Goal: Communication & Community: Answer question/provide support

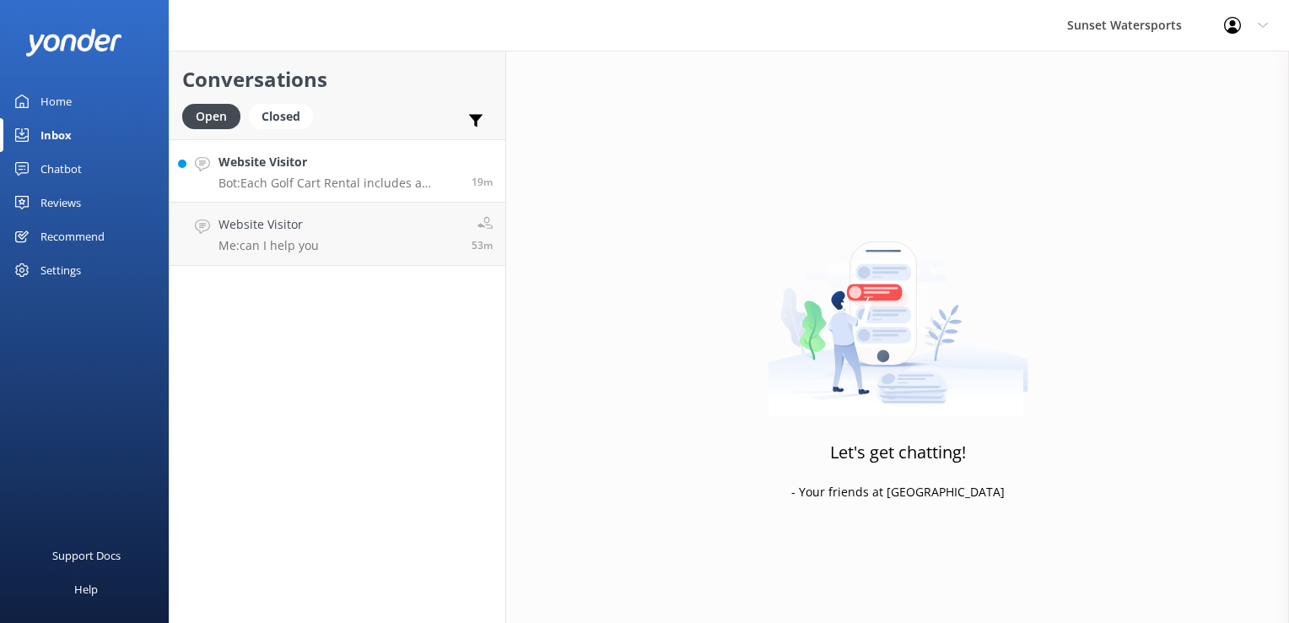
click at [326, 167] on h4 "Website Visitor" at bounding box center [339, 162] width 240 height 19
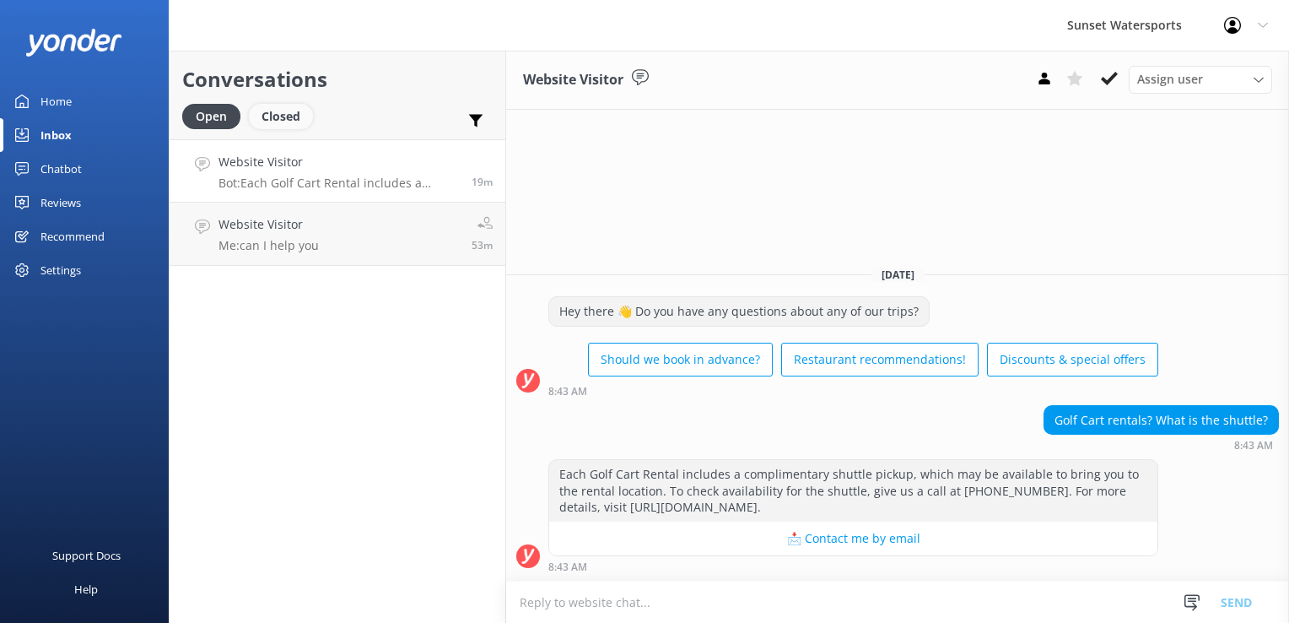
click at [300, 111] on div "Closed" at bounding box center [281, 116] width 64 height 25
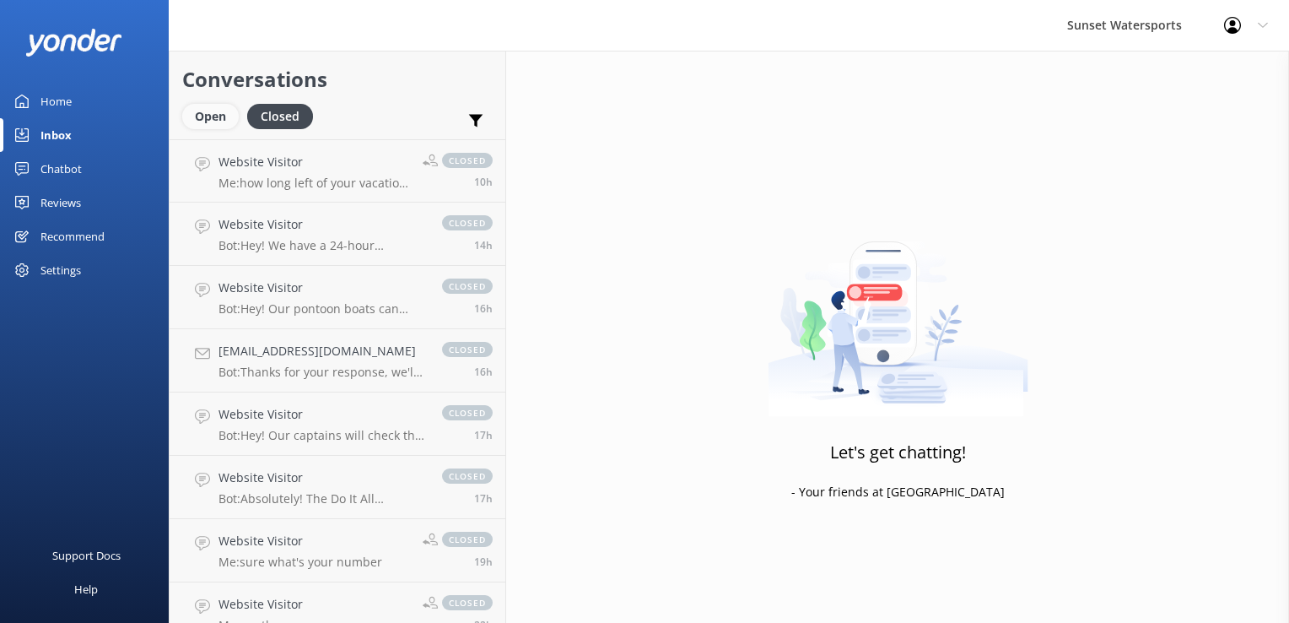
click at [206, 113] on div "Open" at bounding box center [210, 116] width 57 height 25
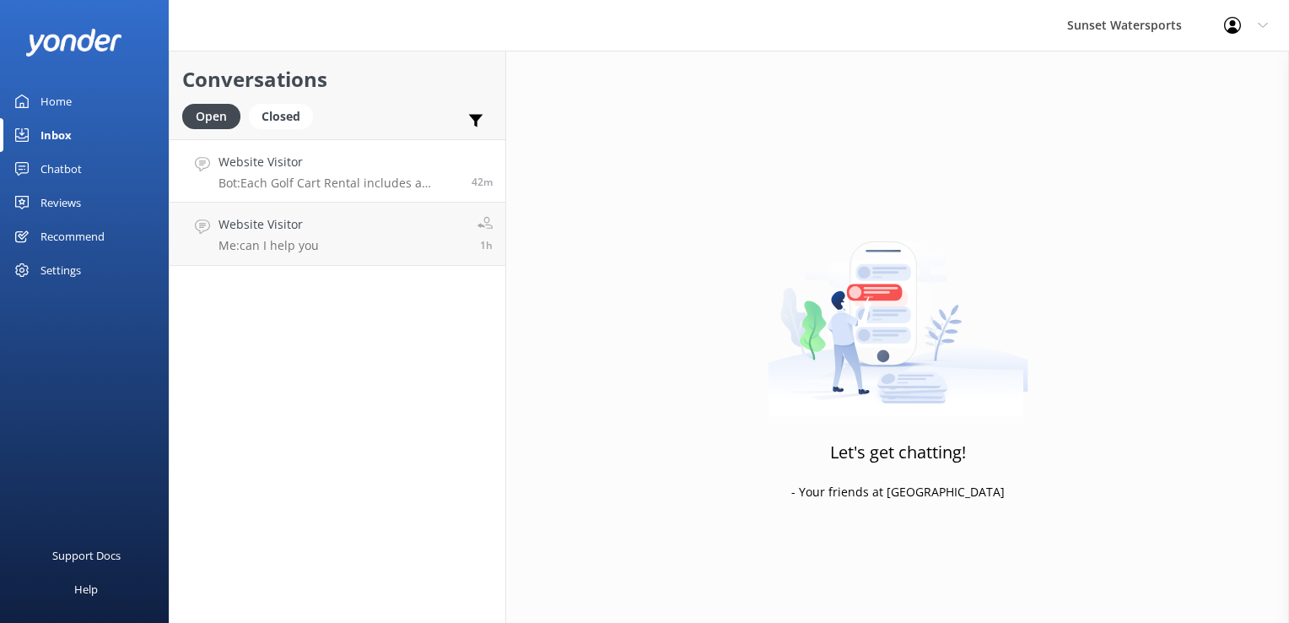
click at [304, 166] on h4 "Website Visitor" at bounding box center [339, 162] width 240 height 19
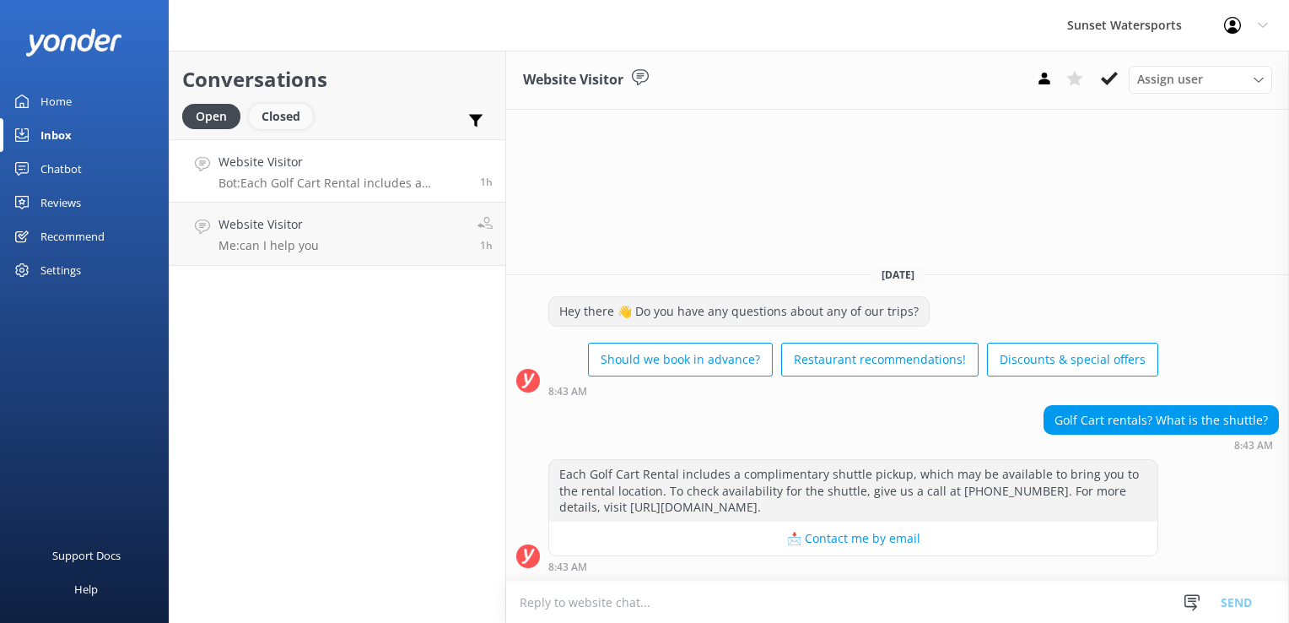
click at [275, 118] on div "Closed" at bounding box center [281, 116] width 64 height 25
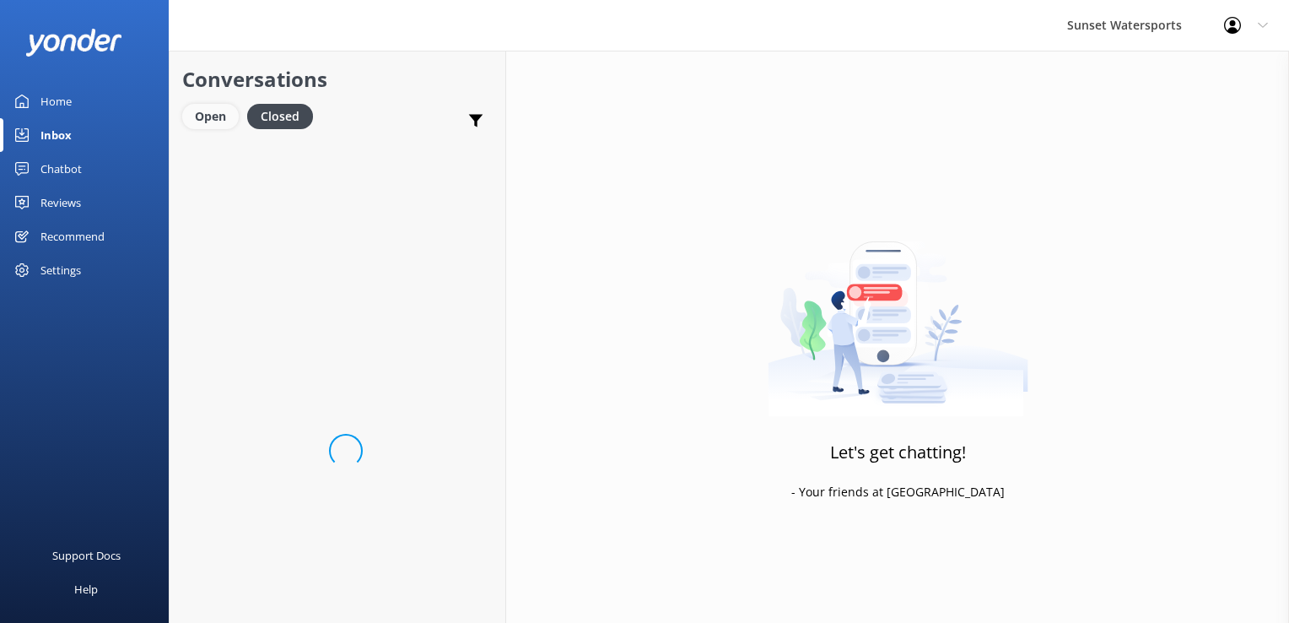
click at [197, 116] on div "Open" at bounding box center [210, 116] width 57 height 25
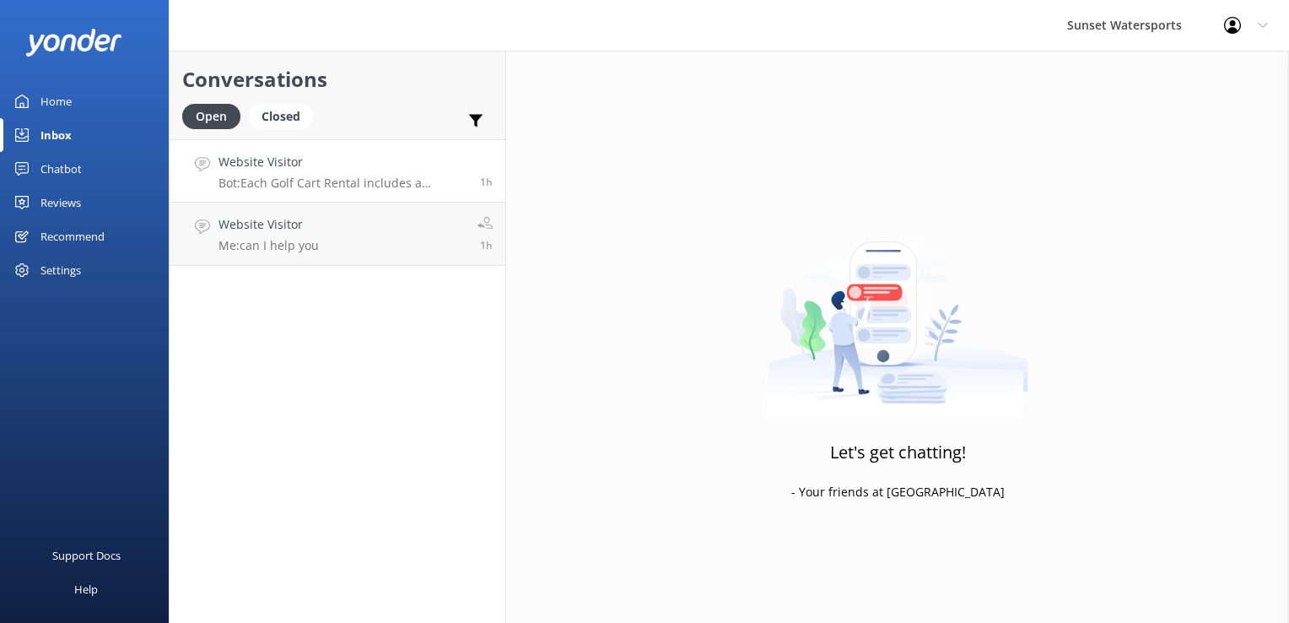
click at [255, 169] on h4 "Website Visitor" at bounding box center [343, 162] width 249 height 19
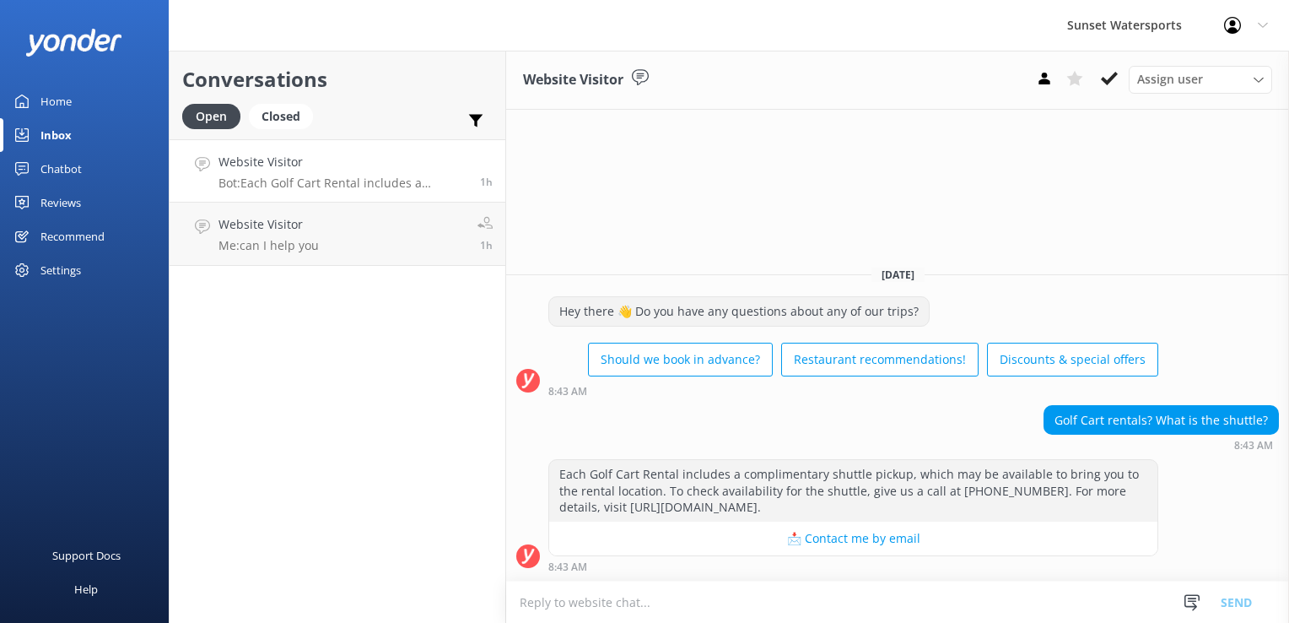
click at [632, 606] on textarea at bounding box center [897, 601] width 783 height 41
type textarea "w"
type textarea "i"
type textarea "I"
type textarea "W"
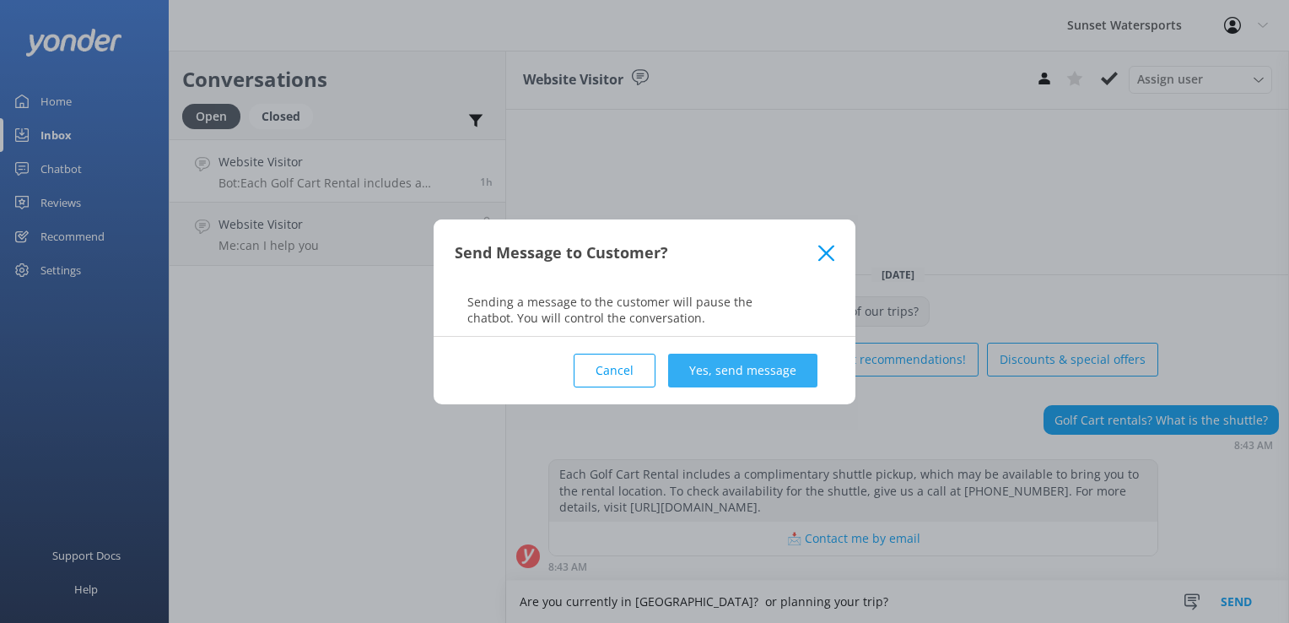
type textarea "Are you currently in [GEOGRAPHIC_DATA]? or planning your trip?"
click at [769, 368] on button "Yes, send message" at bounding box center [742, 371] width 149 height 34
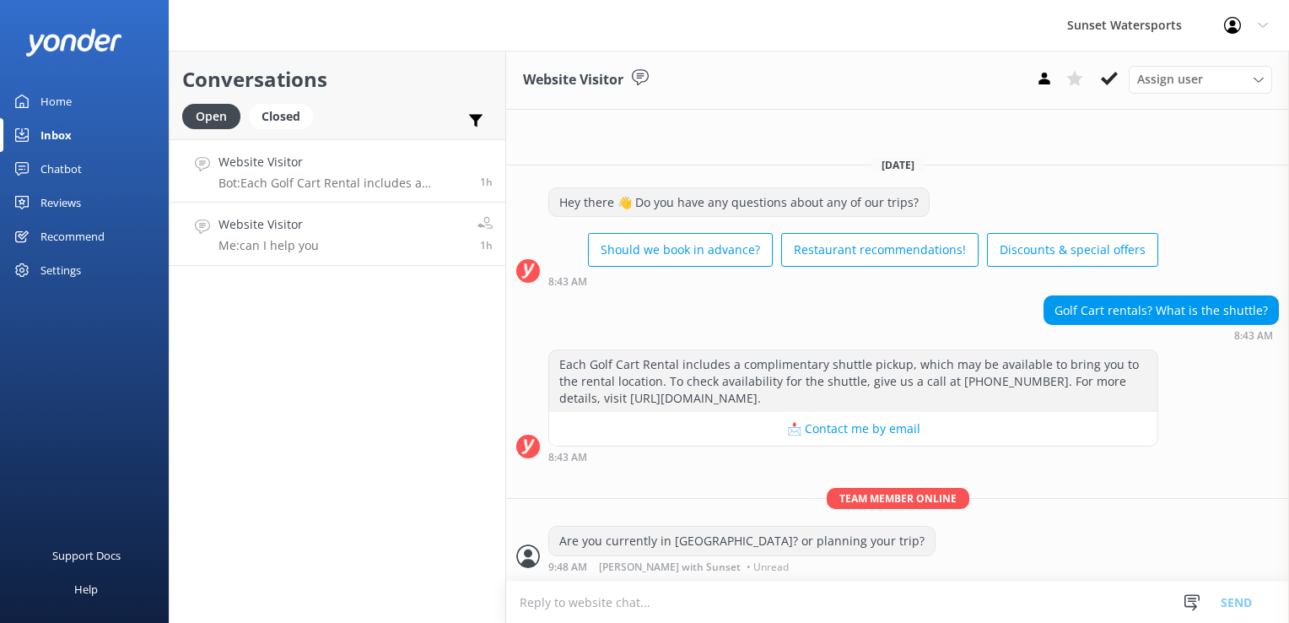
click at [348, 224] on link "Website Visitor Me: can I help you 1h" at bounding box center [338, 233] width 336 height 63
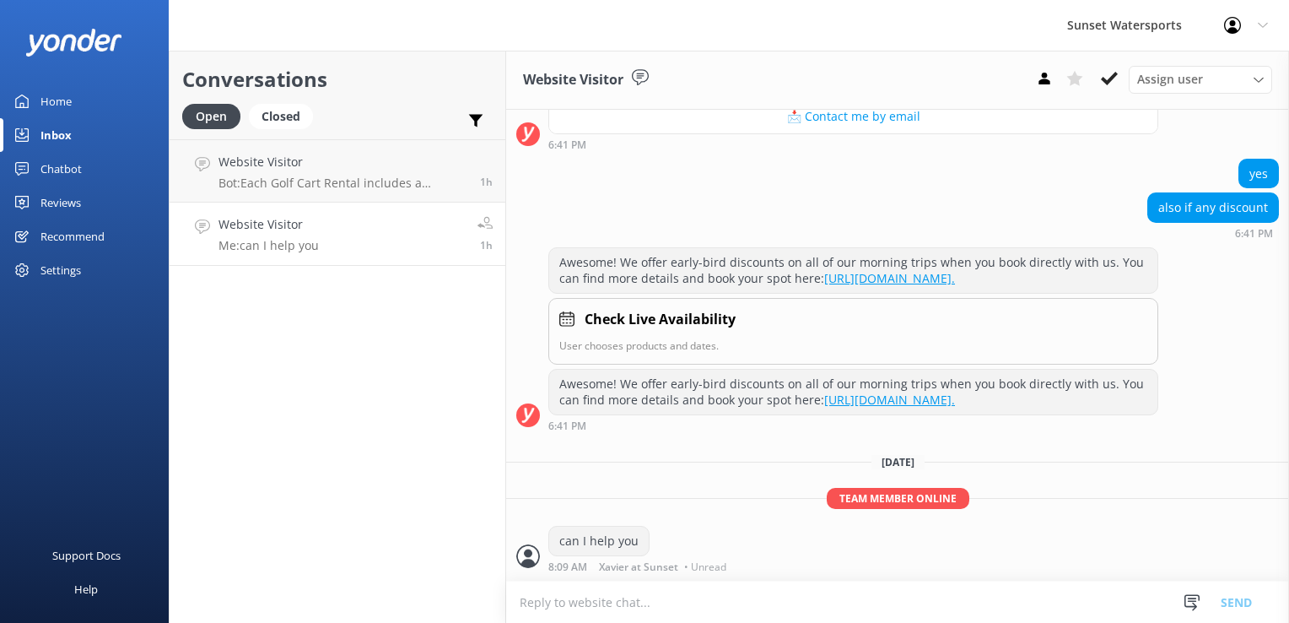
scroll to position [342, 0]
click at [371, 167] on h4 "Website Visitor" at bounding box center [342, 162] width 246 height 19
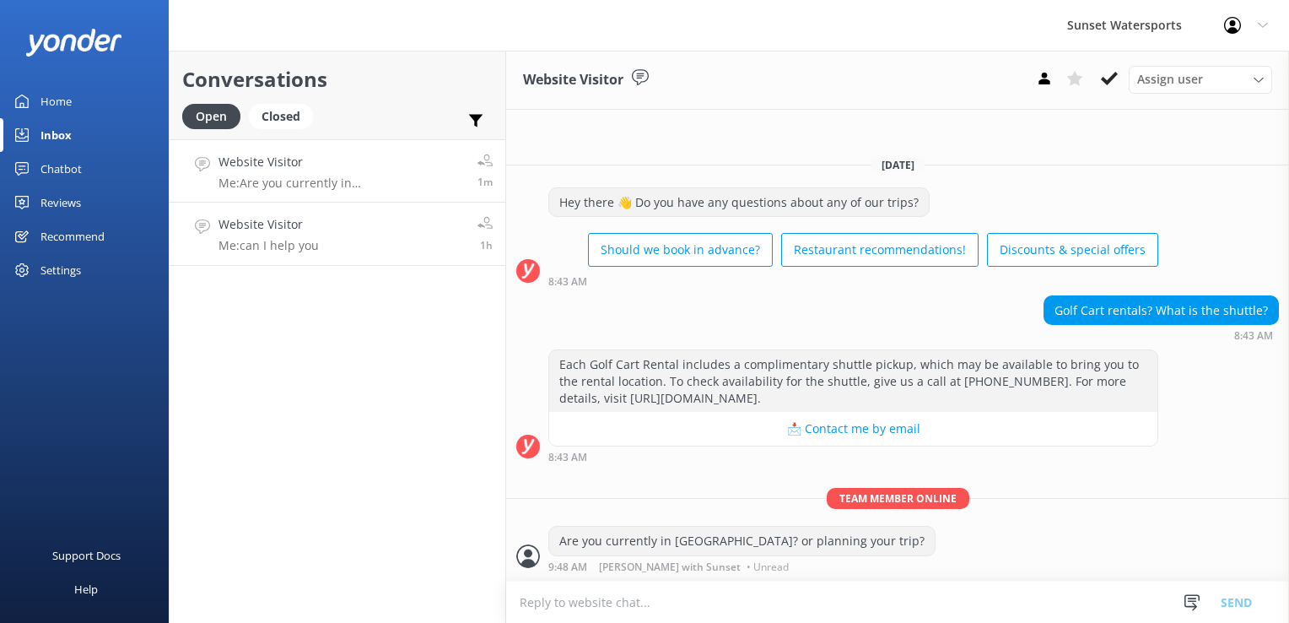
click at [289, 245] on p "Me: can I help you" at bounding box center [269, 245] width 100 height 15
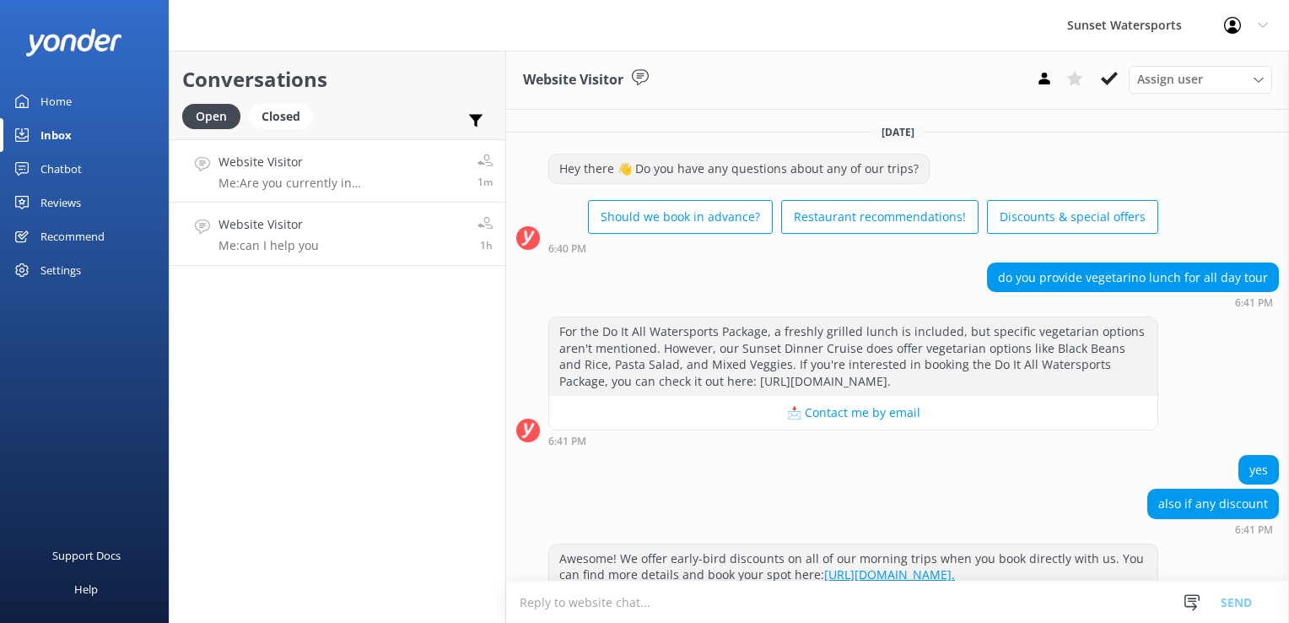
click at [294, 170] on h4 "Website Visitor" at bounding box center [342, 162] width 246 height 19
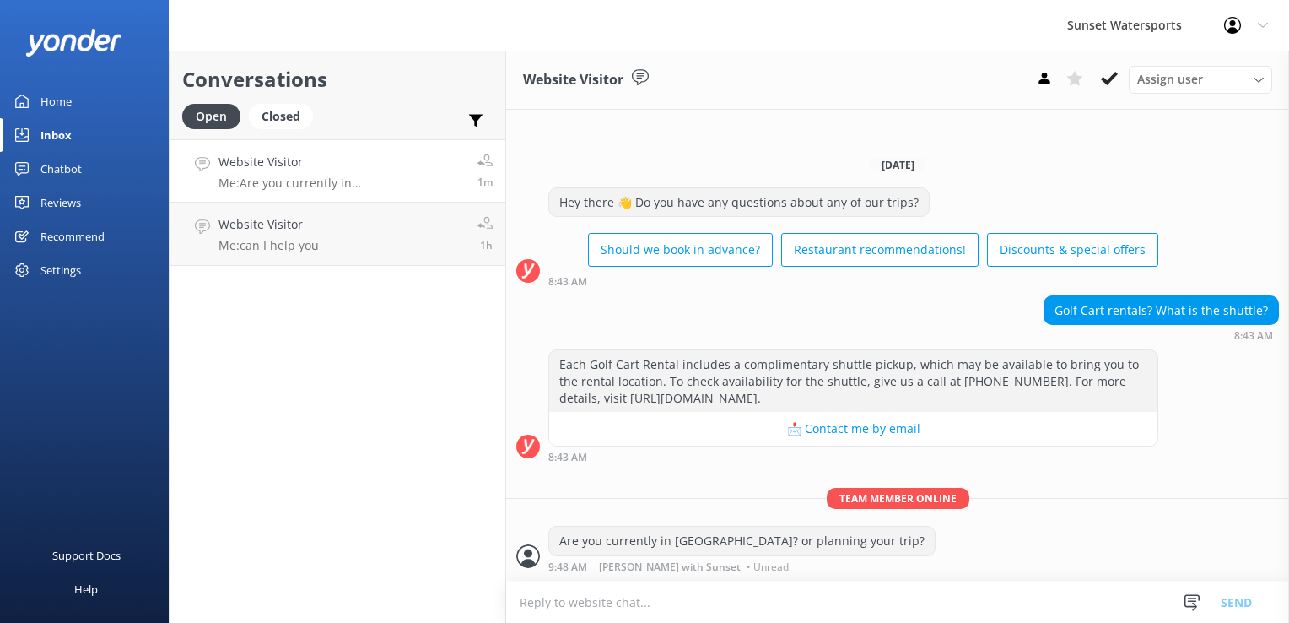
click at [262, 272] on div "Conversations Open Closed Important Assigned to me Unassigned Website Visitor M…" at bounding box center [337, 337] width 337 height 572
click at [303, 222] on h4 "Website Visitor" at bounding box center [269, 224] width 100 height 19
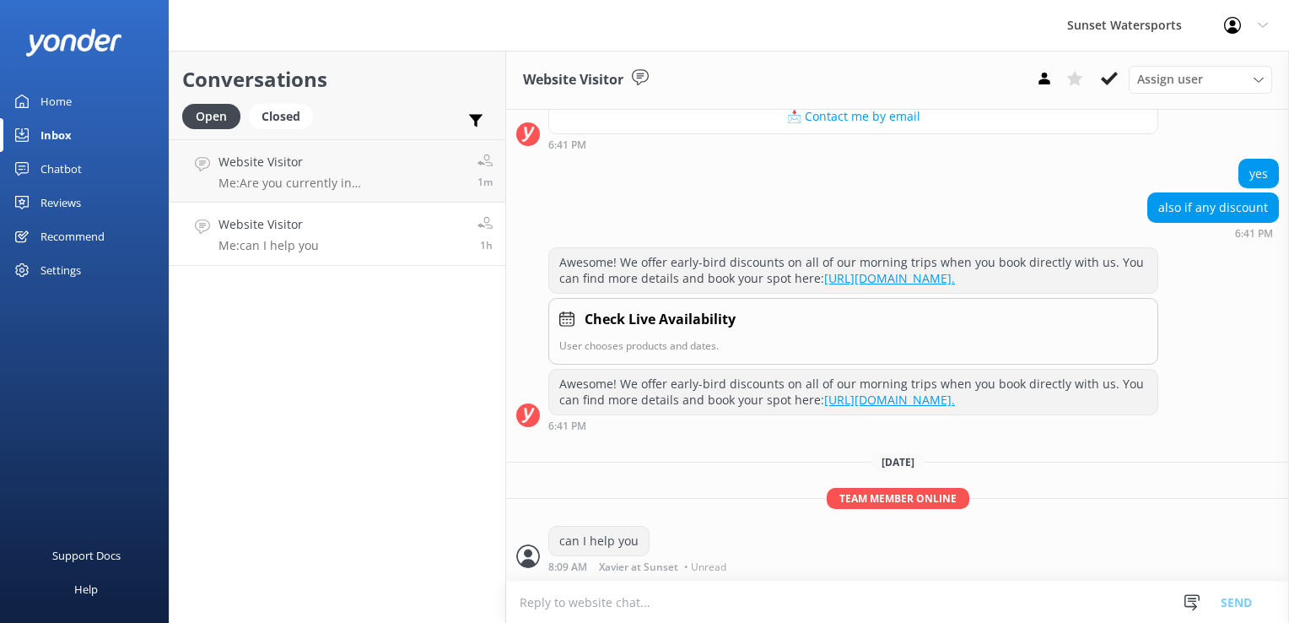
scroll to position [342, 0]
click at [317, 143] on link "Website Visitor Me: Are you currently in [GEOGRAPHIC_DATA]? or planning your tr…" at bounding box center [338, 170] width 336 height 63
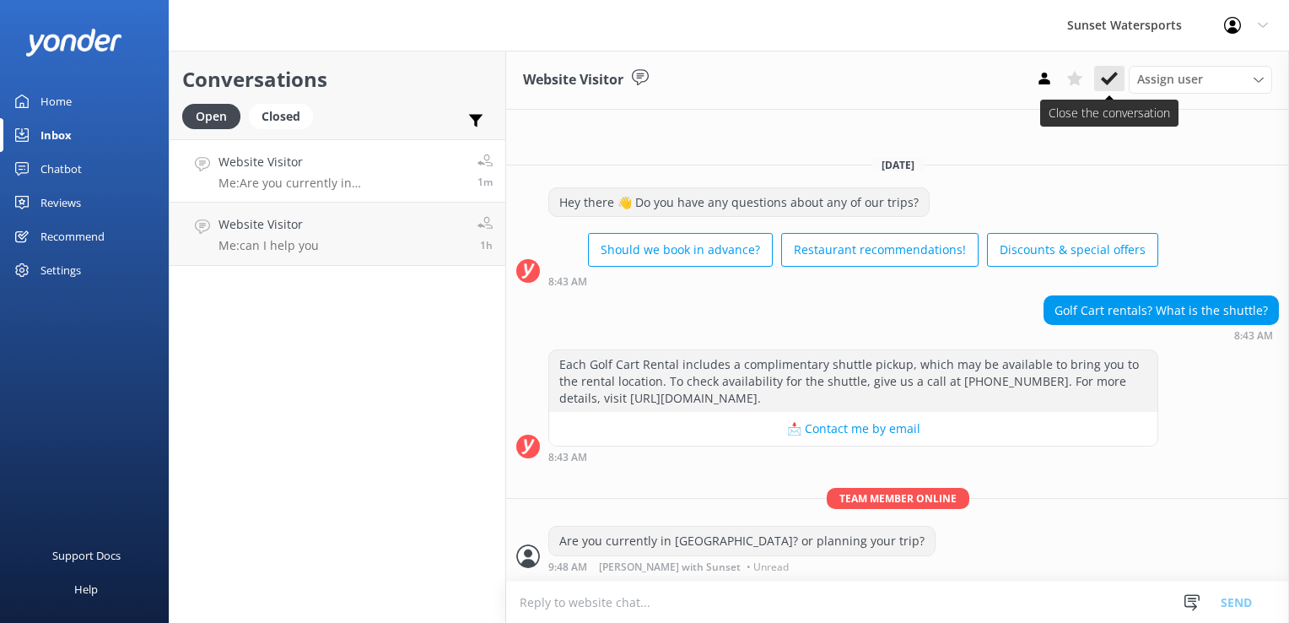
click at [1107, 77] on icon at bounding box center [1109, 78] width 17 height 17
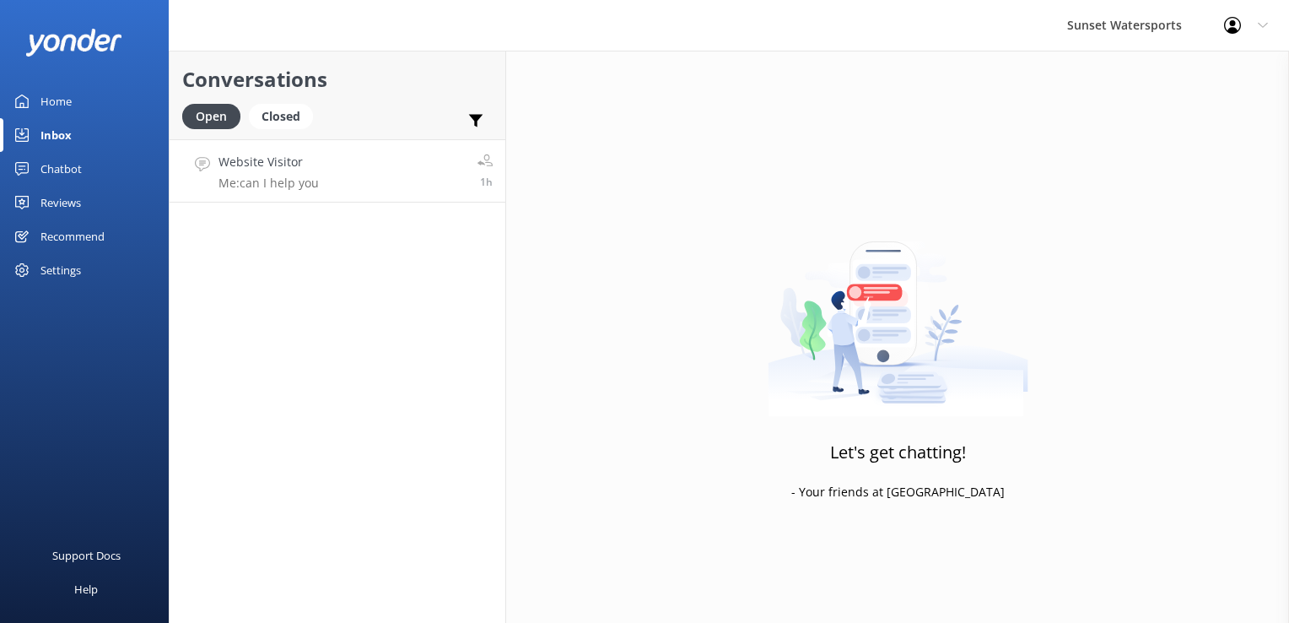
click at [348, 182] on link "Website Visitor Me: can I help you 1h" at bounding box center [338, 170] width 336 height 63
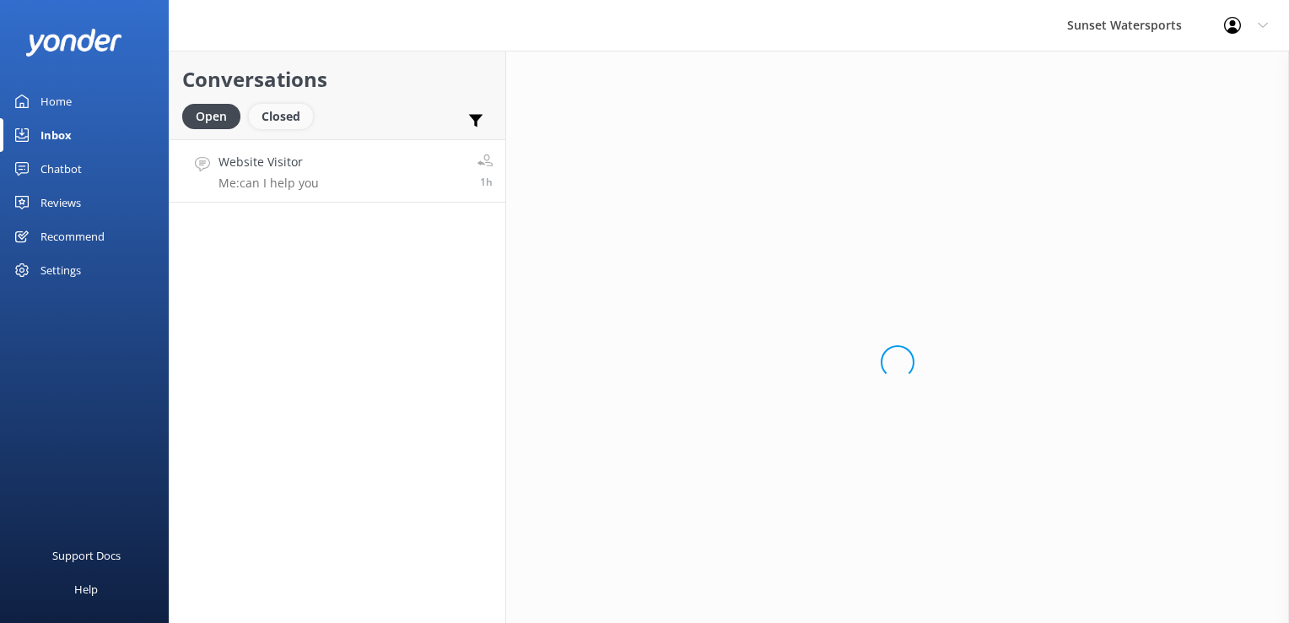
click at [273, 129] on div "Closed" at bounding box center [281, 116] width 64 height 25
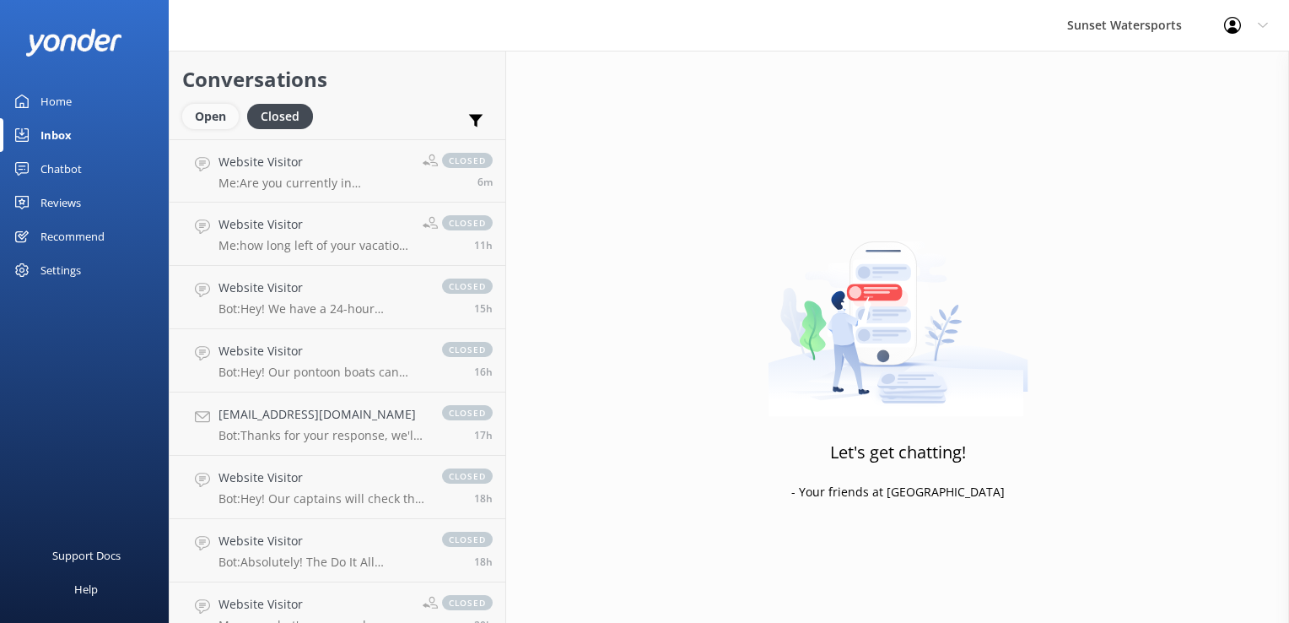
click at [224, 123] on div "Open" at bounding box center [210, 116] width 57 height 25
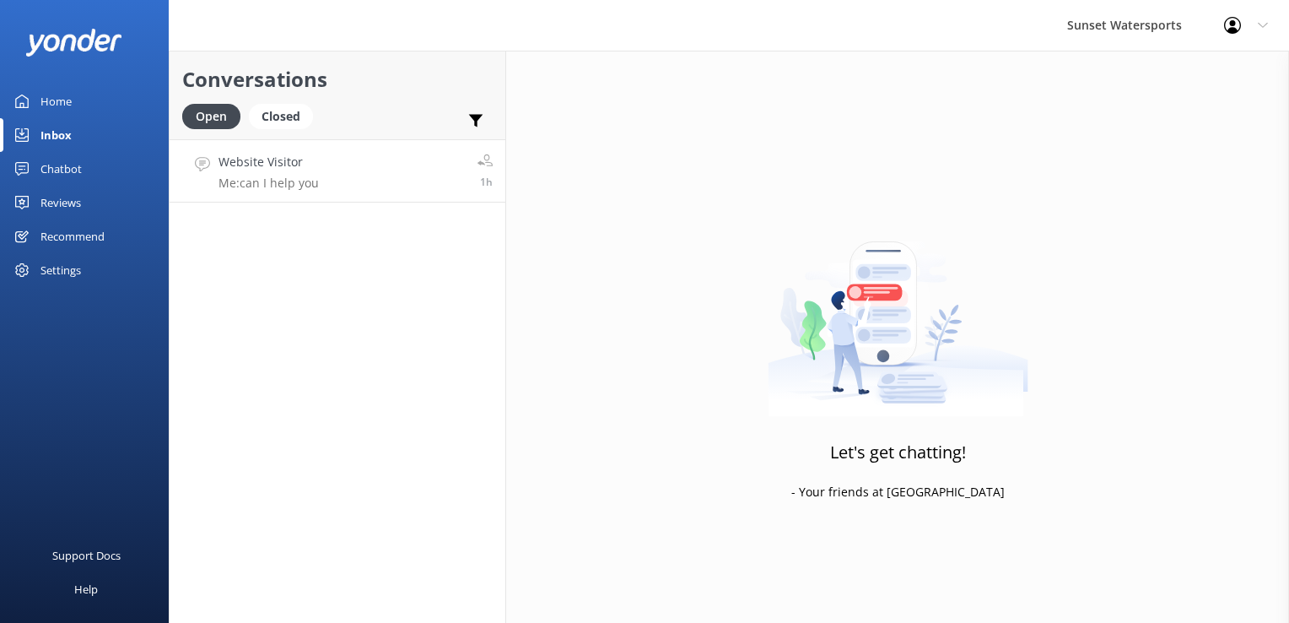
click at [270, 163] on h4 "Website Visitor" at bounding box center [269, 162] width 100 height 19
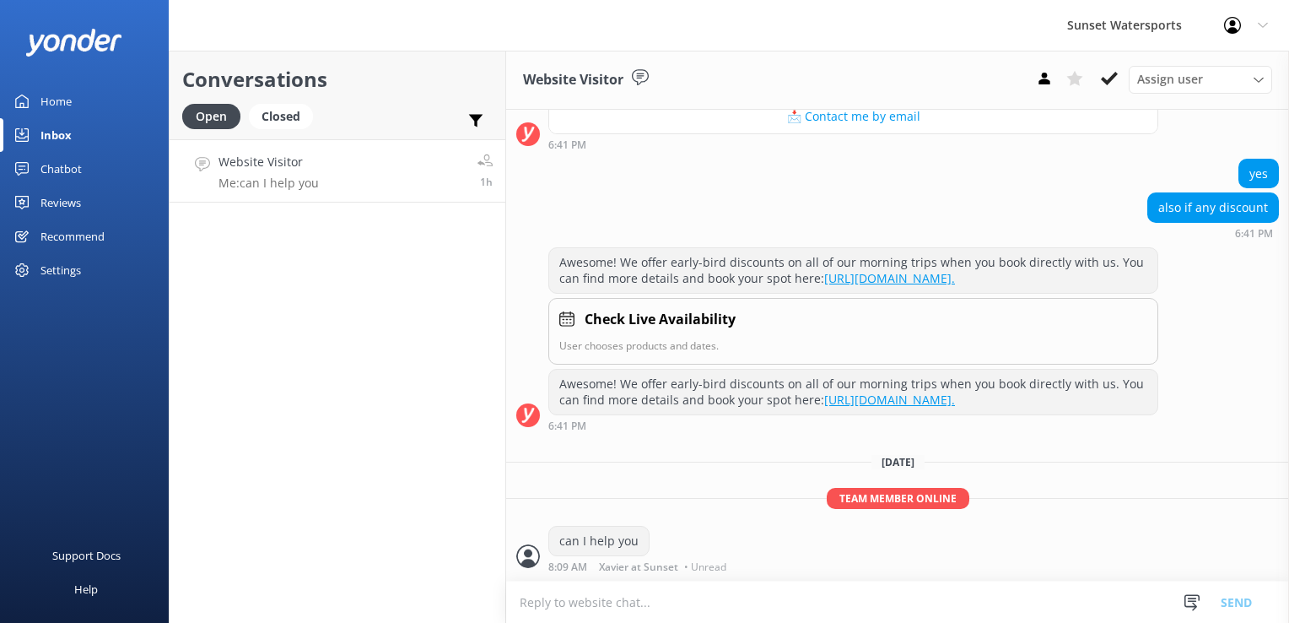
scroll to position [342, 0]
click at [294, 112] on div "Closed" at bounding box center [281, 116] width 64 height 25
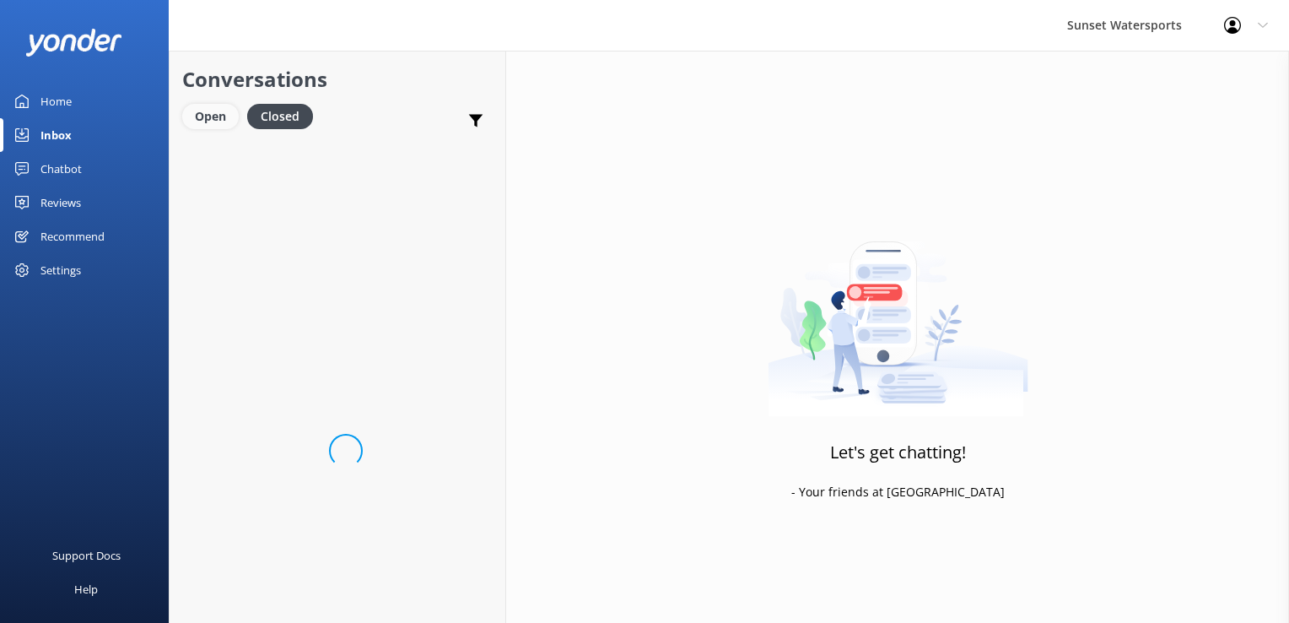
click at [214, 116] on div "Open" at bounding box center [210, 116] width 57 height 25
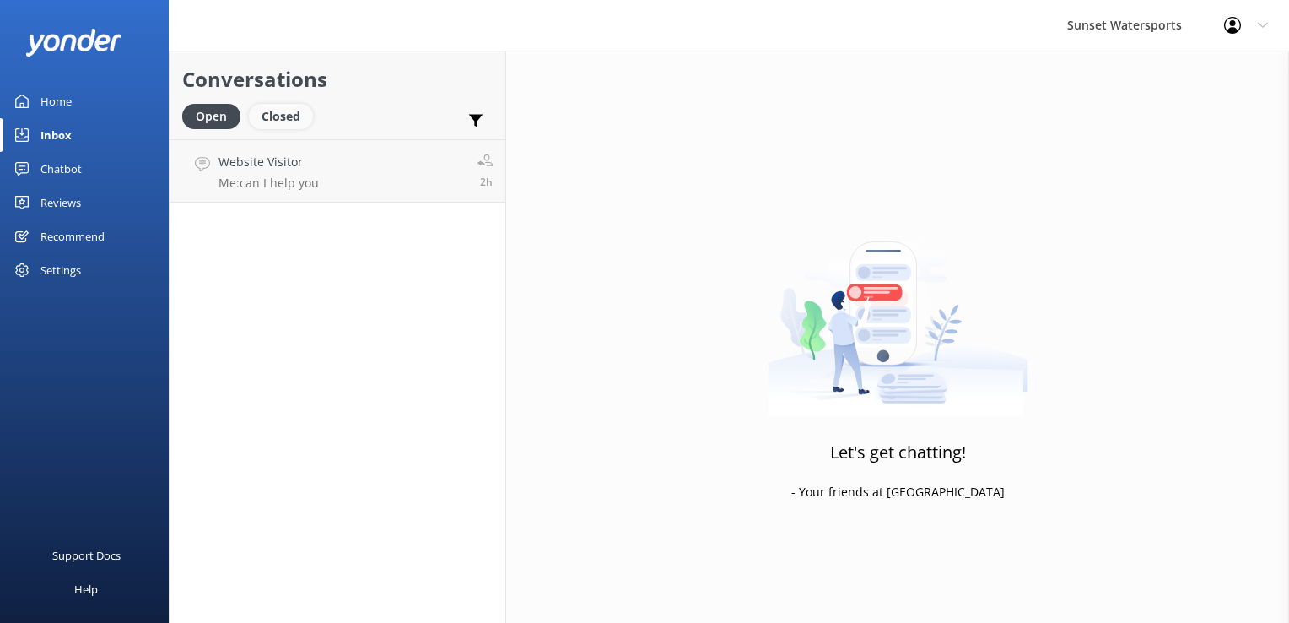
click at [283, 110] on div "Closed" at bounding box center [281, 116] width 64 height 25
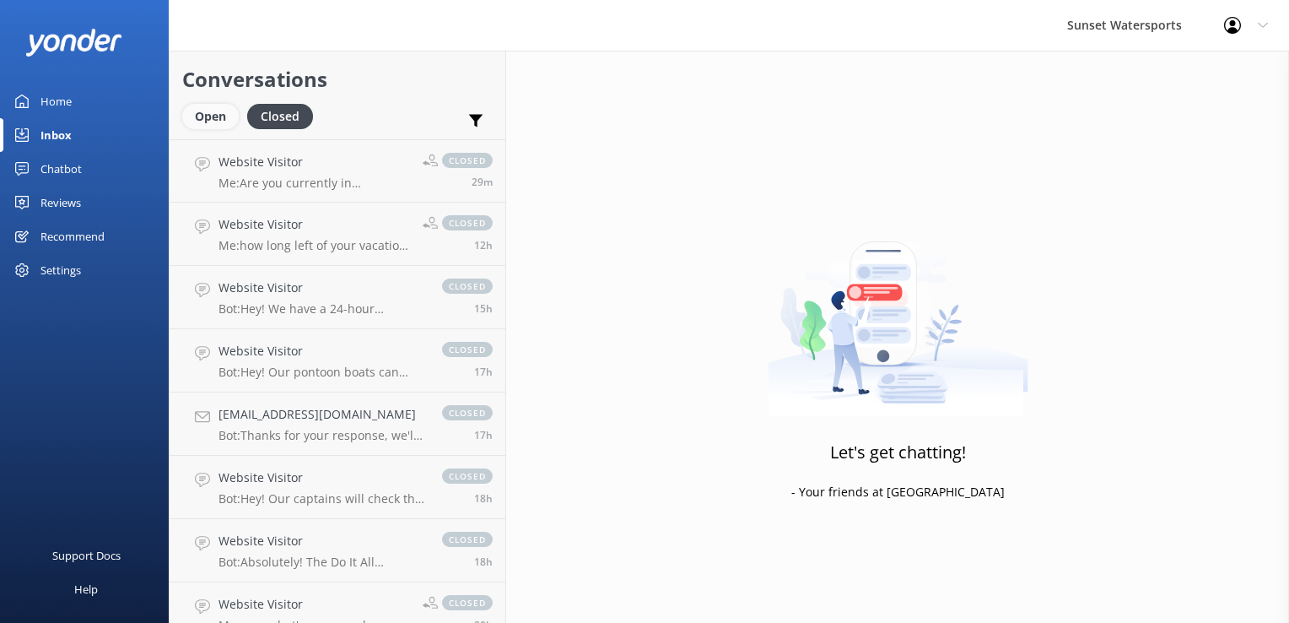
click at [225, 115] on div "Open" at bounding box center [210, 116] width 57 height 25
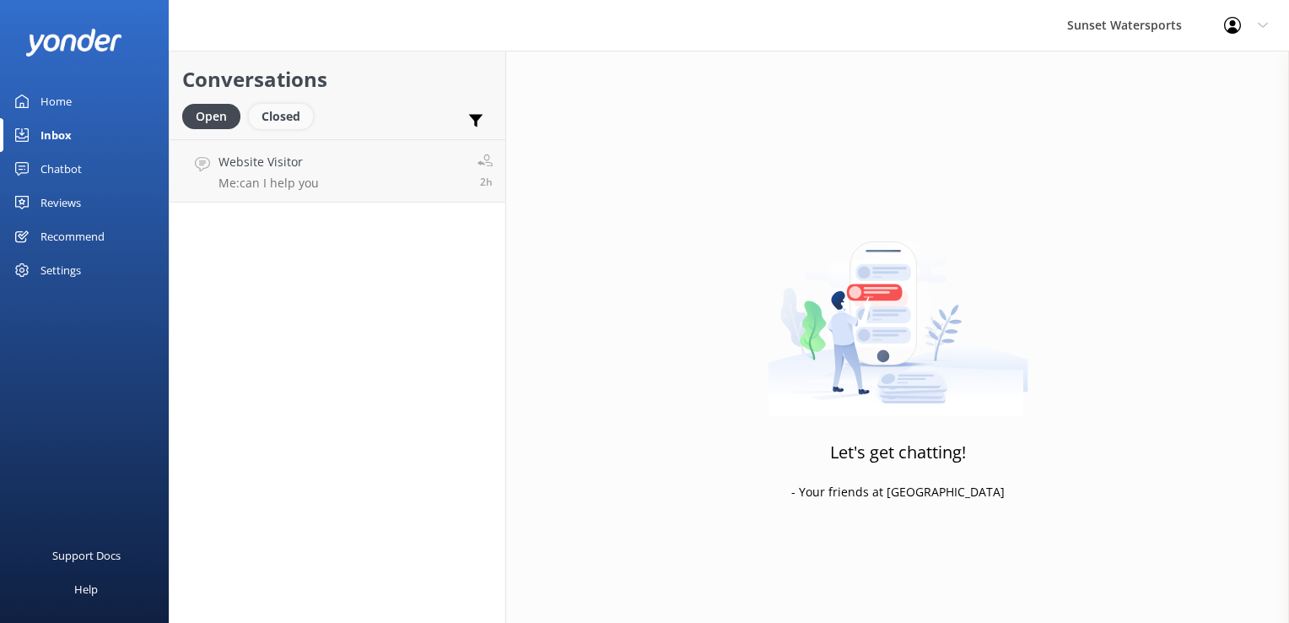
click at [273, 125] on div "Closed" at bounding box center [281, 116] width 64 height 25
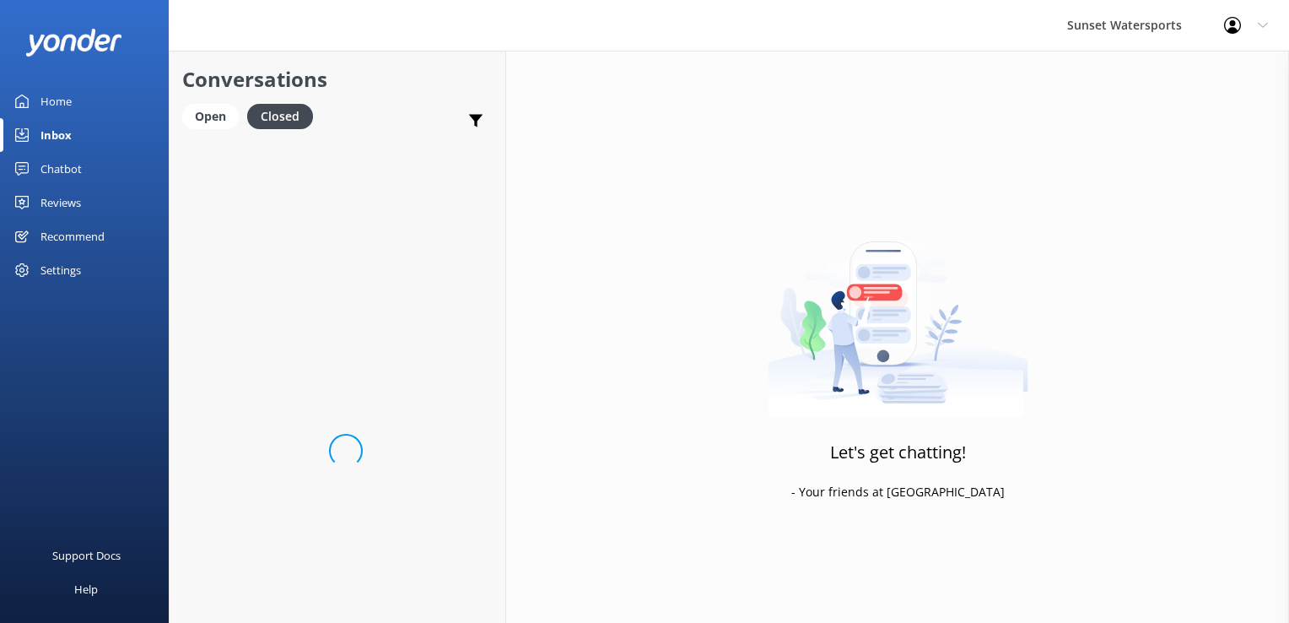
click at [208, 133] on div "Open Closed" at bounding box center [251, 124] width 139 height 40
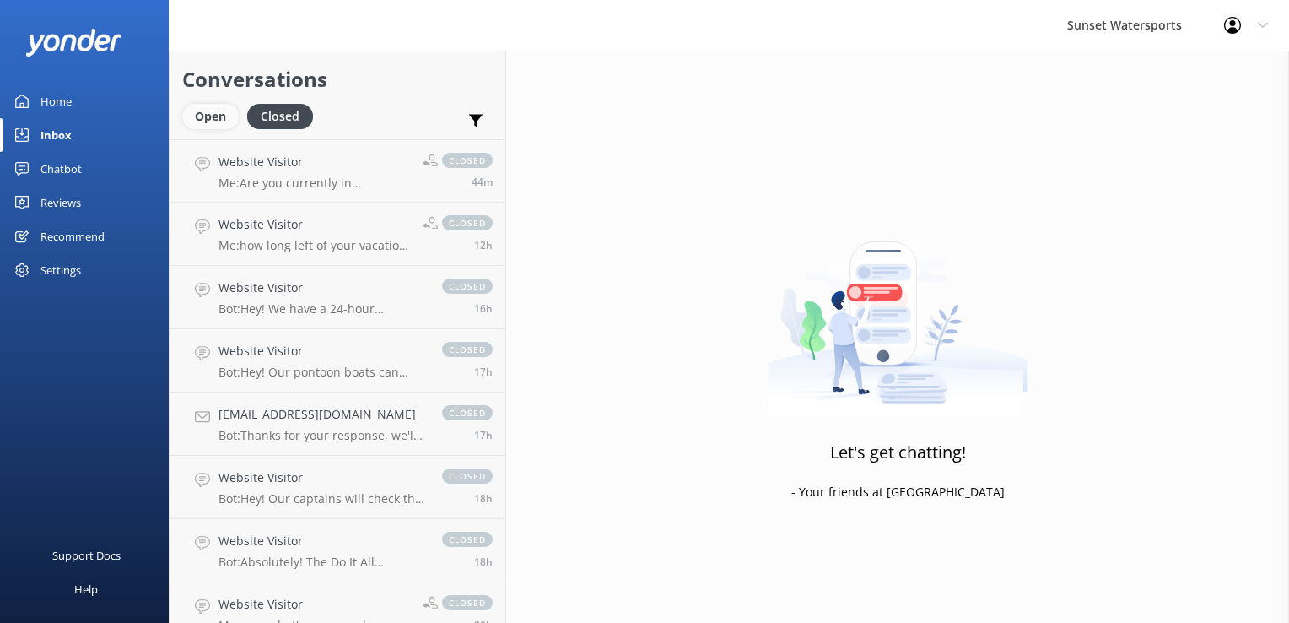
click at [208, 127] on div "Open" at bounding box center [210, 116] width 57 height 25
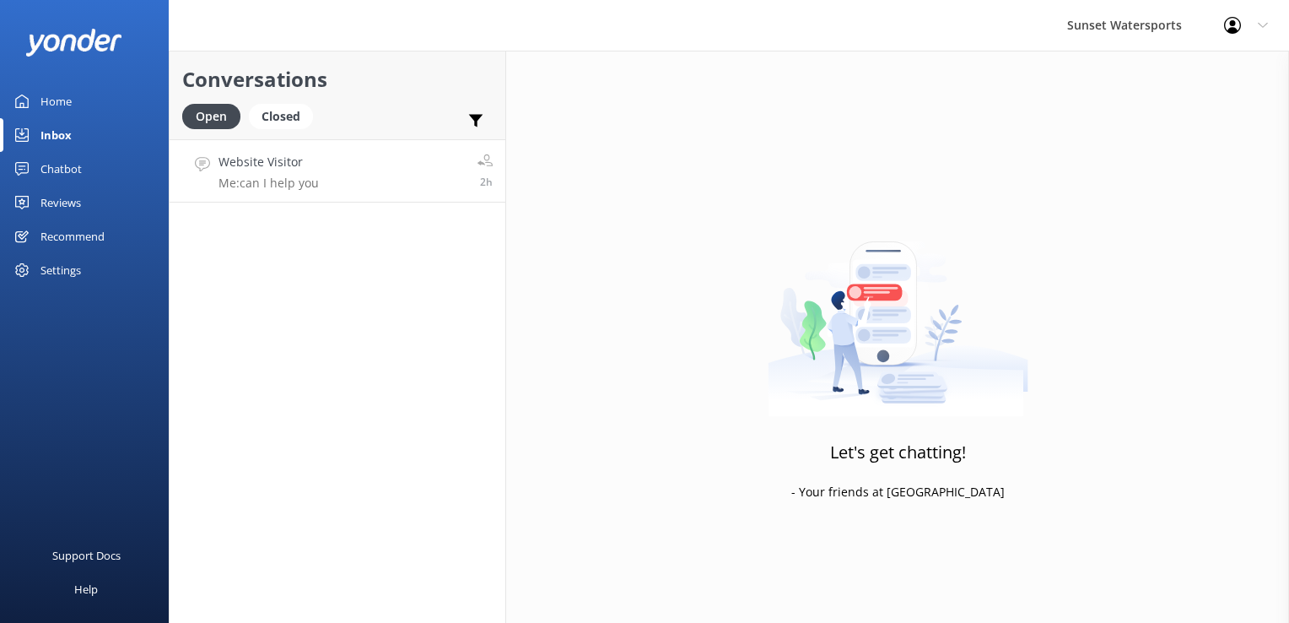
click at [369, 167] on link "Website Visitor Me: can I help you 2h" at bounding box center [338, 170] width 336 height 63
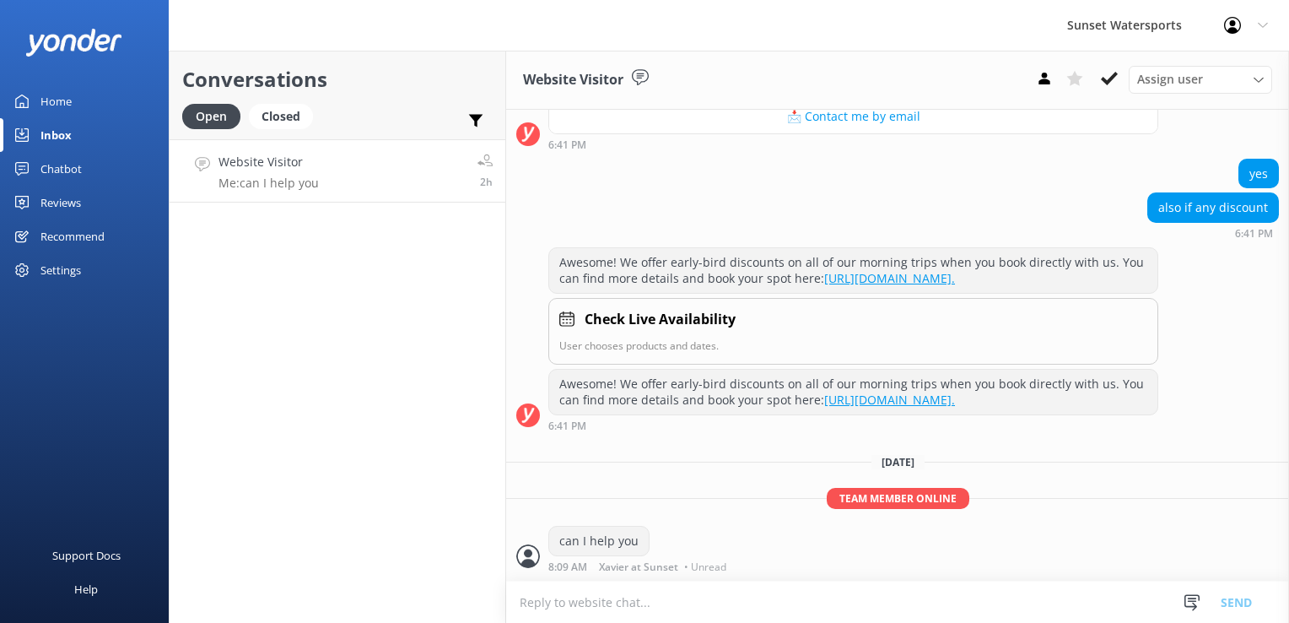
scroll to position [342, 0]
click at [290, 120] on div "Closed" at bounding box center [281, 116] width 64 height 25
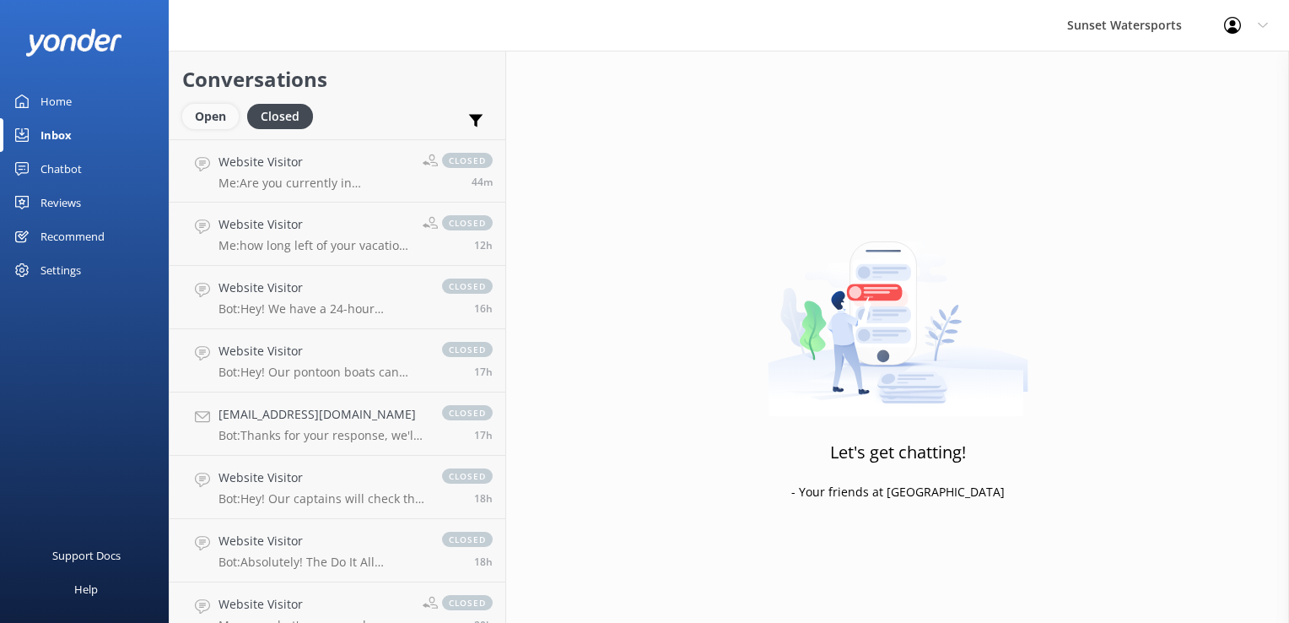
click at [210, 121] on div "Open" at bounding box center [210, 116] width 57 height 25
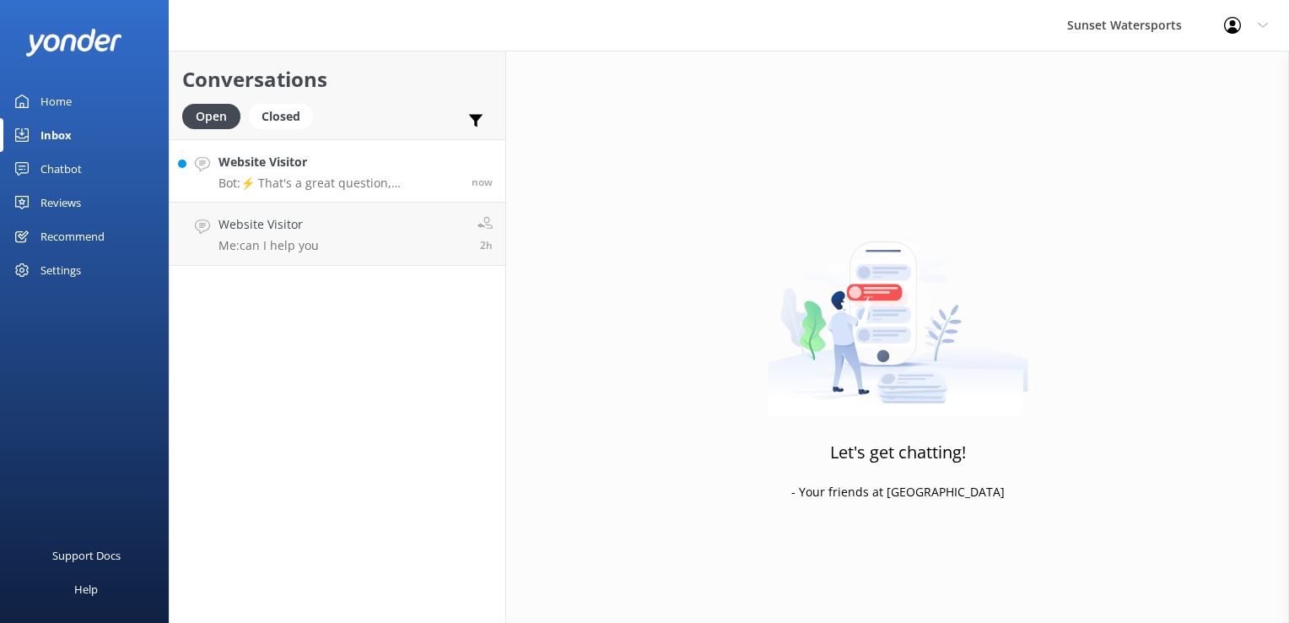
click at [328, 163] on h4 "Website Visitor" at bounding box center [339, 162] width 240 height 19
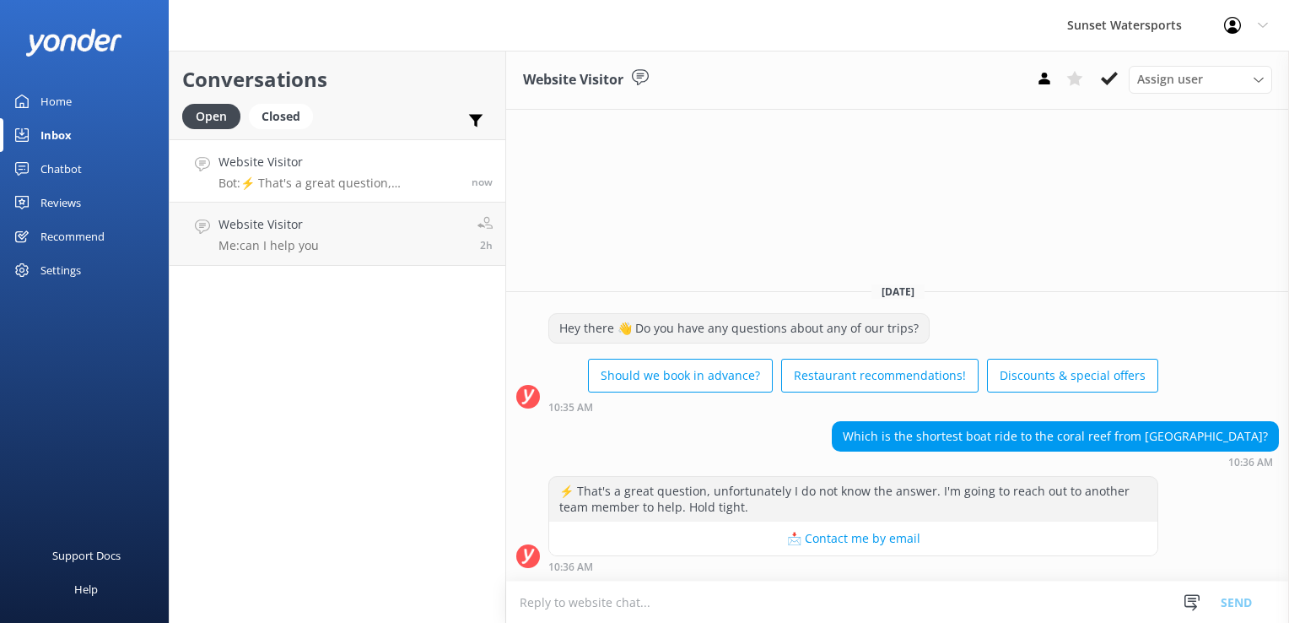
click at [683, 617] on textarea at bounding box center [897, 601] width 783 height 41
click at [610, 619] on textarea at bounding box center [897, 601] width 783 height 41
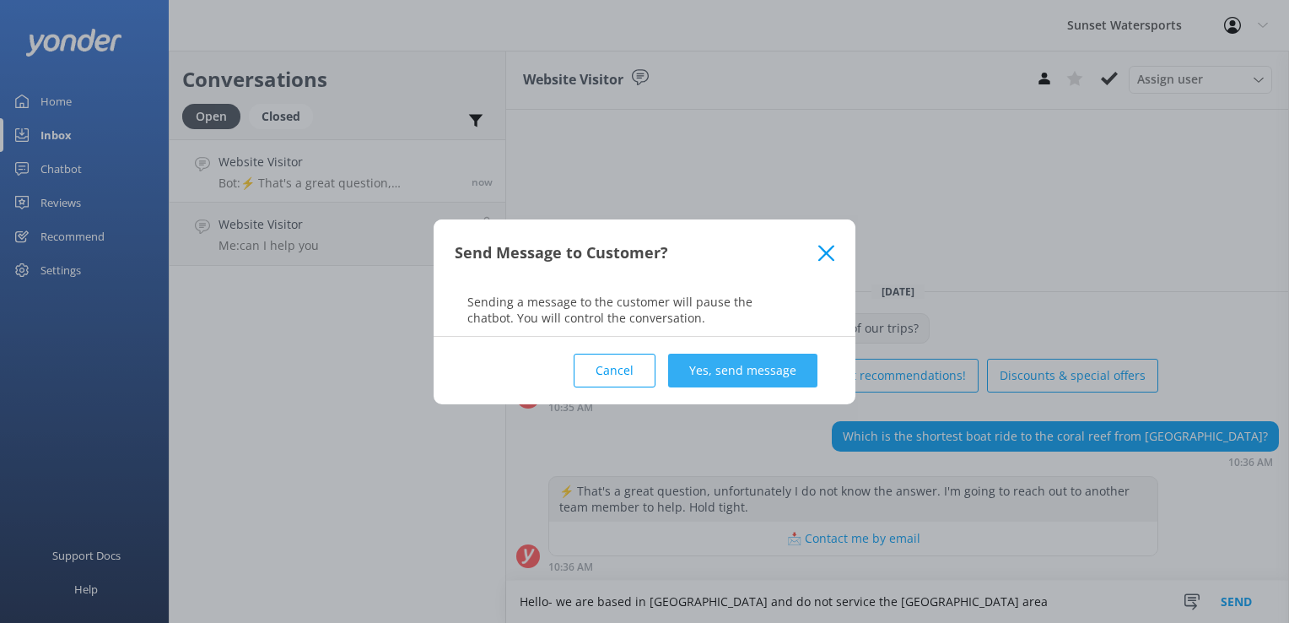
type textarea "Hello- we are based in [GEOGRAPHIC_DATA] and do not service the [GEOGRAPHIC_DAT…"
click at [786, 368] on button "Yes, send message" at bounding box center [742, 371] width 149 height 34
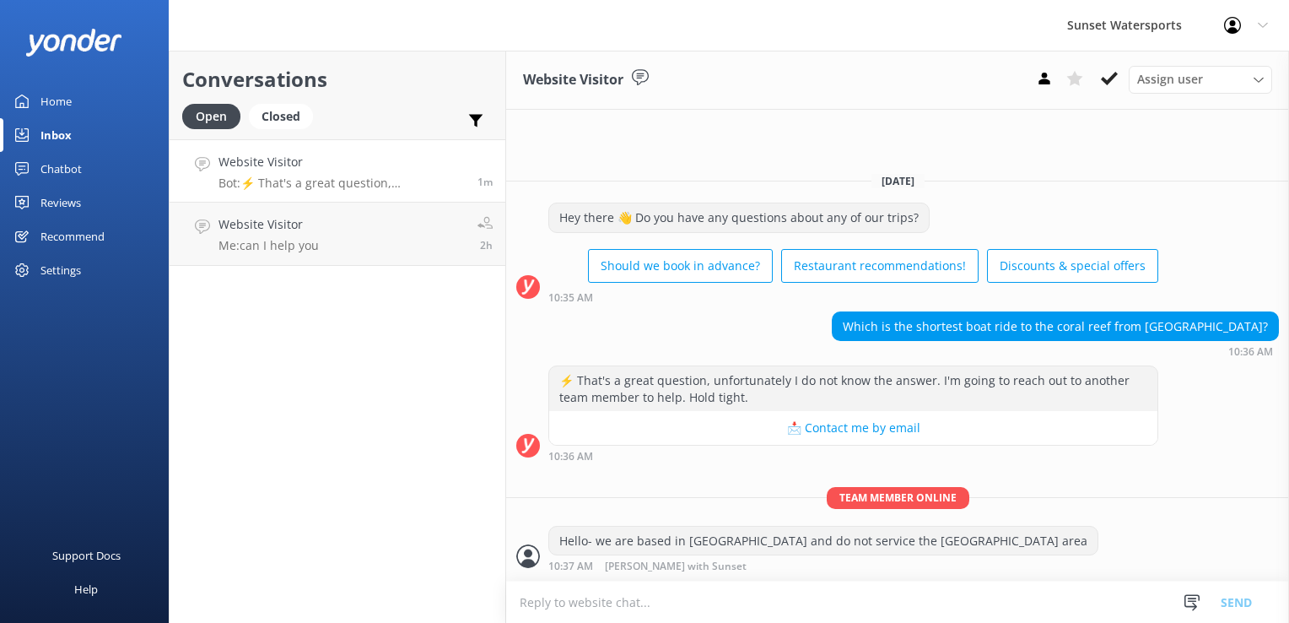
scroll to position [3, 0]
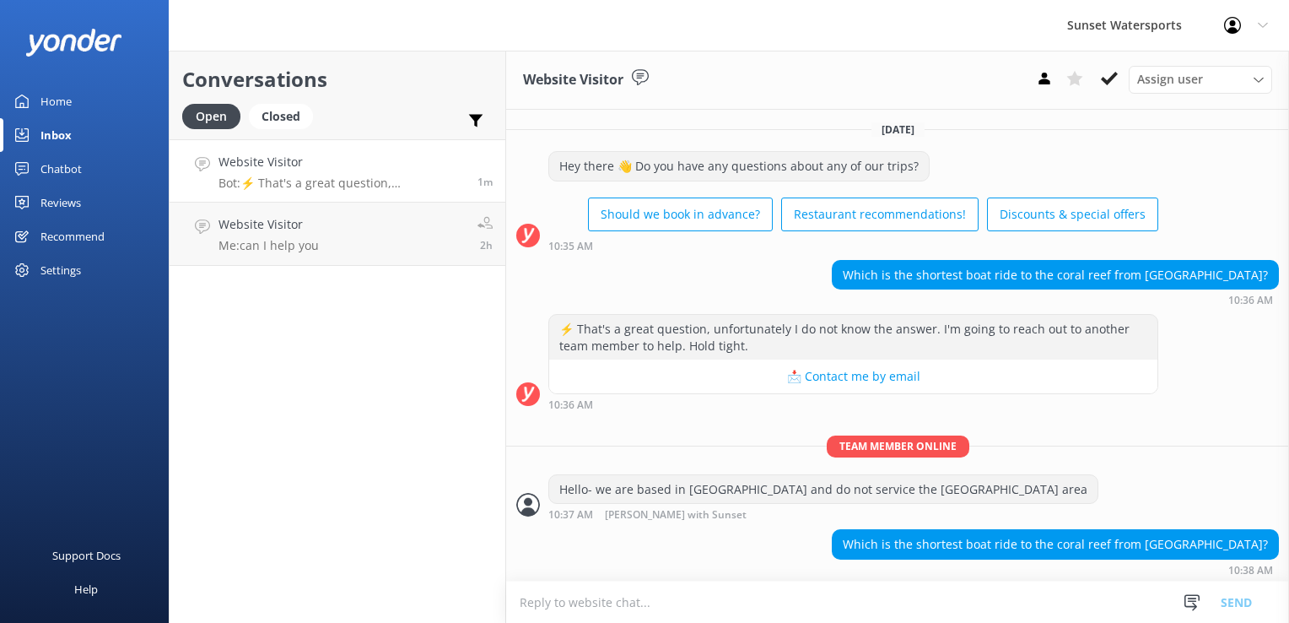
click at [767, 615] on textarea at bounding box center [897, 601] width 783 height 41
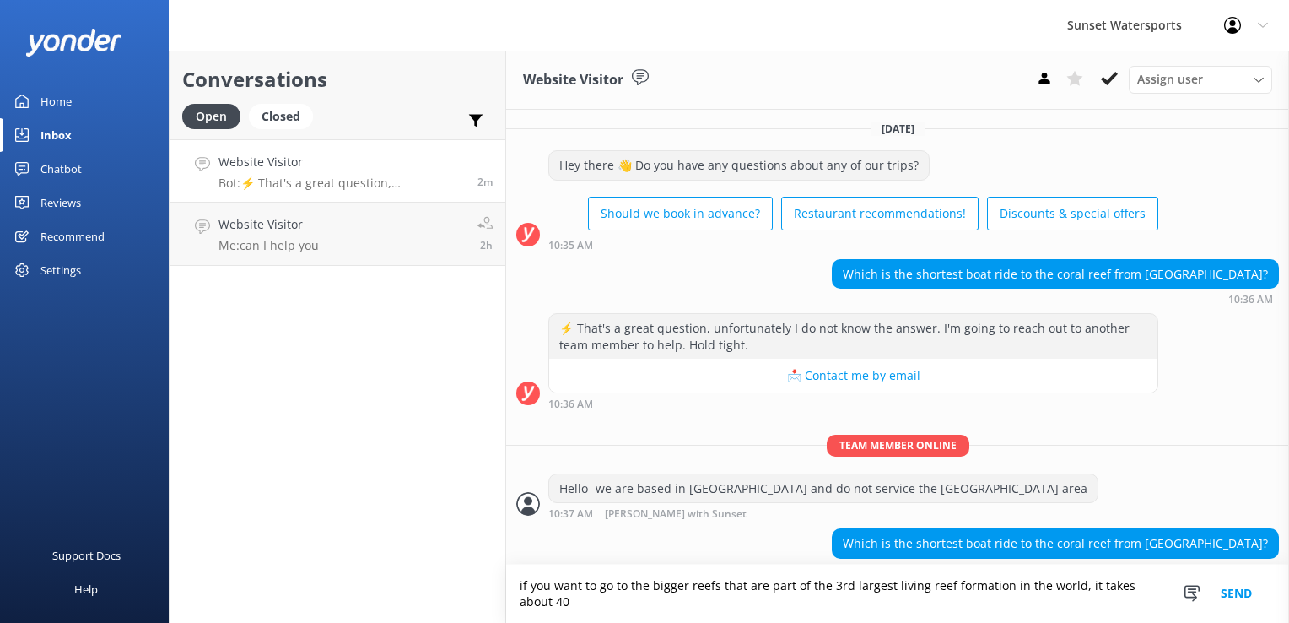
scroll to position [19, 0]
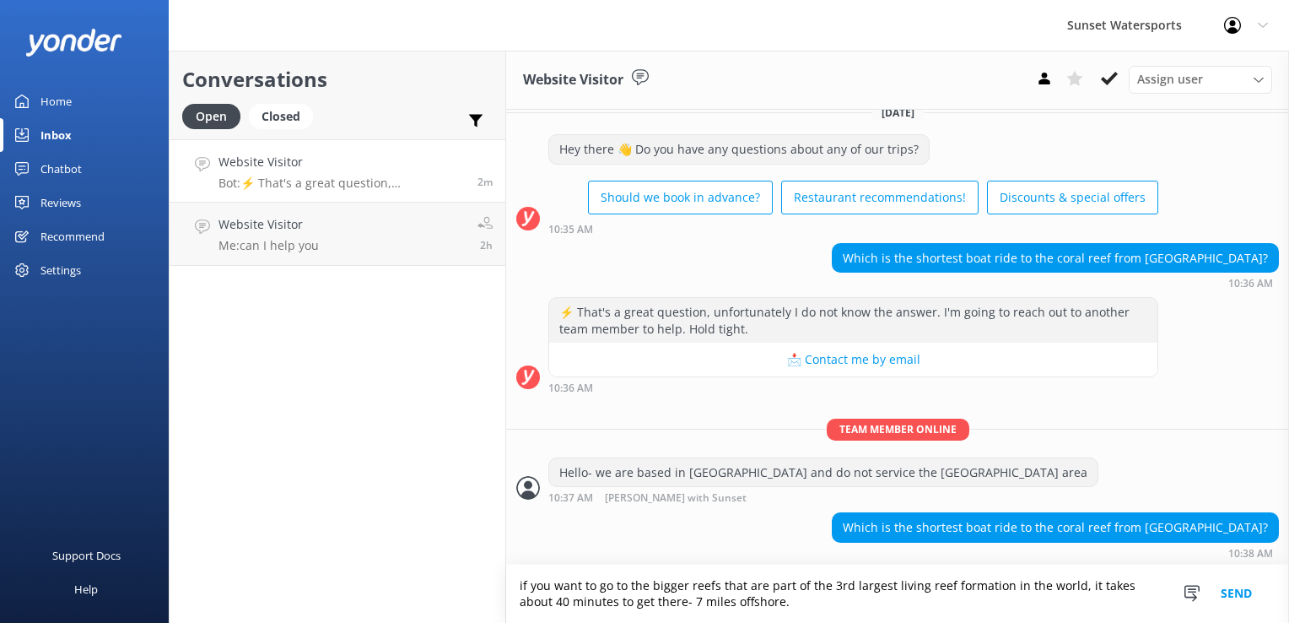
type textarea "if you want to go to the bigger reefs that are part of the 3rd largest living r…"
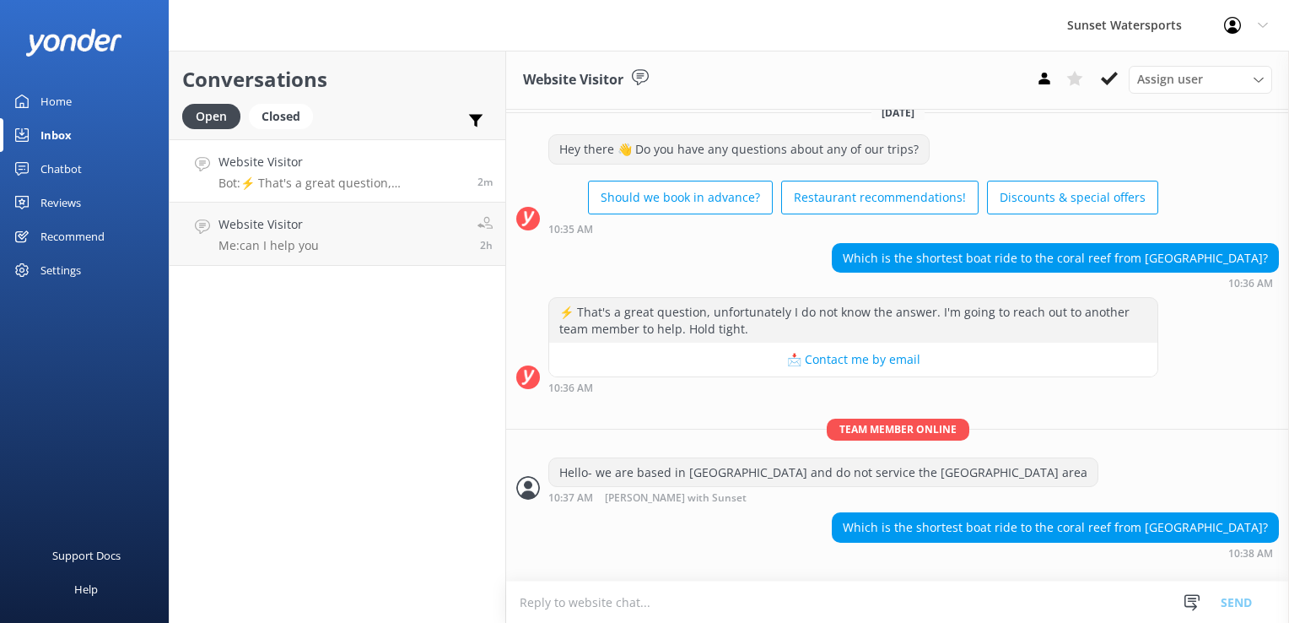
scroll to position [3, 0]
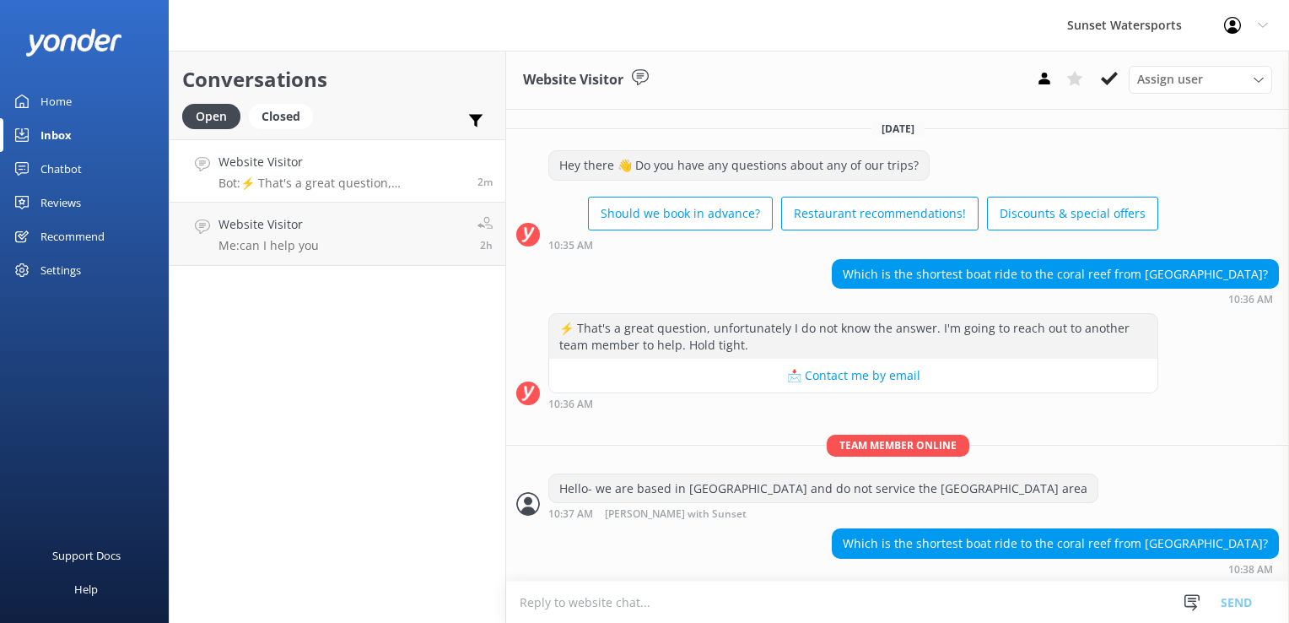
click at [772, 606] on textarea at bounding box center [897, 601] width 783 height 41
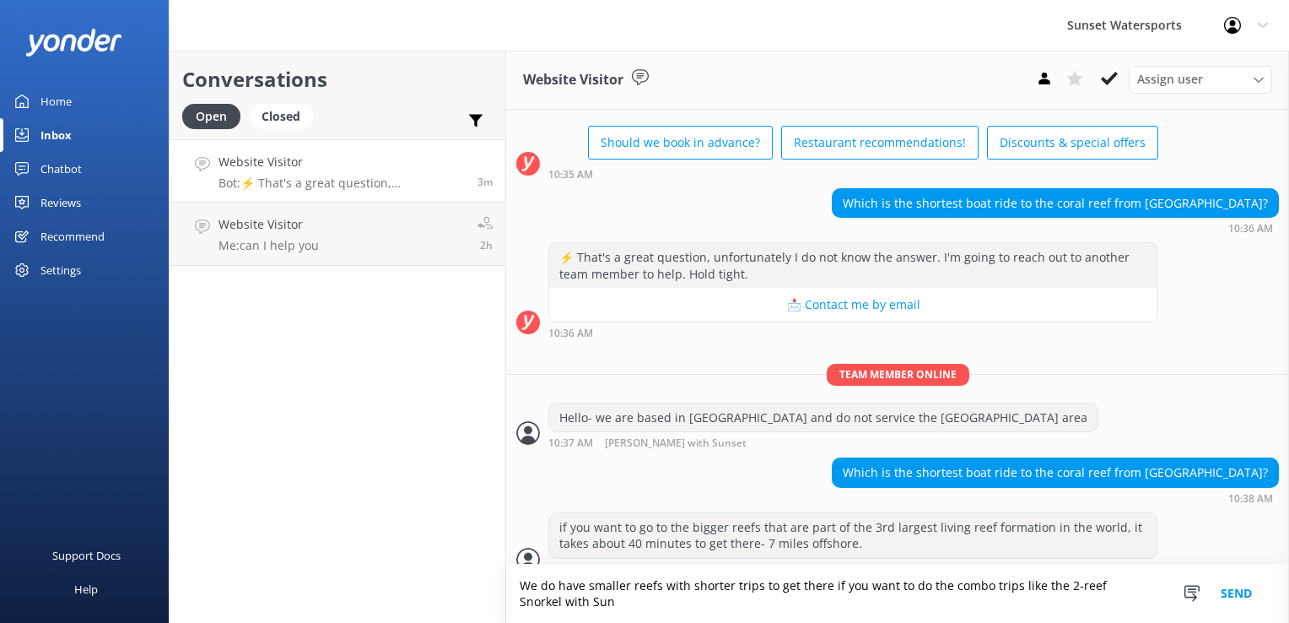
scroll to position [91, 0]
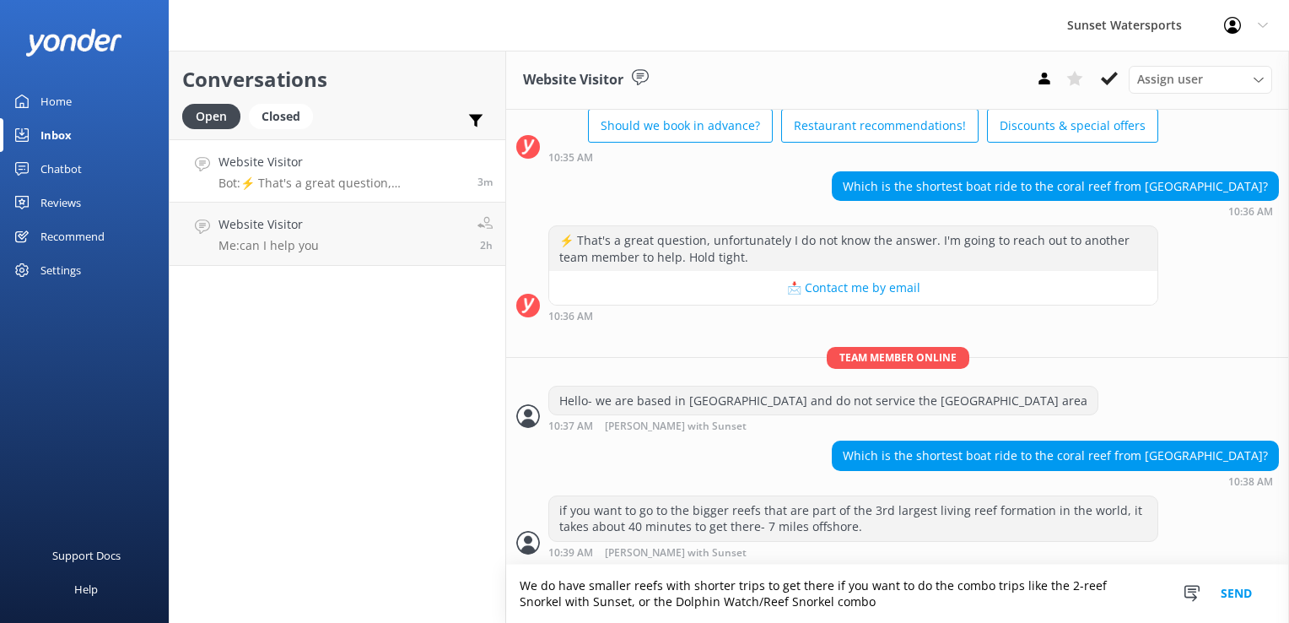
type textarea "We do have smaller reefs with shorter trips to get there if you want to do the …"
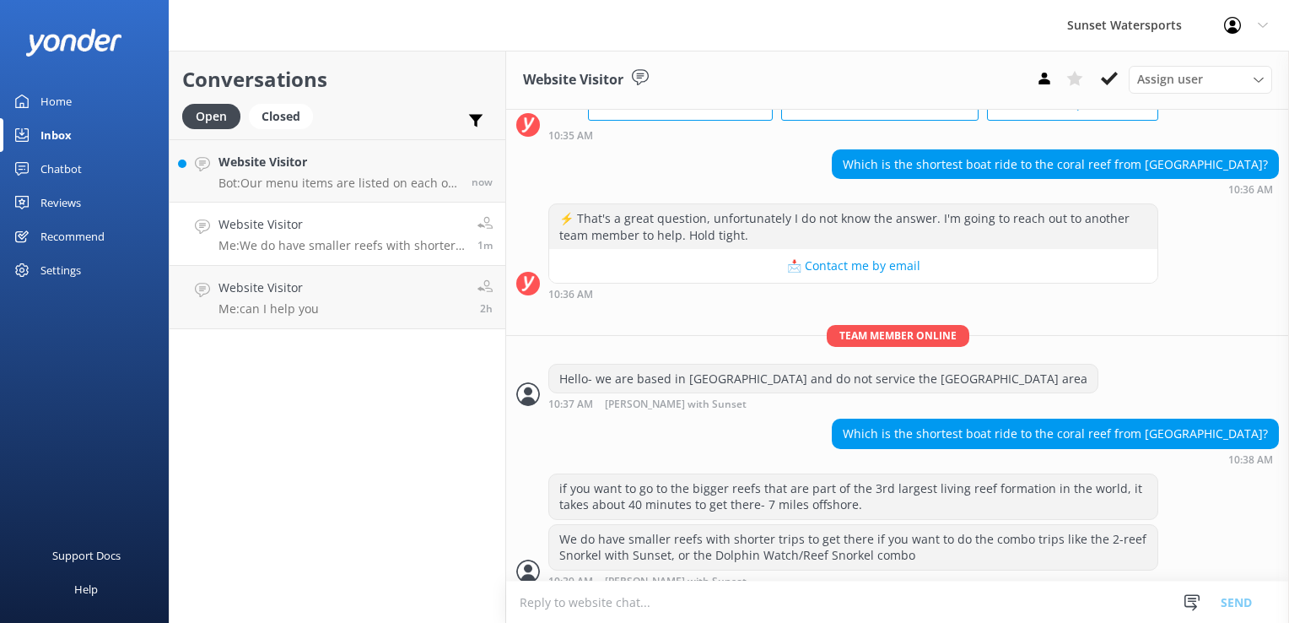
scroll to position [125, 0]
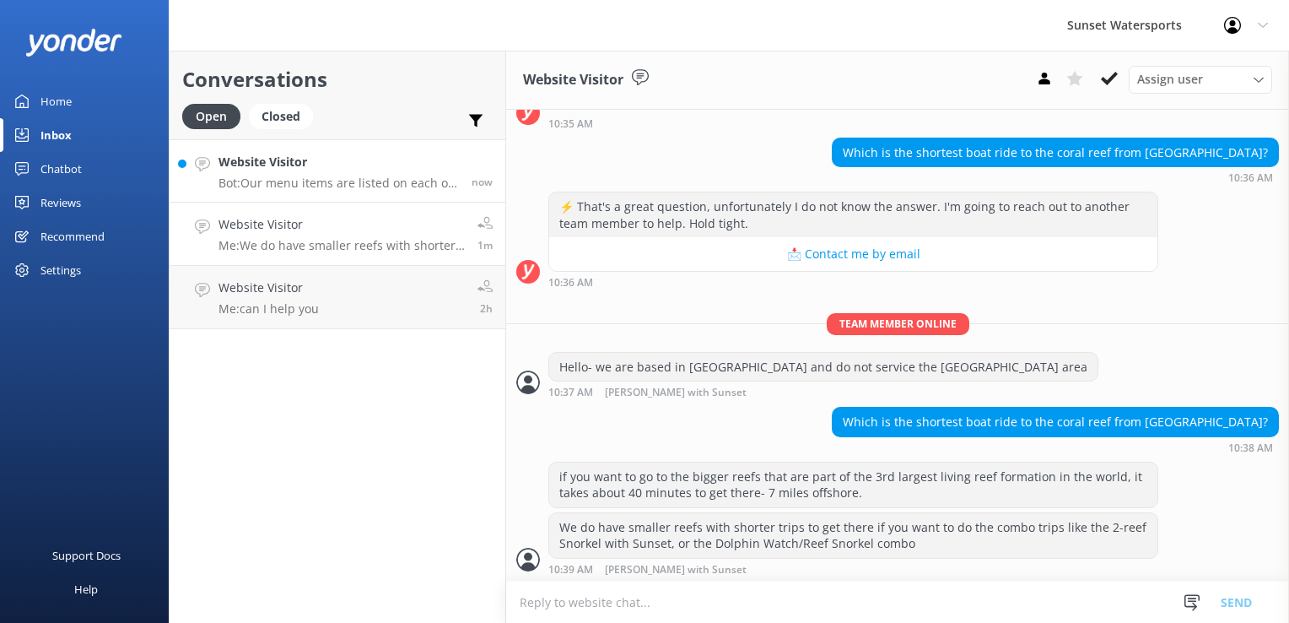
click at [393, 174] on div "Website Visitor Bot: Our menu items are listed on each of the trip pages, and w…" at bounding box center [339, 171] width 240 height 36
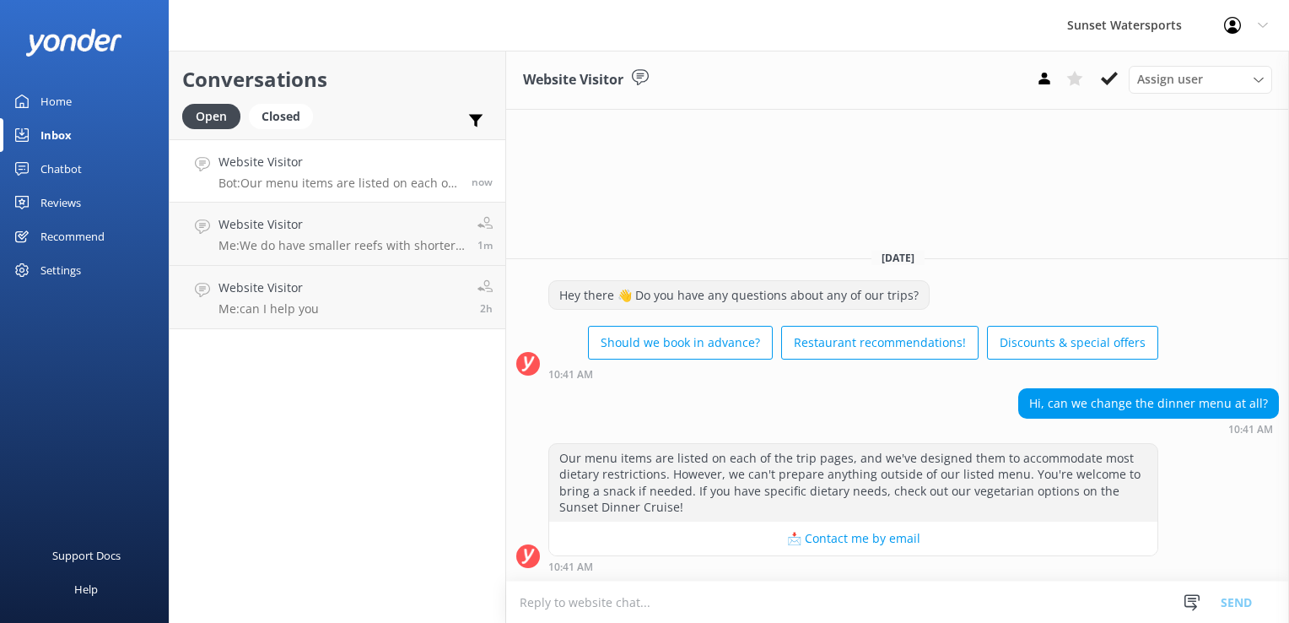
click at [626, 613] on textarea at bounding box center [897, 601] width 783 height 41
type textarea "O"
type textarea "I"
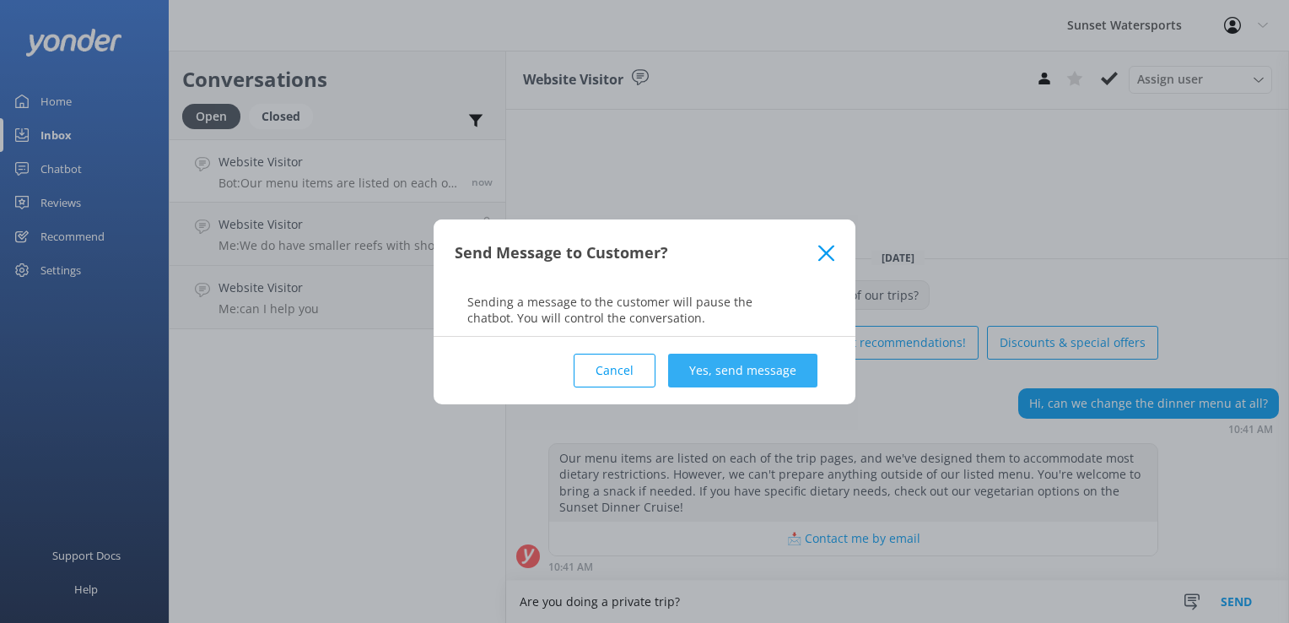
type textarea "Are you doing a private trip?"
click at [699, 370] on button "Yes, send message" at bounding box center [742, 371] width 149 height 34
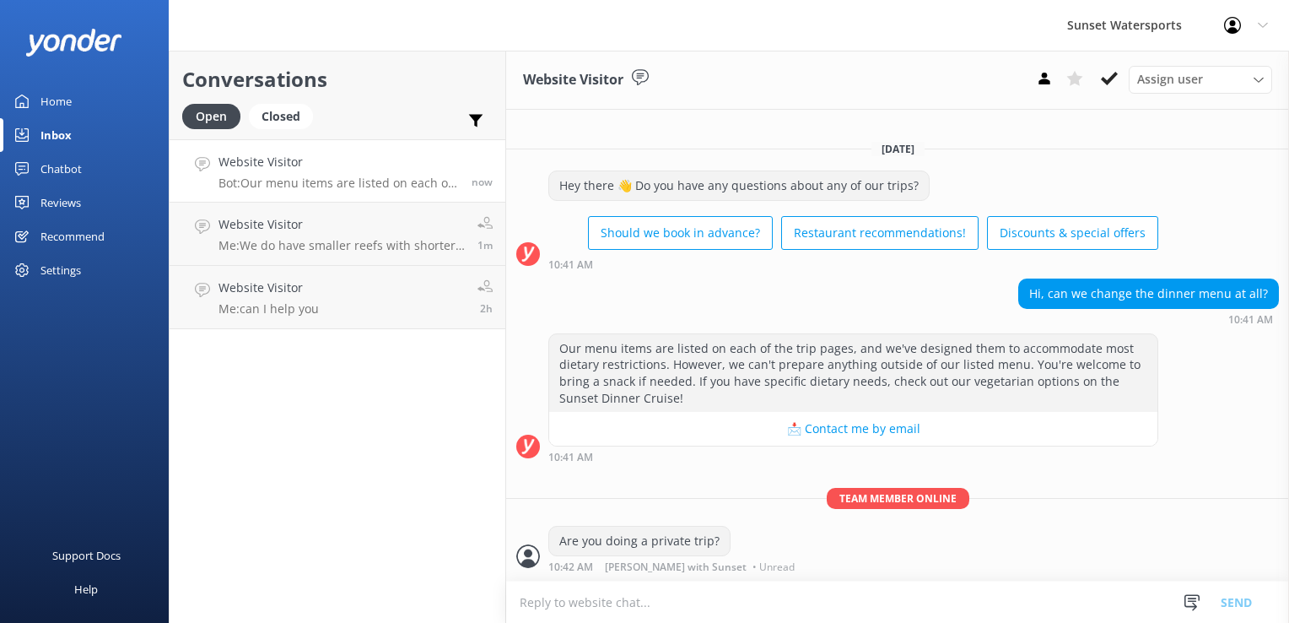
click at [602, 606] on textarea at bounding box center [897, 601] width 783 height 41
type textarea "normally it is a Freshly-Prepared Buffe"
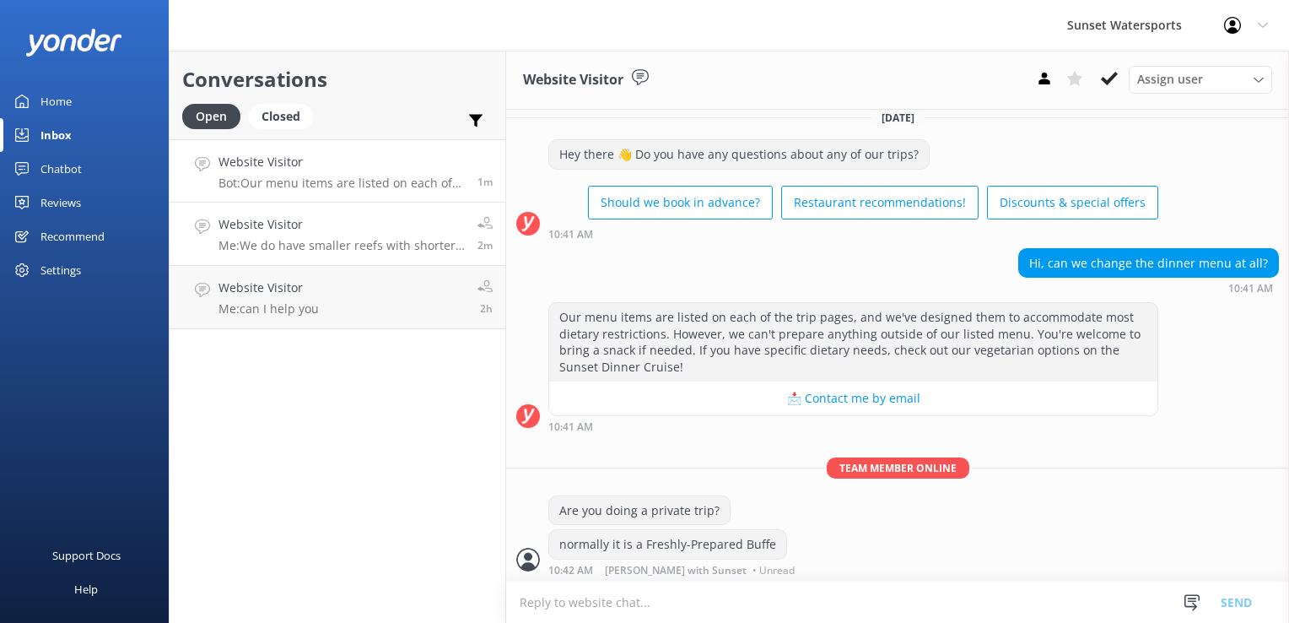
click at [329, 255] on link "Website Visitor Me: We do have smaller reefs with shorter trips to get there if…" at bounding box center [338, 233] width 336 height 63
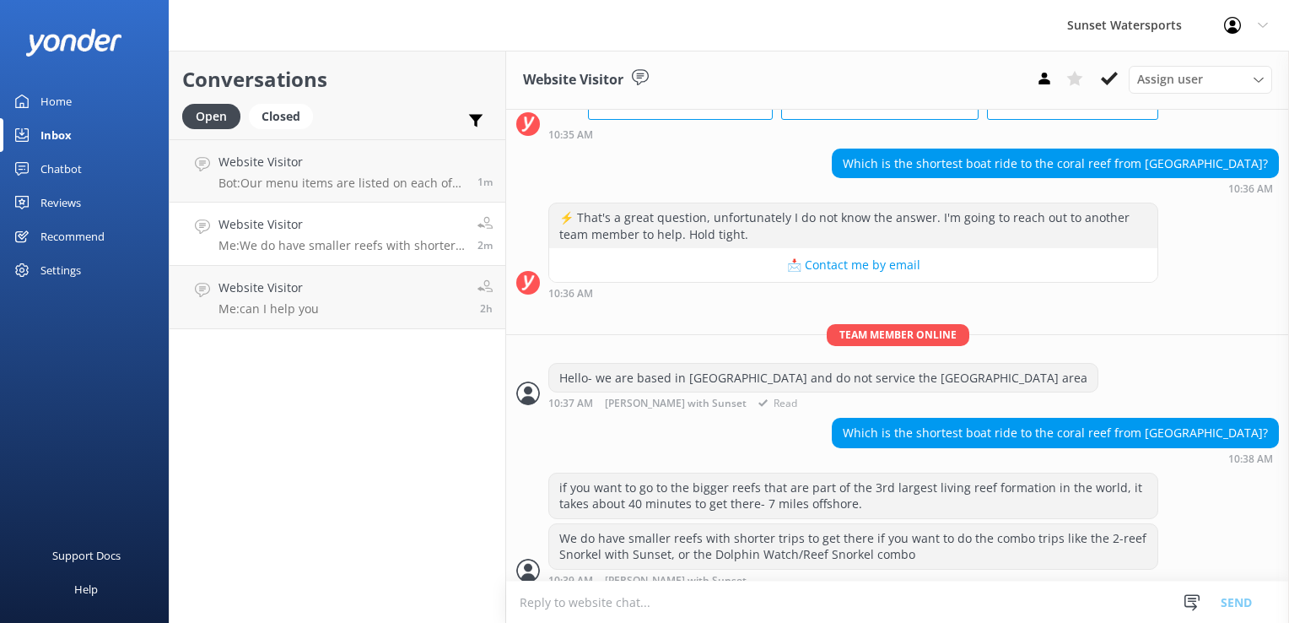
scroll to position [125, 0]
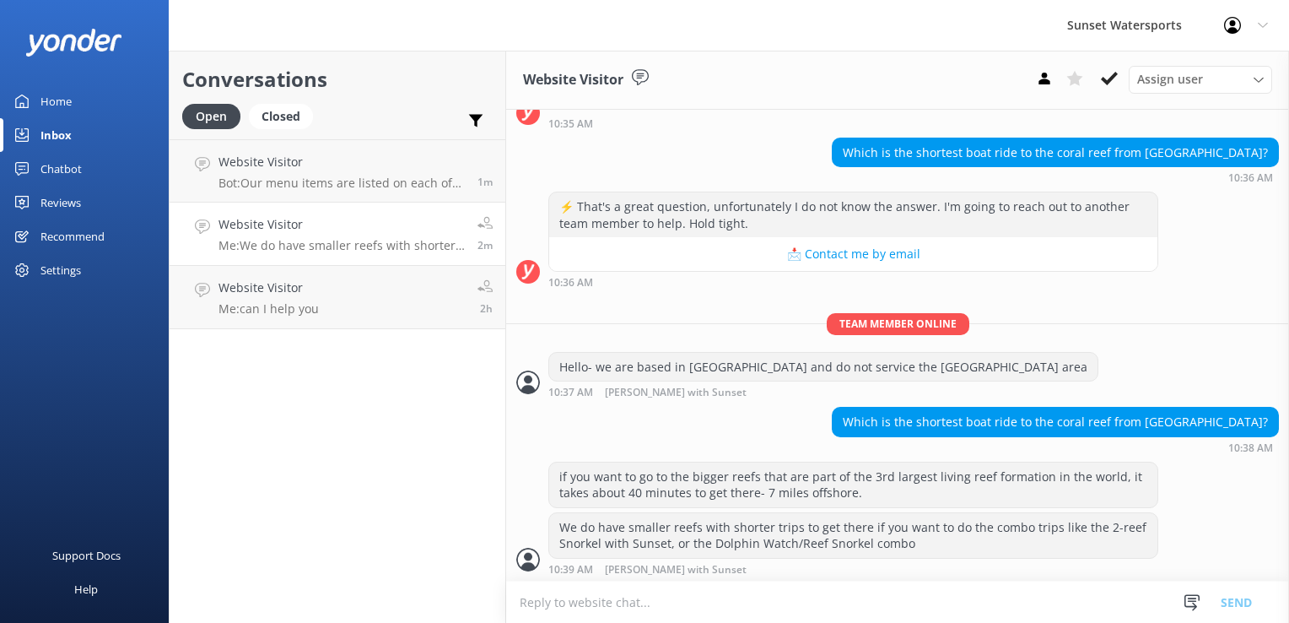
click at [601, 598] on textarea at bounding box center [897, 601] width 783 height 41
drag, startPoint x: 640, startPoint y: 471, endPoint x: 537, endPoint y: 607, distance: 171.1
click at [537, 607] on textarea at bounding box center [897, 601] width 783 height 41
paste textarea "[URL][DOMAIN_NAME]"
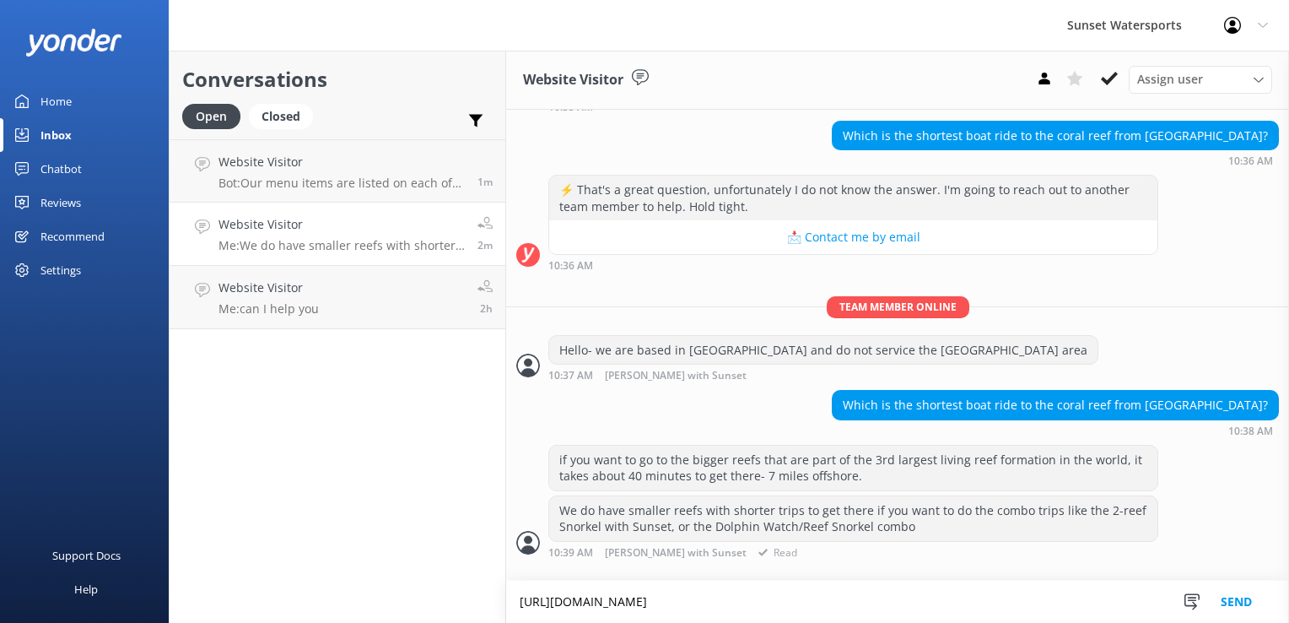
type textarea "[URL][DOMAIN_NAME]"
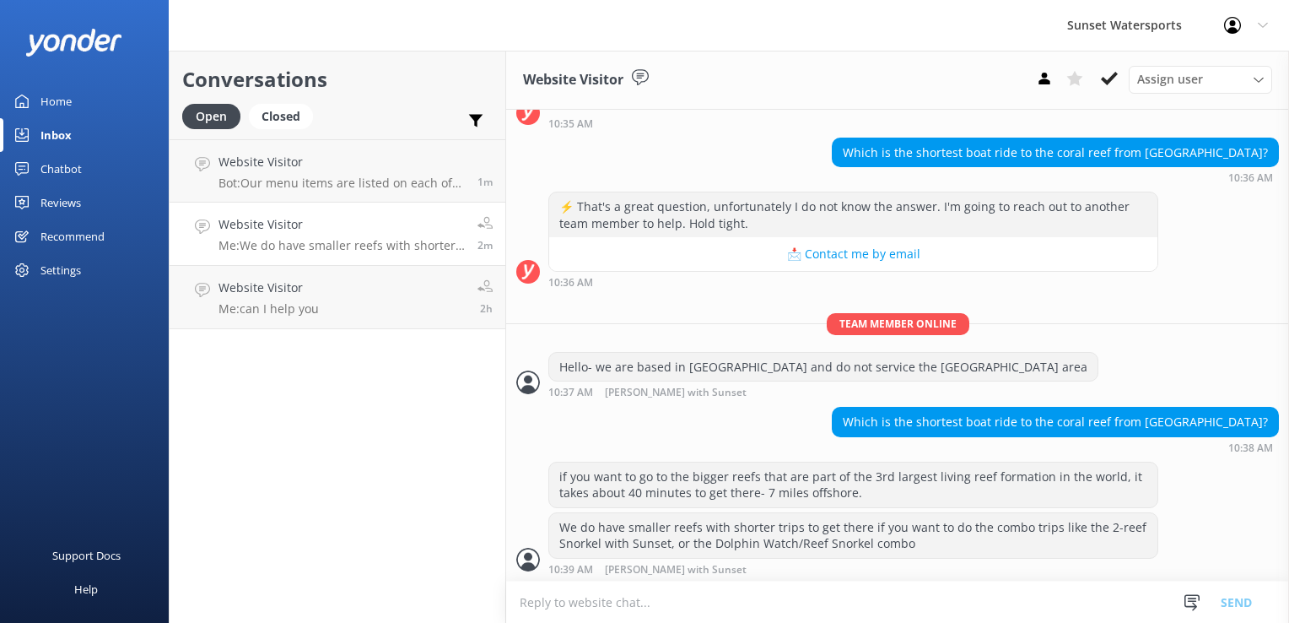
scroll to position [196, 0]
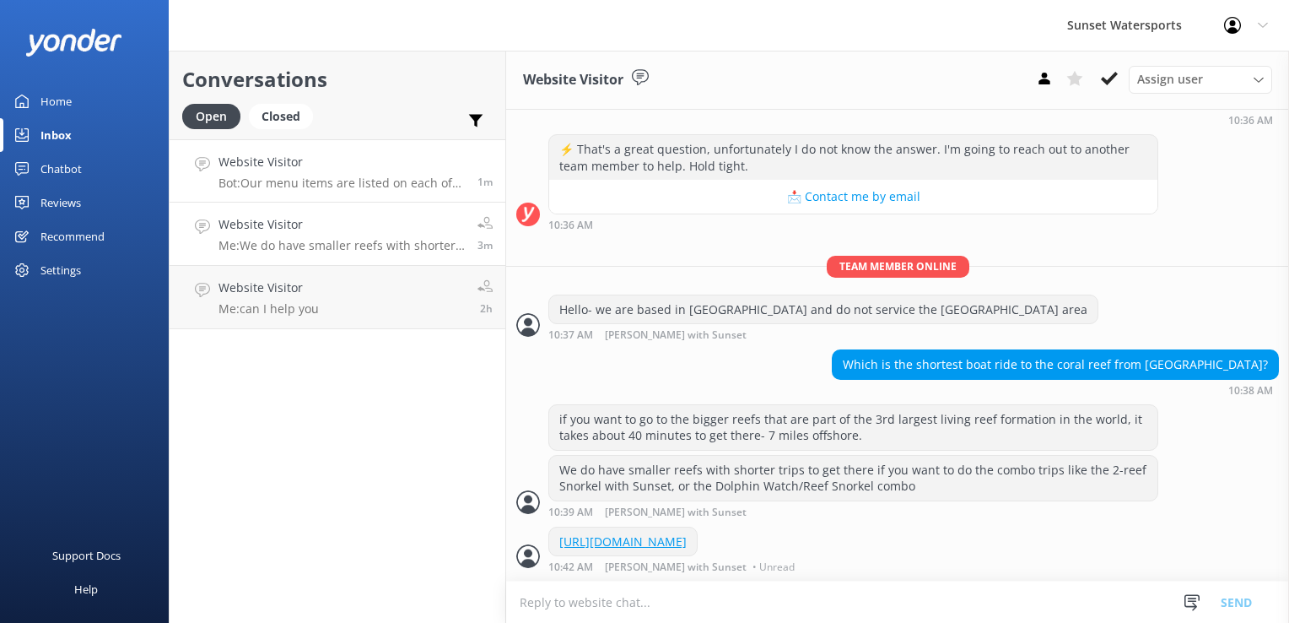
click at [391, 164] on h4 "Website Visitor" at bounding box center [342, 162] width 246 height 19
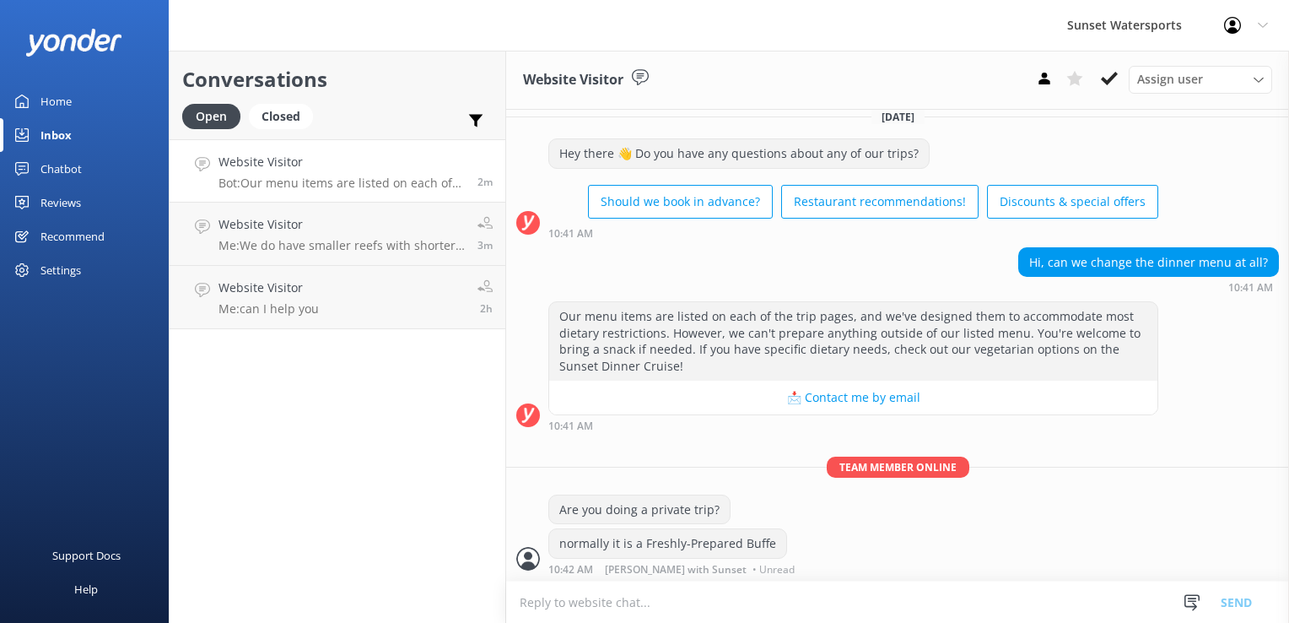
click at [639, 610] on textarea at bounding box center [897, 601] width 783 height 41
paste textarea "[URL][DOMAIN_NAME]"
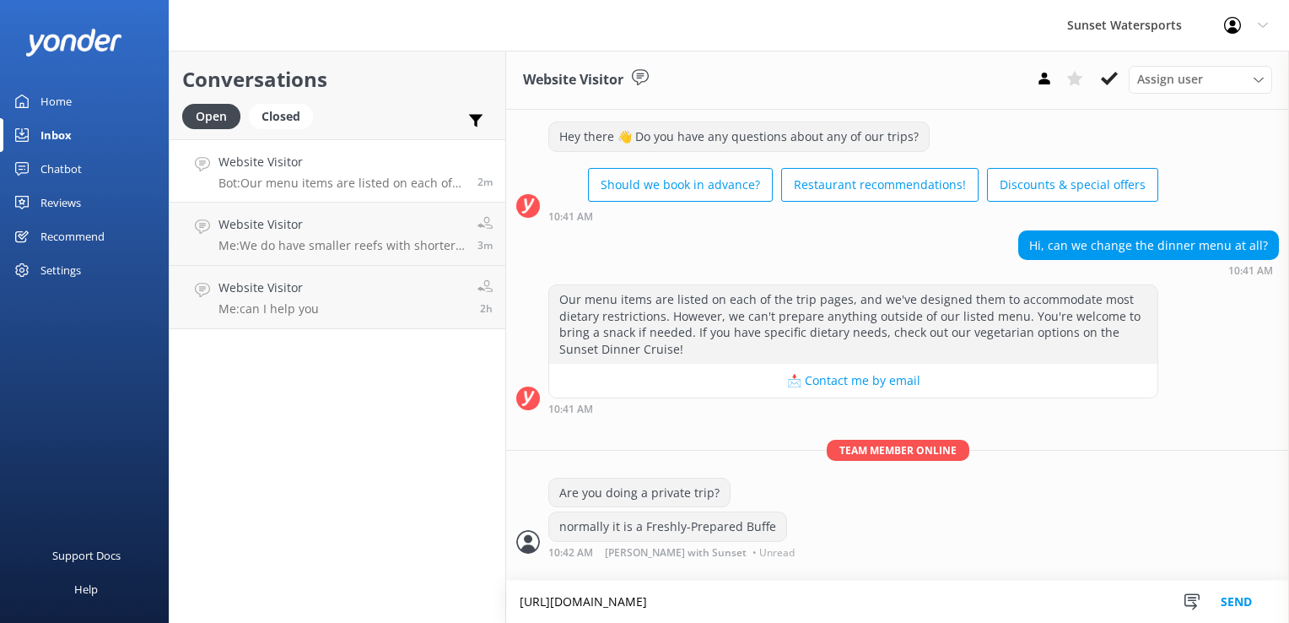
type textarea "[URL][DOMAIN_NAME]"
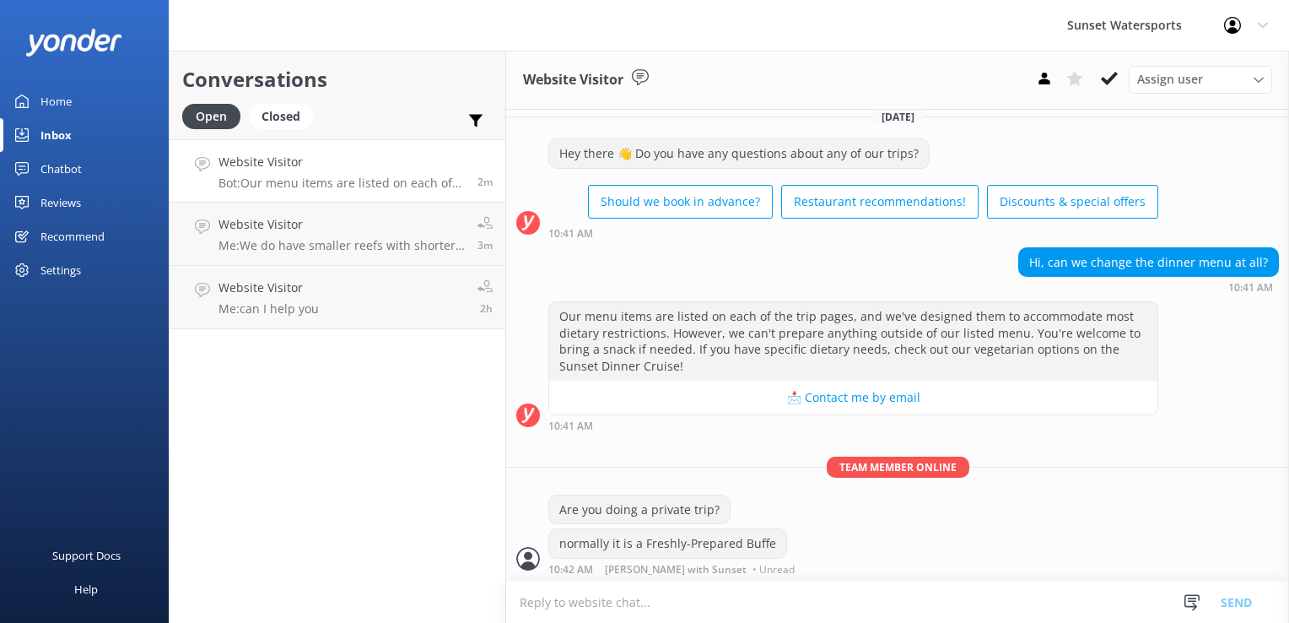
scroll to position [86, 0]
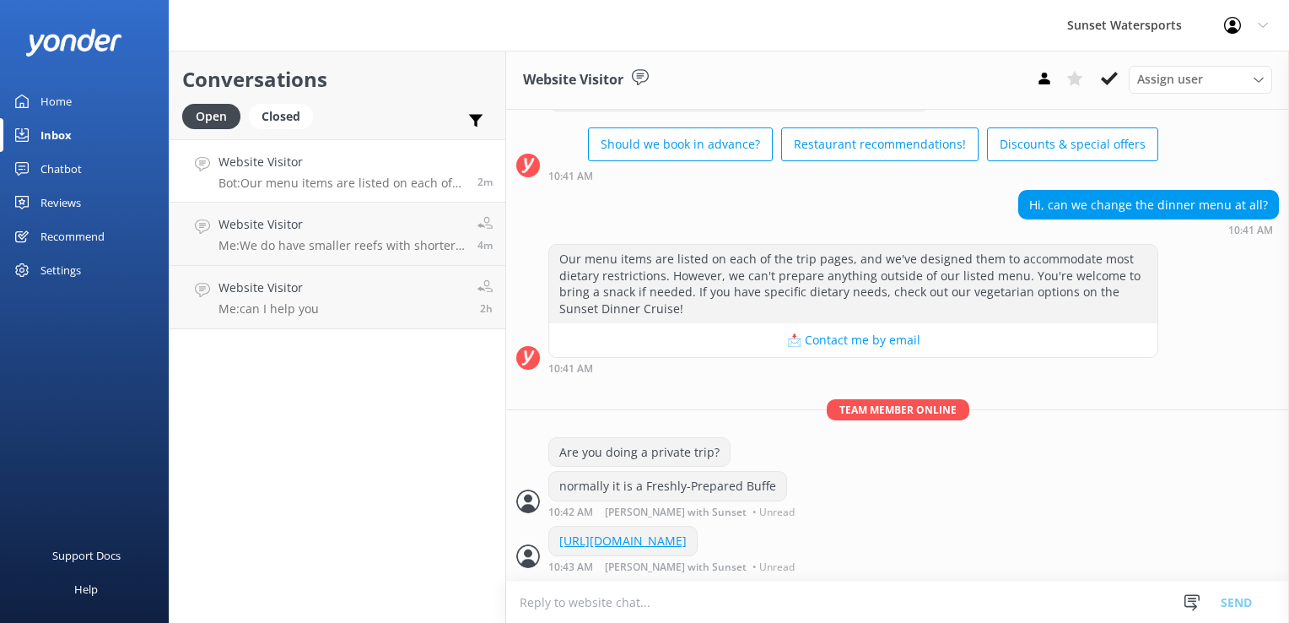
click at [431, 16] on div "Sunset Watersports Profile Settings Logout" at bounding box center [644, 25] width 1289 height 51
click at [413, 173] on div "Website Visitor Bot: Our menu items are listed on each of the trip pages, and w…" at bounding box center [342, 171] width 246 height 36
click at [1100, 83] on button at bounding box center [1109, 78] width 30 height 25
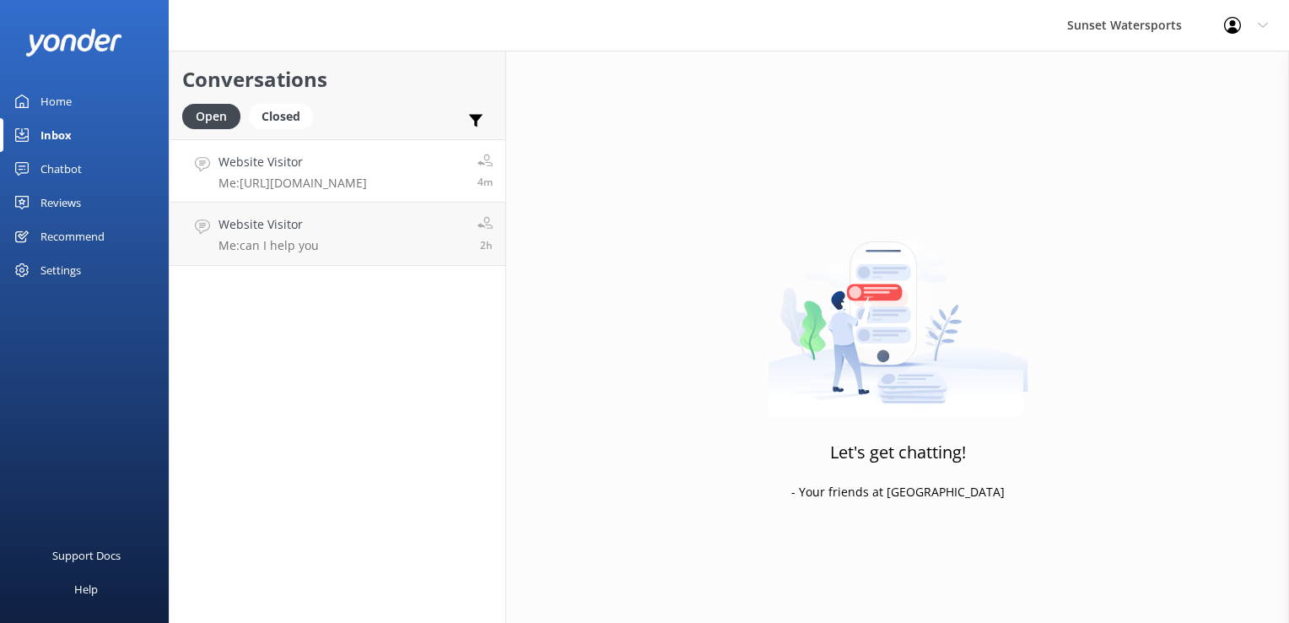
click at [354, 187] on p "Me: [URL][DOMAIN_NAME]" at bounding box center [293, 182] width 148 height 15
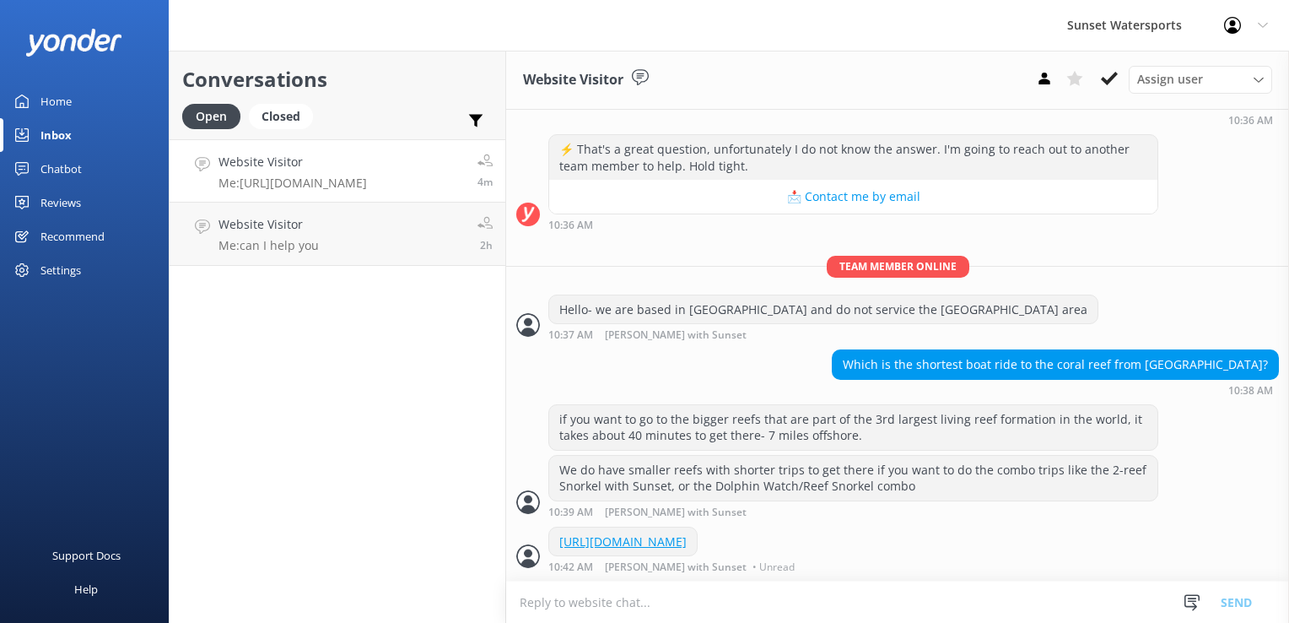
scroll to position [196, 0]
click at [1114, 78] on use at bounding box center [1109, 78] width 17 height 13
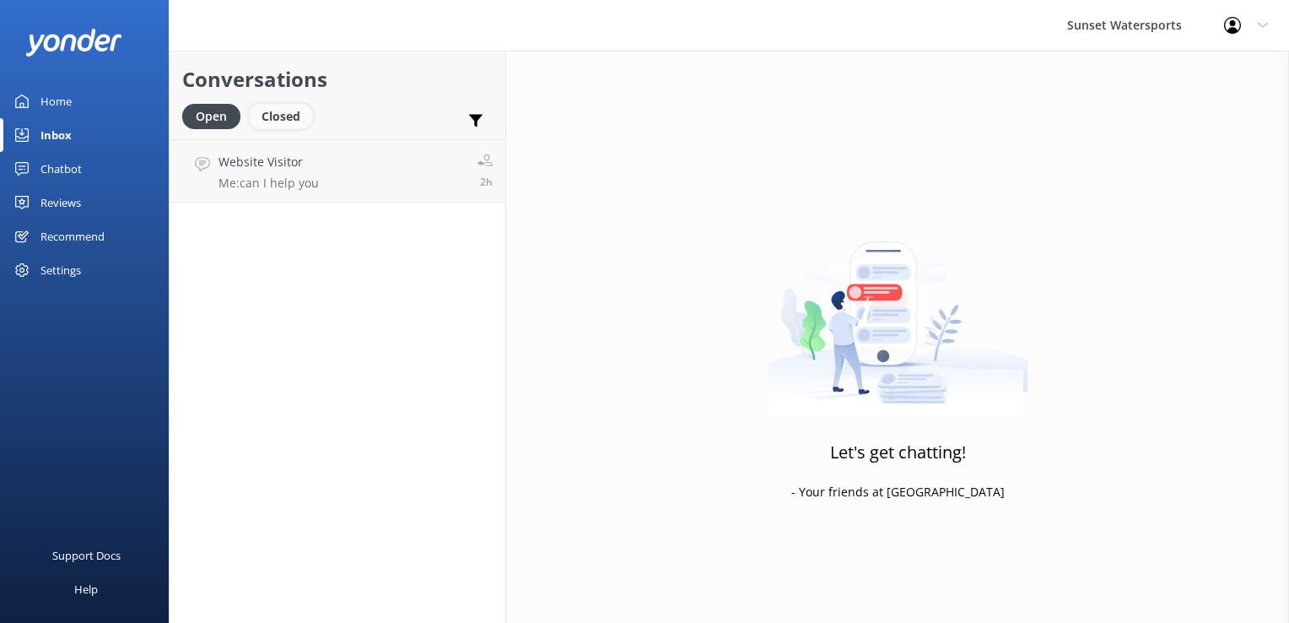
click at [282, 129] on div "Closed" at bounding box center [281, 116] width 64 height 25
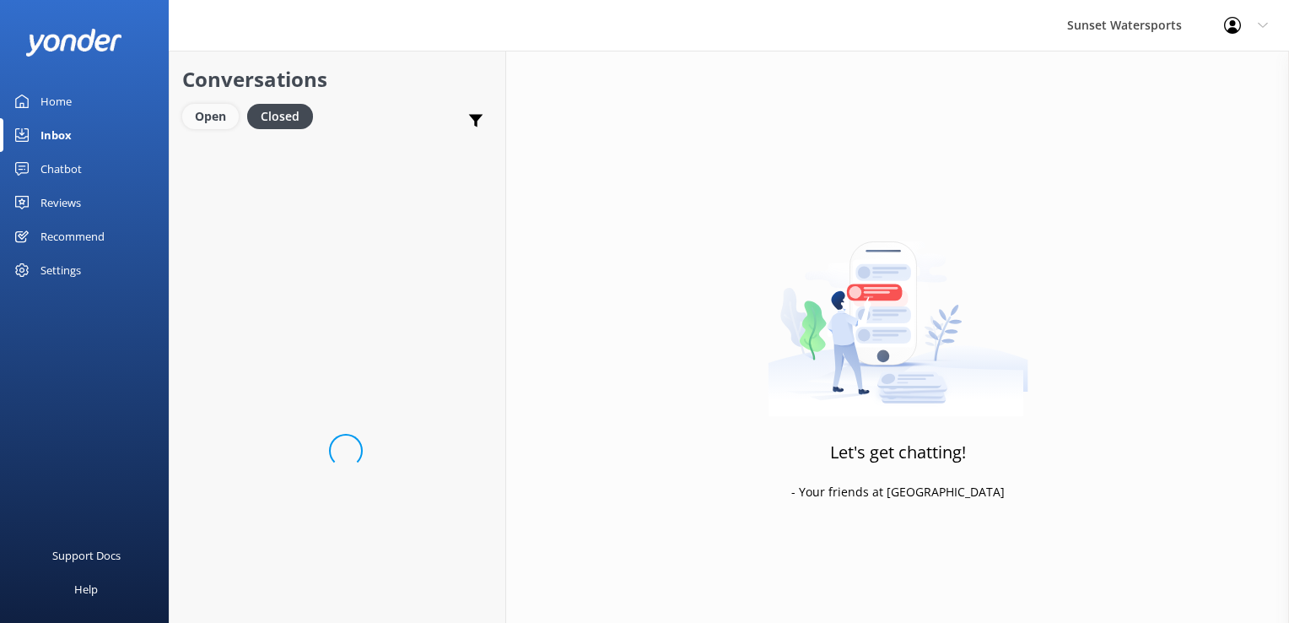
click at [219, 117] on div "Open" at bounding box center [210, 116] width 57 height 25
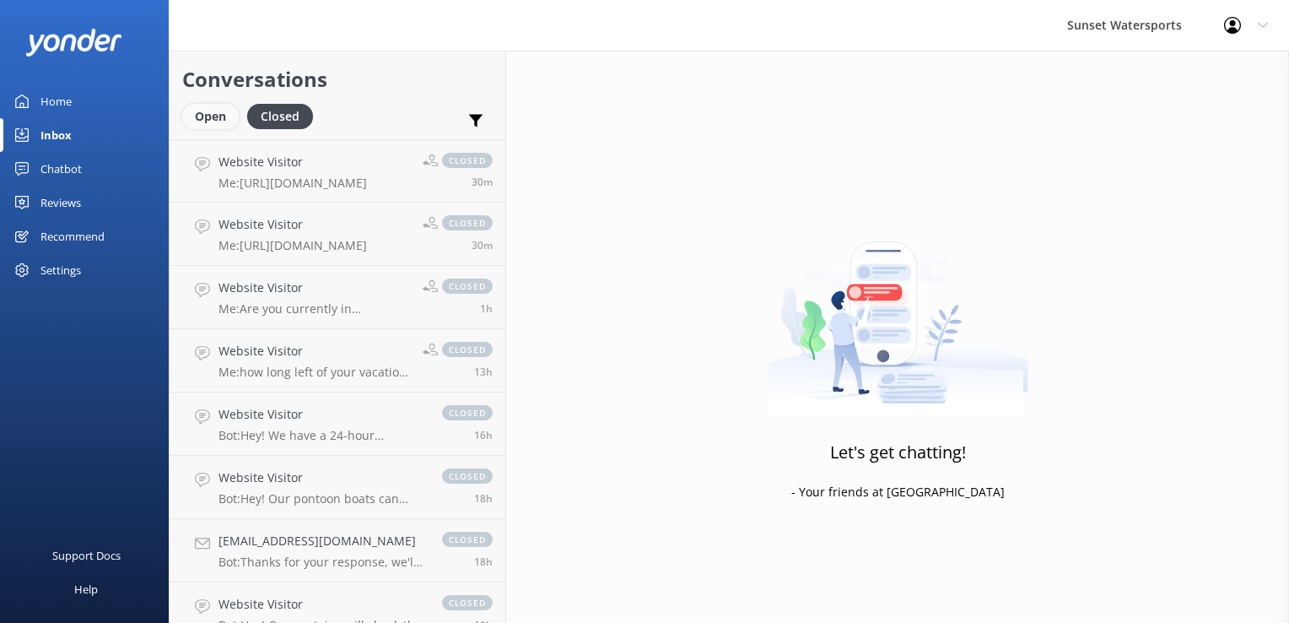
click at [232, 125] on div "Open" at bounding box center [210, 116] width 57 height 25
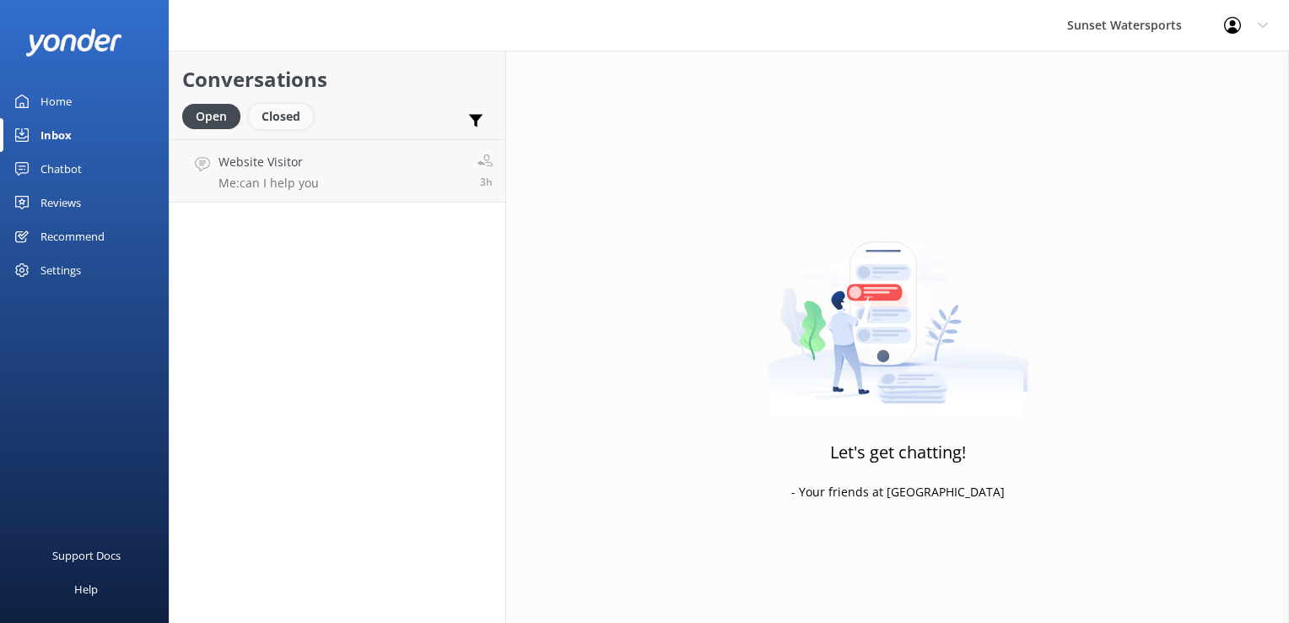
click at [287, 113] on div "Closed" at bounding box center [281, 116] width 64 height 25
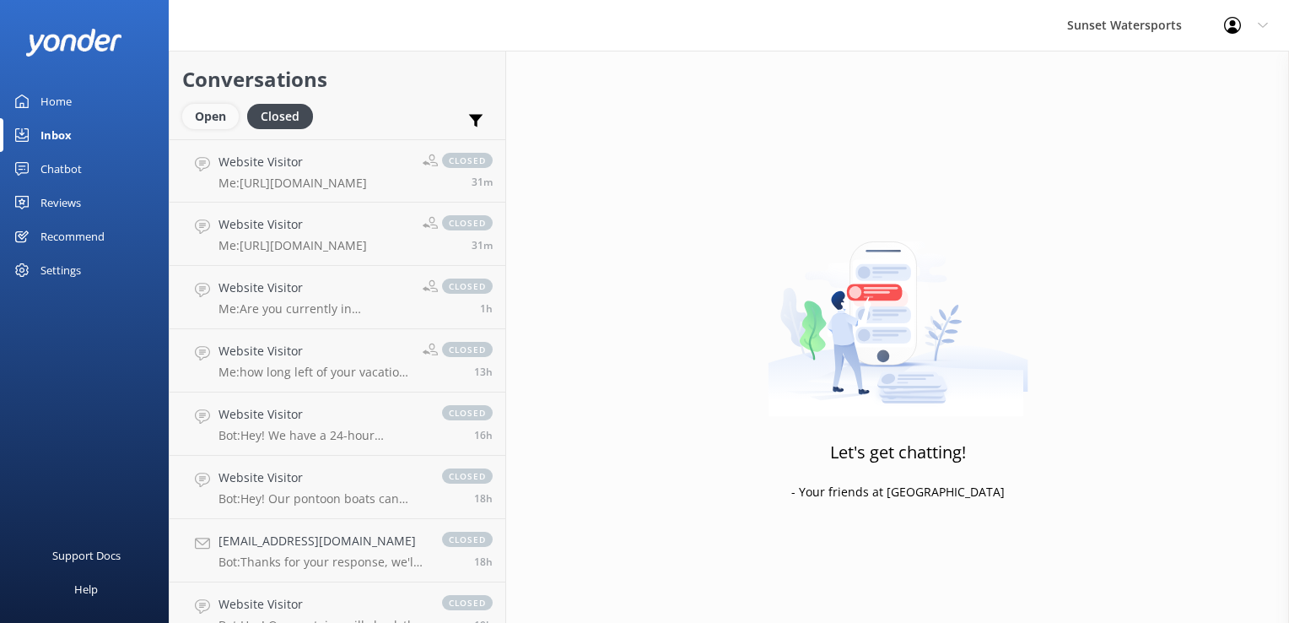
click at [224, 110] on div "Open" at bounding box center [210, 116] width 57 height 25
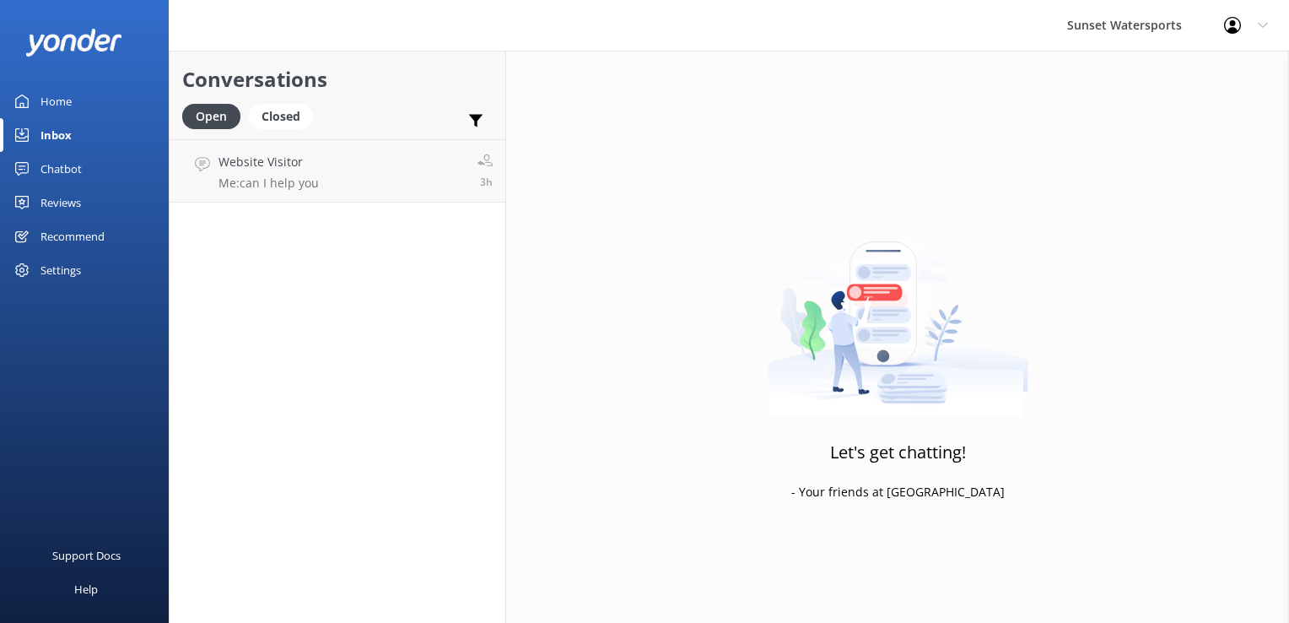
click at [304, 131] on div "Open Closed" at bounding box center [251, 124] width 139 height 40
drag, startPoint x: 284, startPoint y: 117, endPoint x: 262, endPoint y: 121, distance: 22.3
click at [283, 117] on div "Closed" at bounding box center [281, 116] width 64 height 25
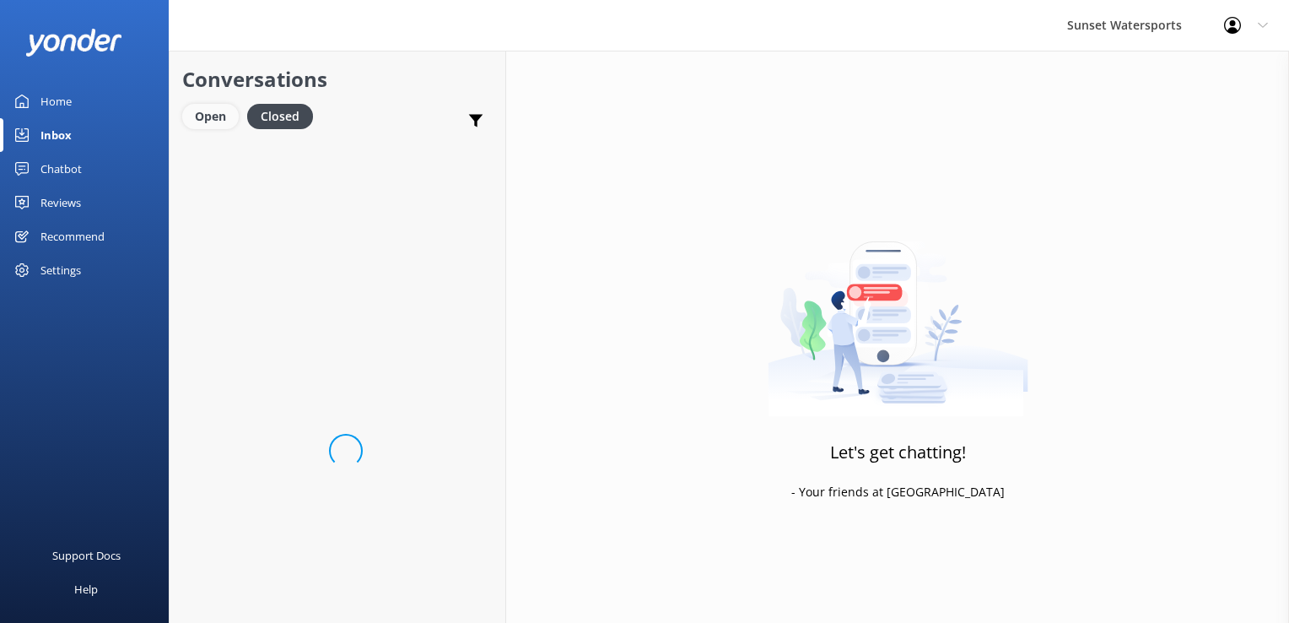
click at [222, 125] on div "Open" at bounding box center [210, 116] width 57 height 25
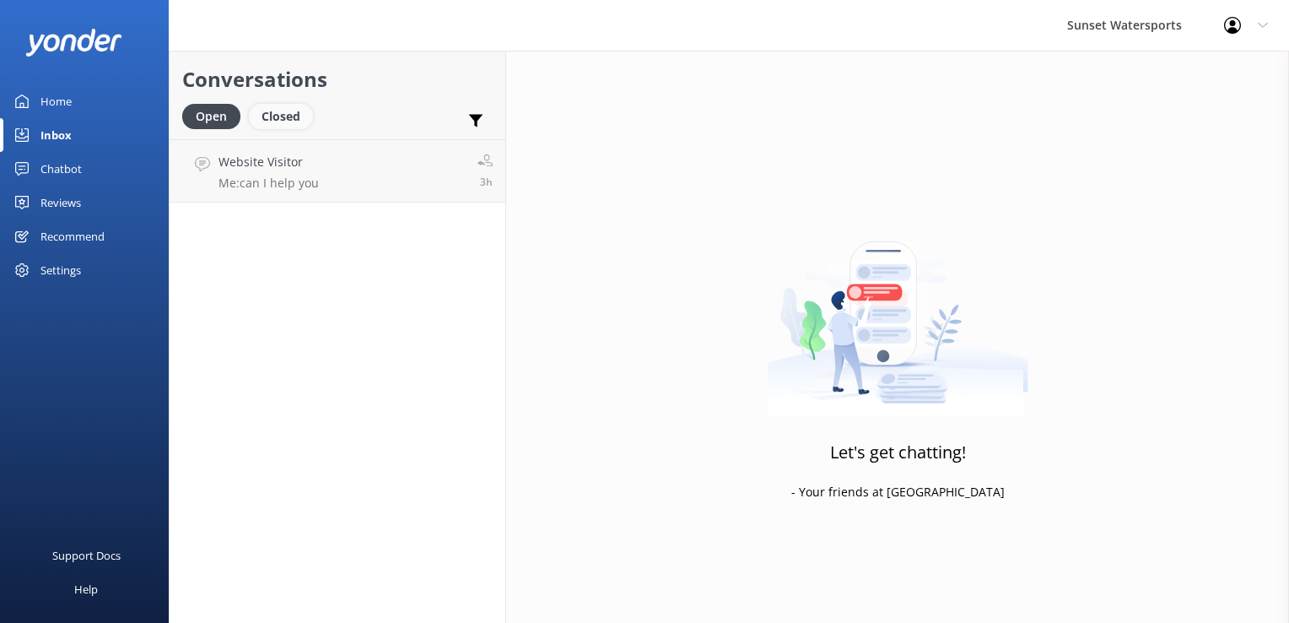
click at [288, 122] on div "Closed" at bounding box center [281, 116] width 64 height 25
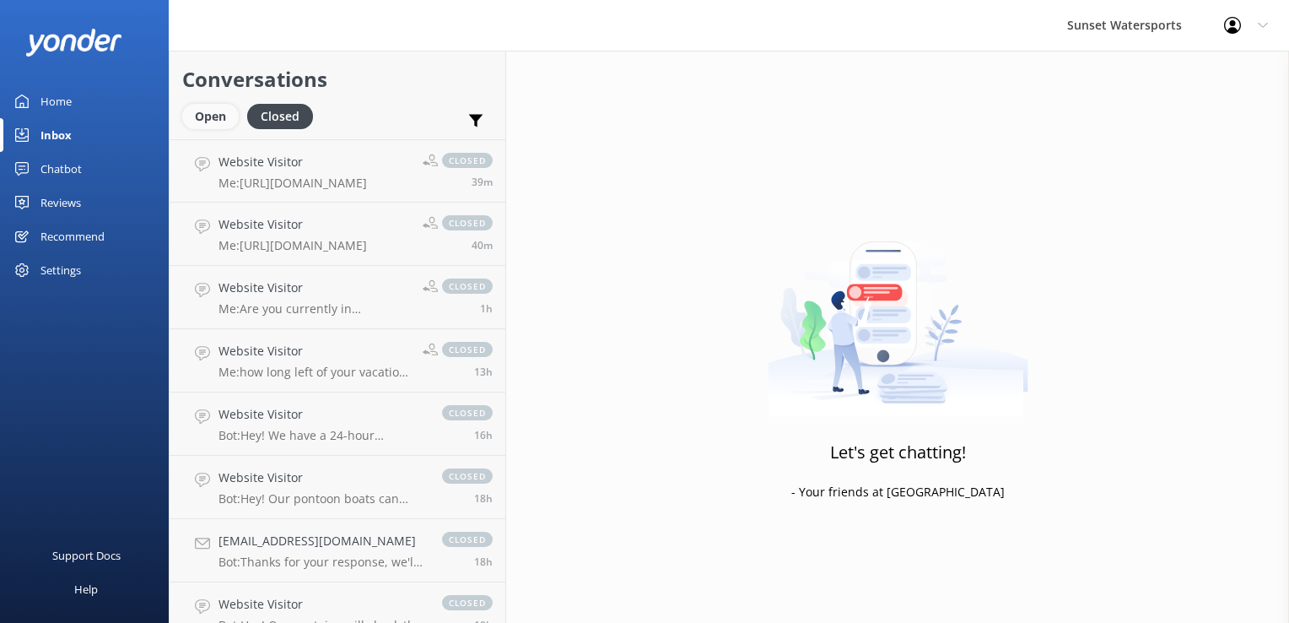
click at [199, 127] on div "Open" at bounding box center [210, 116] width 57 height 25
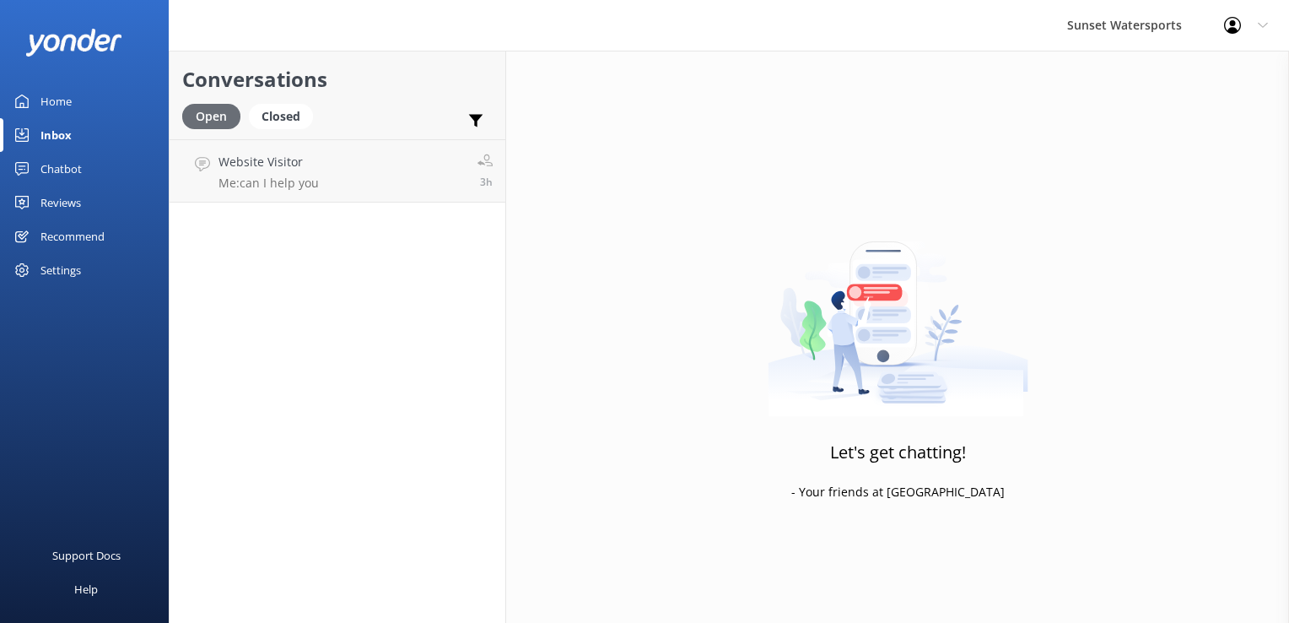
click at [223, 116] on div "Open" at bounding box center [211, 116] width 58 height 25
click at [301, 120] on div "Closed" at bounding box center [281, 116] width 64 height 25
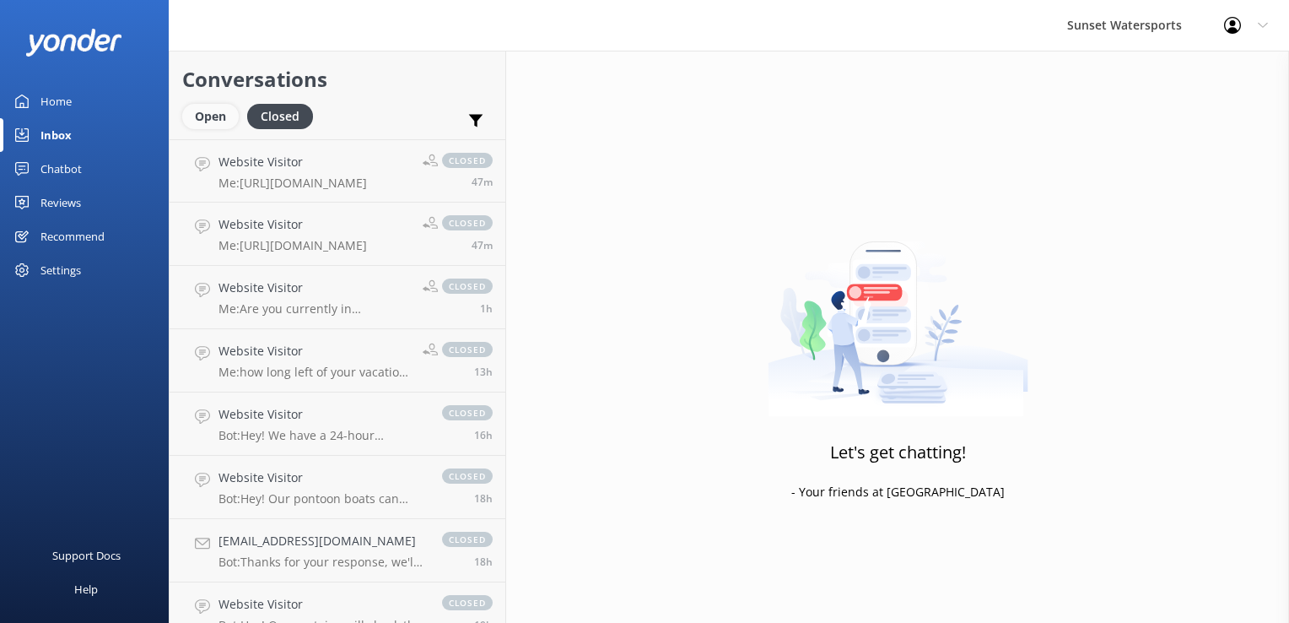
click at [216, 110] on div "Open" at bounding box center [210, 116] width 57 height 25
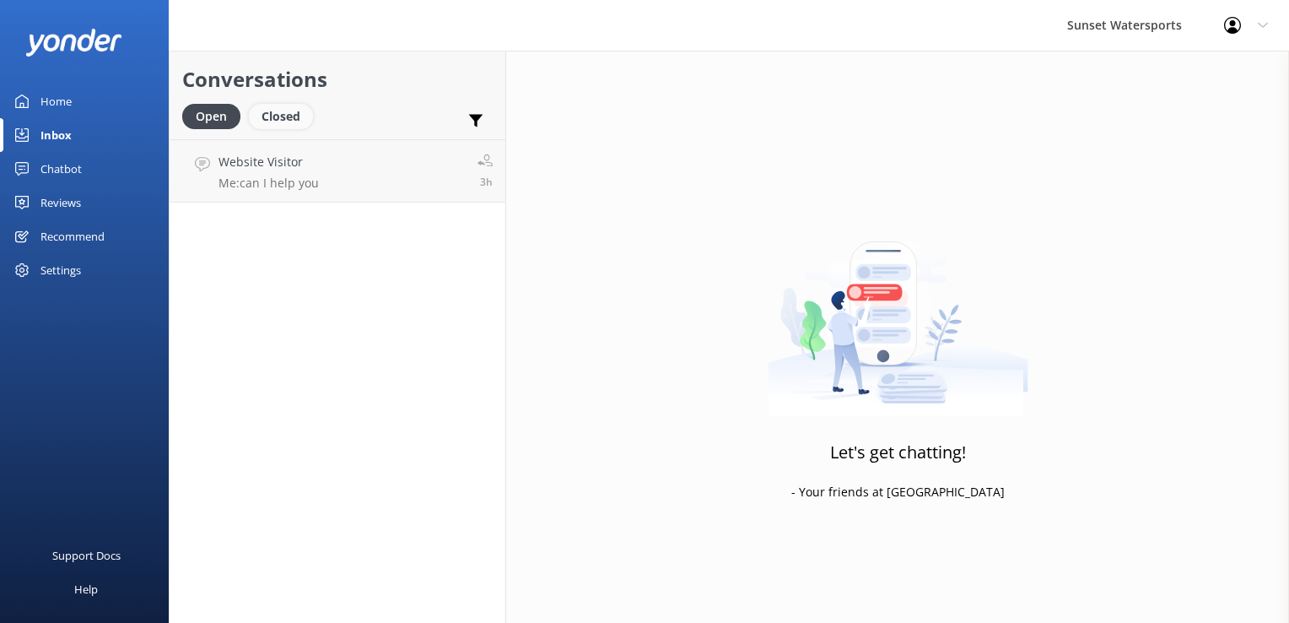
click at [279, 106] on div "Closed" at bounding box center [281, 116] width 64 height 25
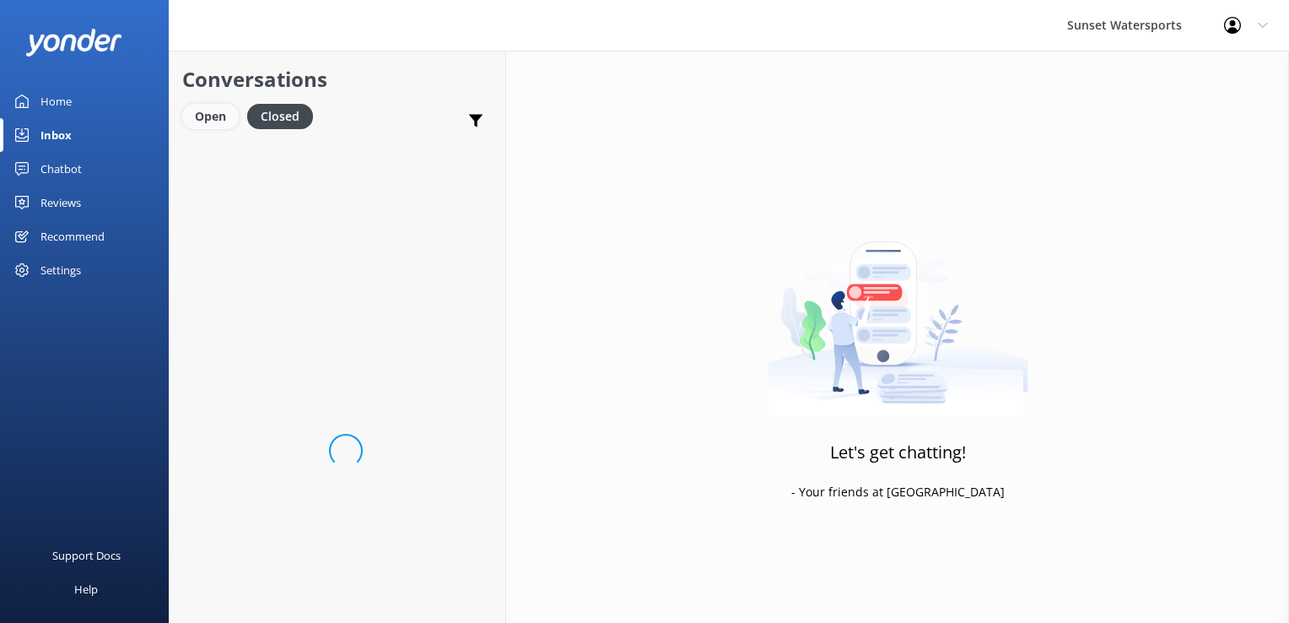
click at [238, 113] on div "Open" at bounding box center [210, 116] width 57 height 25
click at [273, 170] on h4 "Website Visitor" at bounding box center [269, 162] width 100 height 19
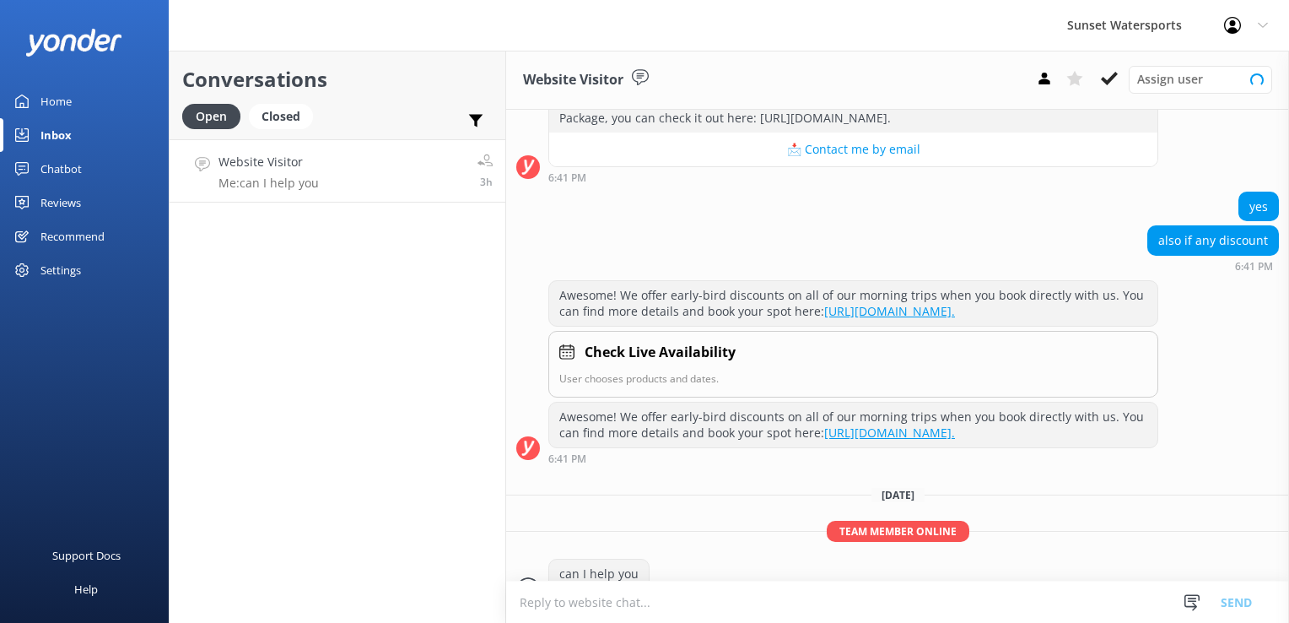
scroll to position [342, 0]
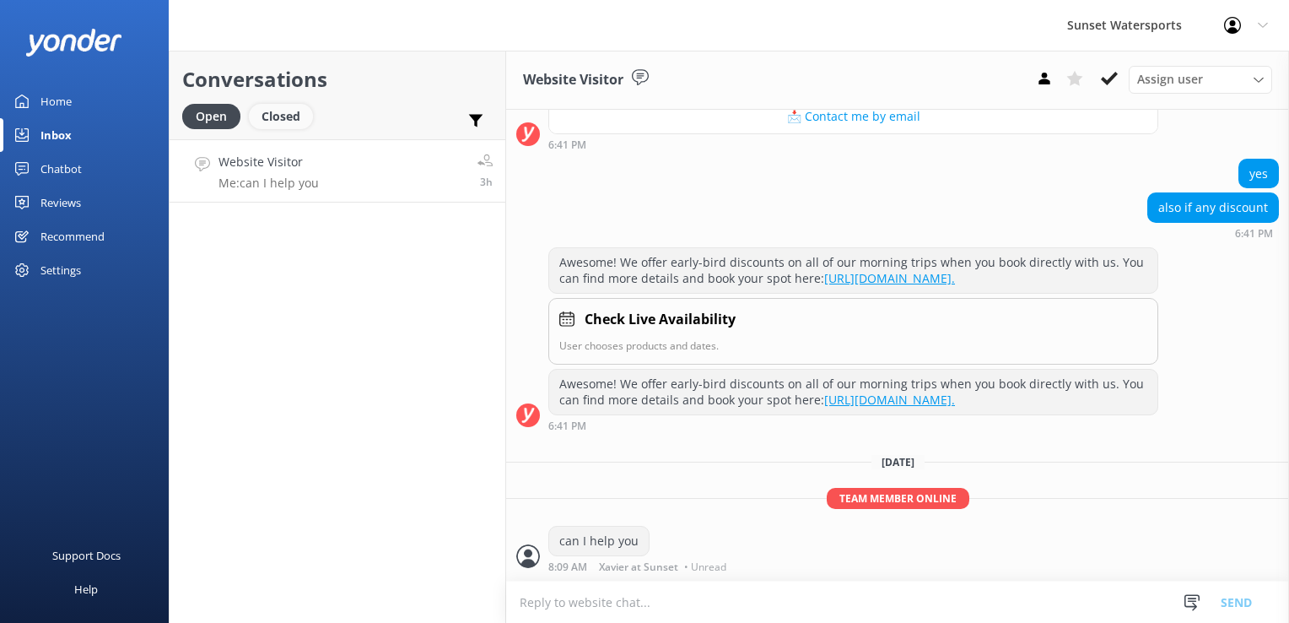
click at [283, 124] on div "Closed" at bounding box center [281, 116] width 64 height 25
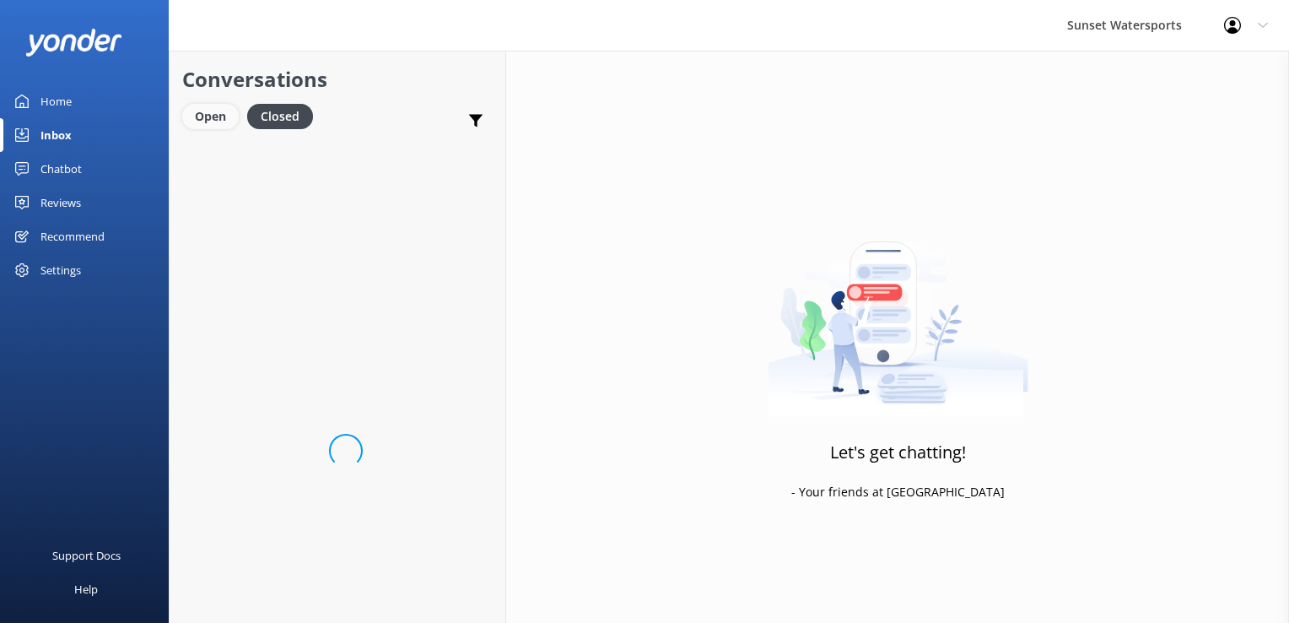
click at [195, 128] on div "Open" at bounding box center [210, 116] width 57 height 25
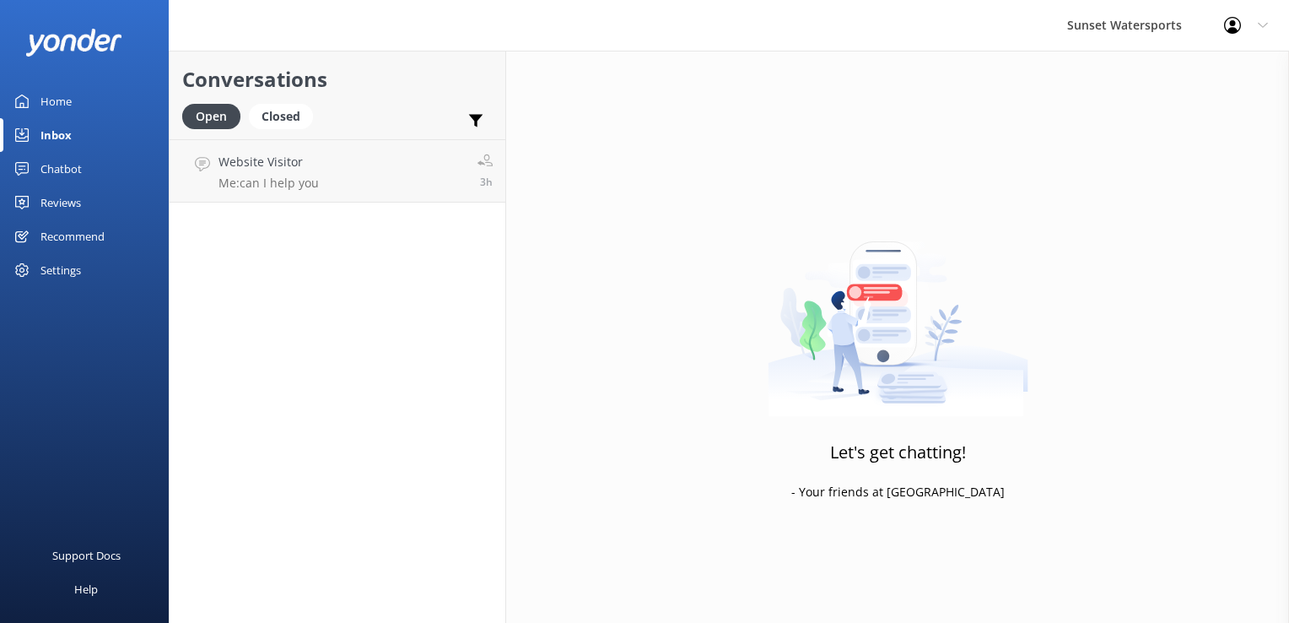
click at [347, 286] on div "Conversations Open Closed Important Assigned to me Unassigned Website Visitor M…" at bounding box center [337, 337] width 337 height 572
click at [315, 118] on link "Closed" at bounding box center [285, 115] width 73 height 19
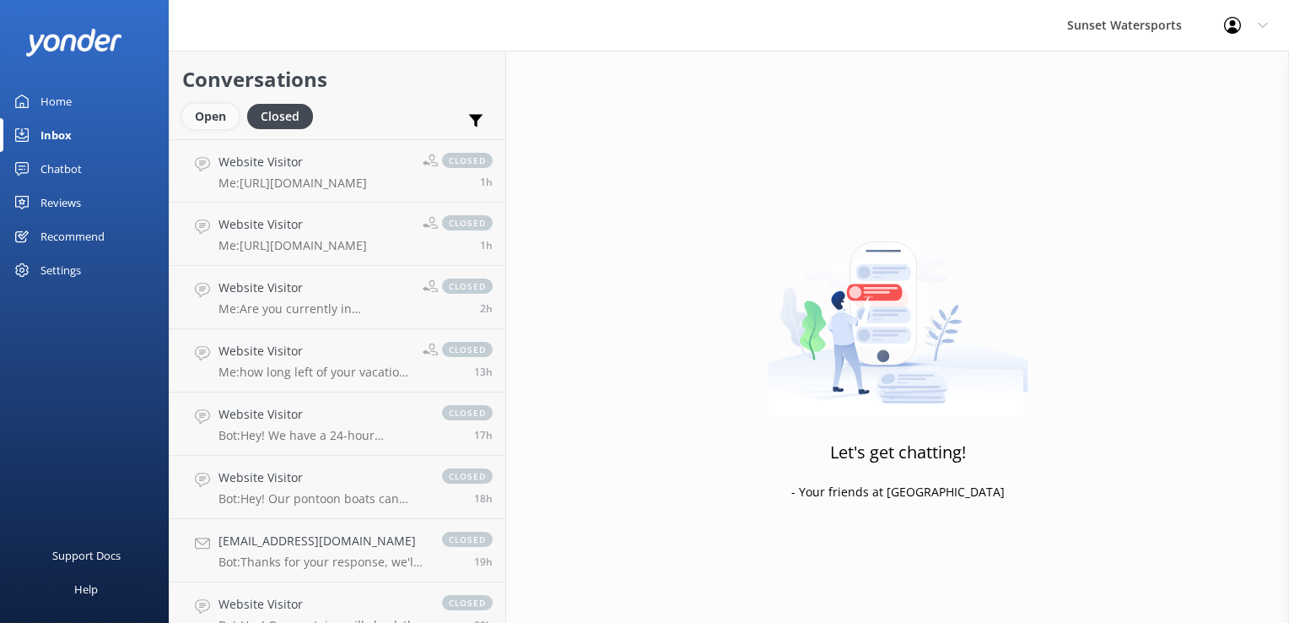
click at [219, 118] on div "Open" at bounding box center [210, 116] width 57 height 25
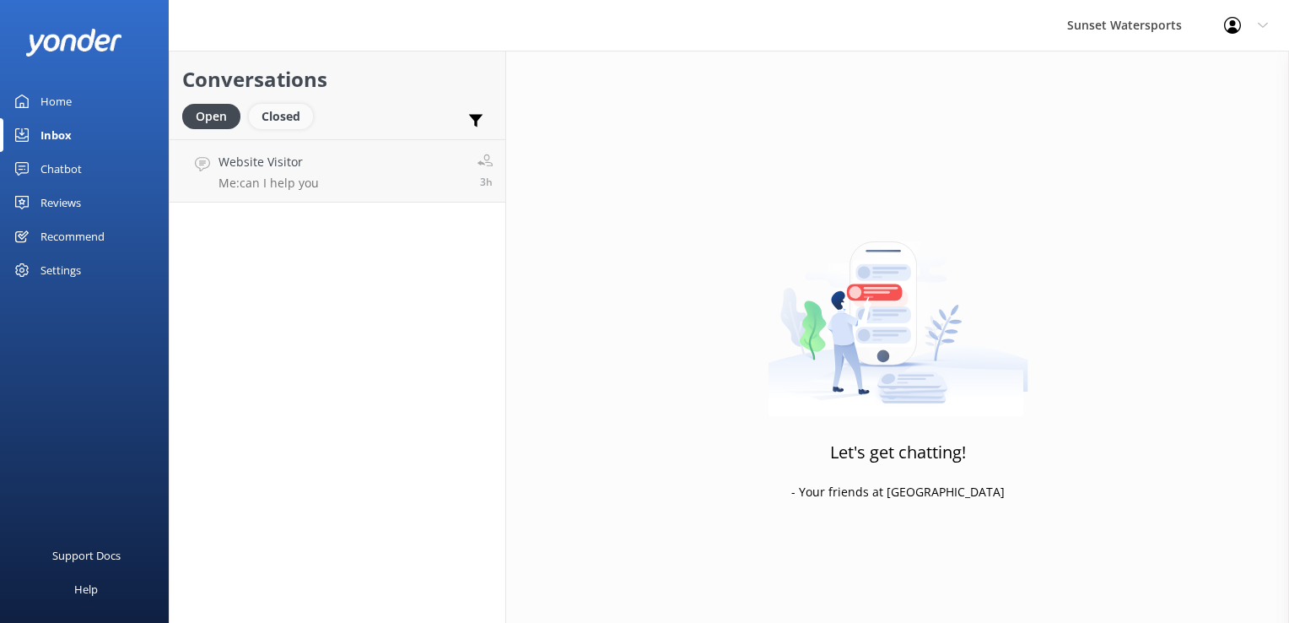
click at [281, 111] on div "Closed" at bounding box center [281, 116] width 64 height 25
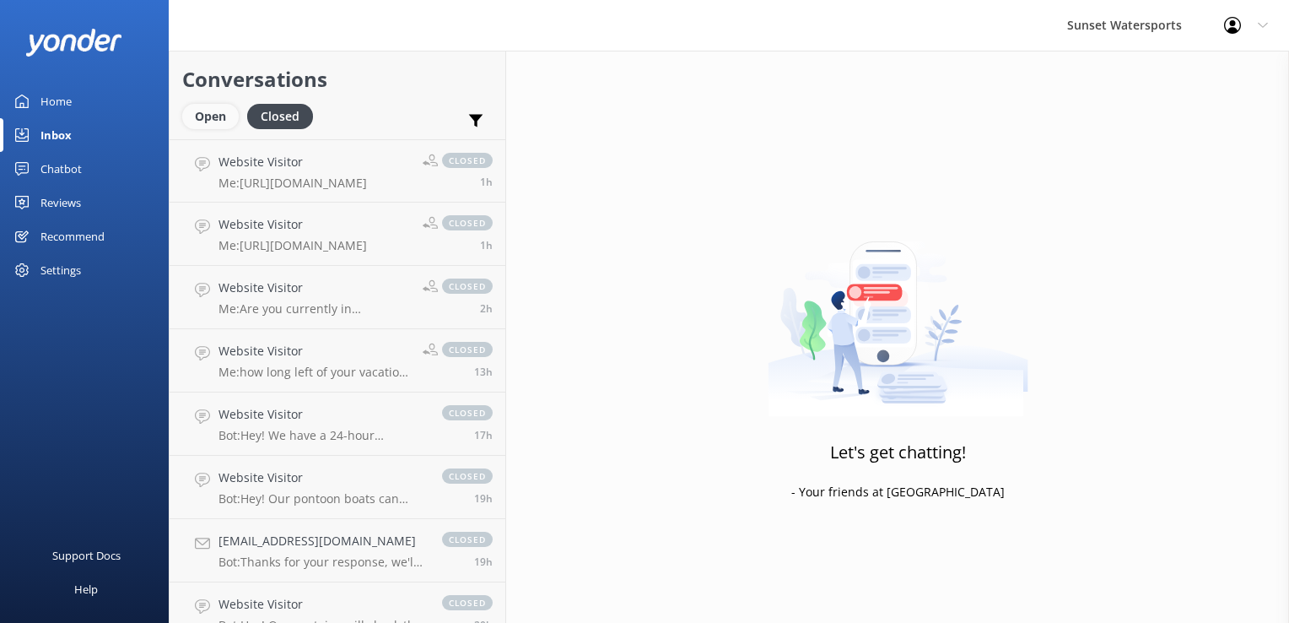
click at [216, 113] on div "Open" at bounding box center [210, 116] width 57 height 25
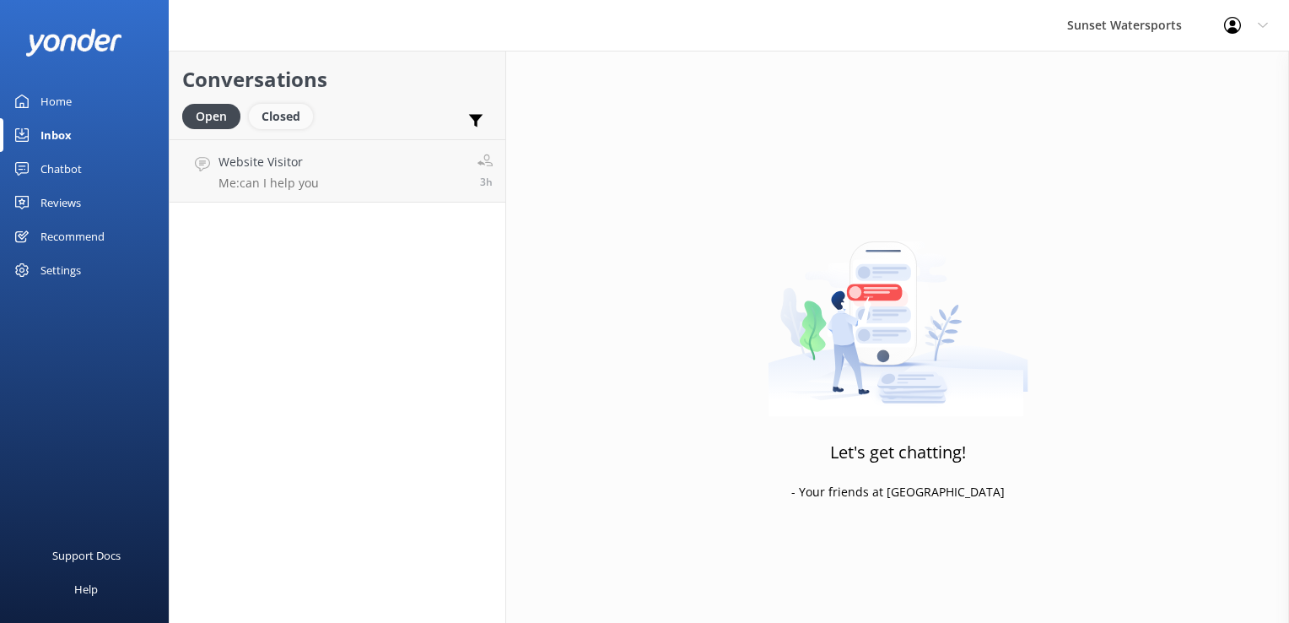
click at [294, 113] on div "Closed" at bounding box center [281, 116] width 64 height 25
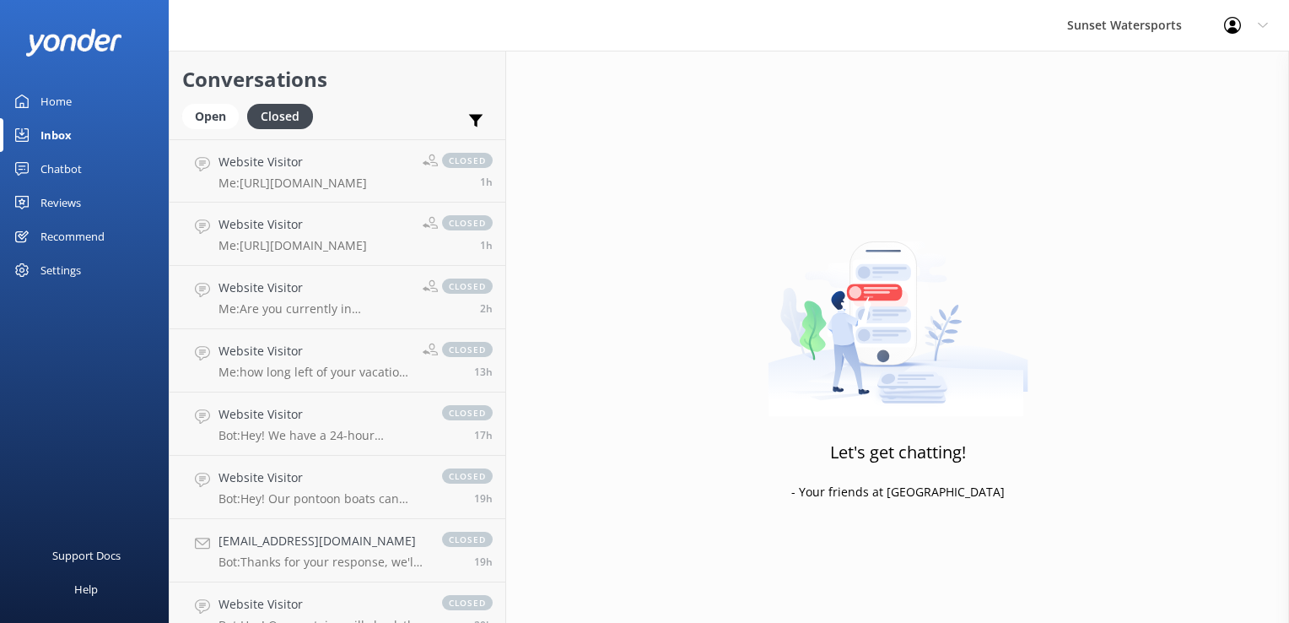
click at [179, 120] on div "Conversations Open Closed Important Assigned to me Unassigned" at bounding box center [338, 95] width 336 height 89
click at [213, 110] on div "Open" at bounding box center [210, 116] width 57 height 25
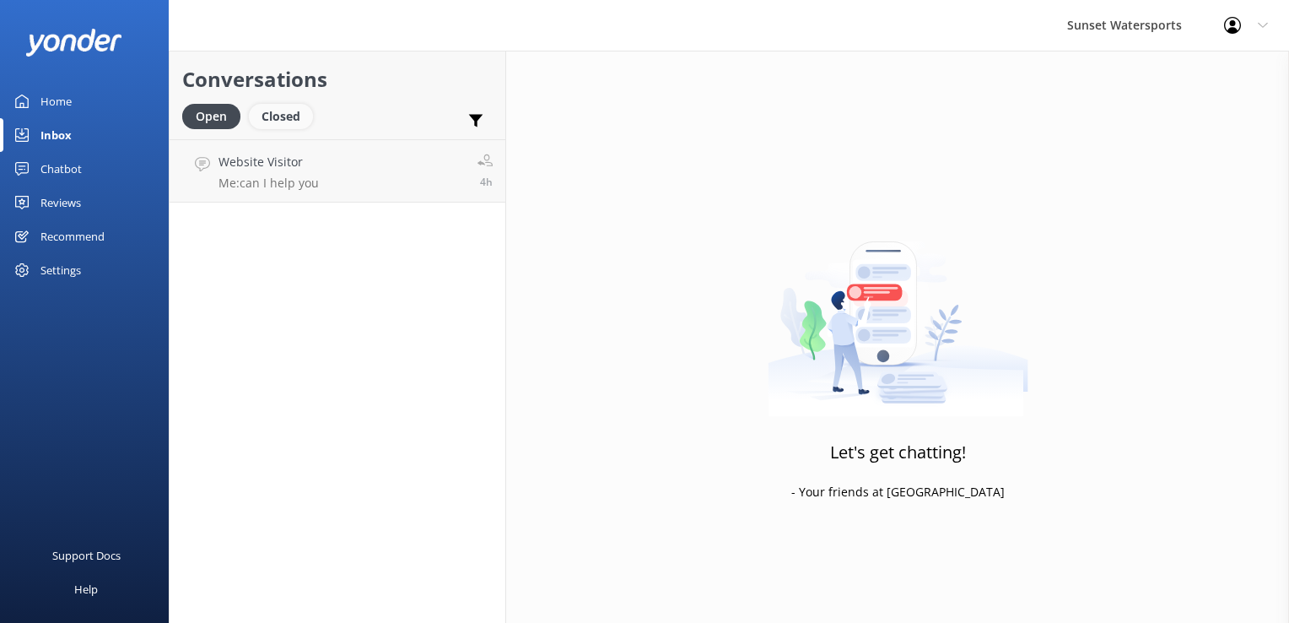
drag, startPoint x: 287, startPoint y: 121, endPoint x: 273, endPoint y: 121, distance: 13.5
click at [287, 121] on div "Closed" at bounding box center [281, 116] width 64 height 25
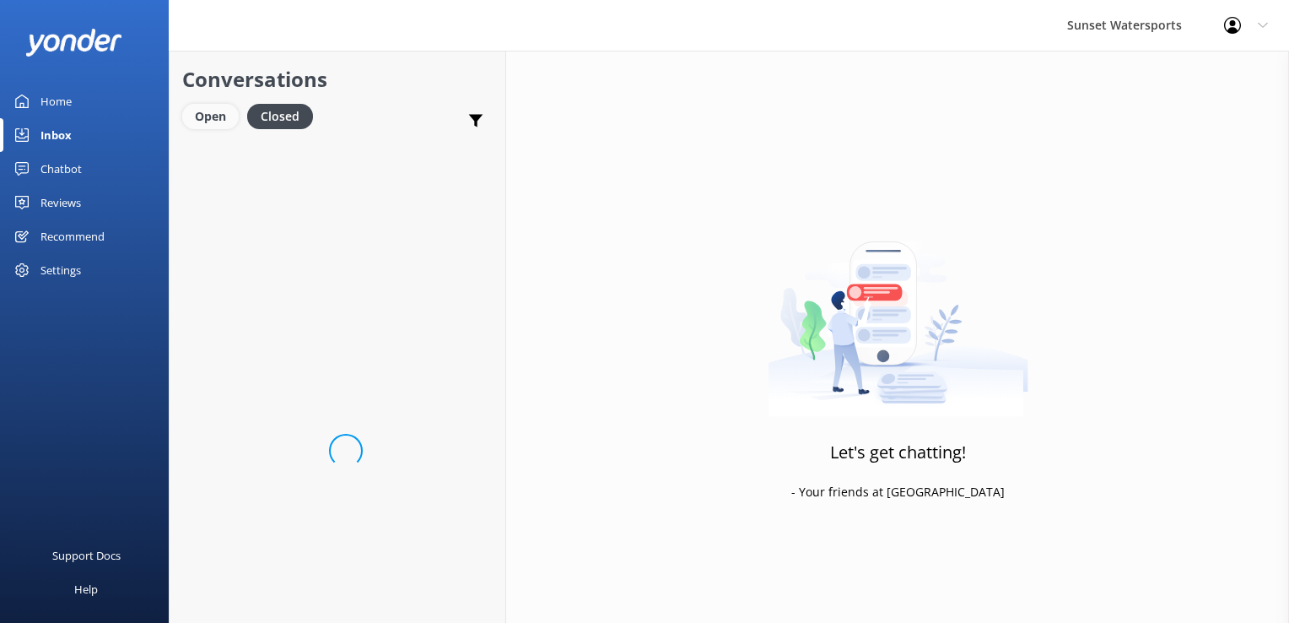
click at [204, 124] on div "Open" at bounding box center [210, 116] width 57 height 25
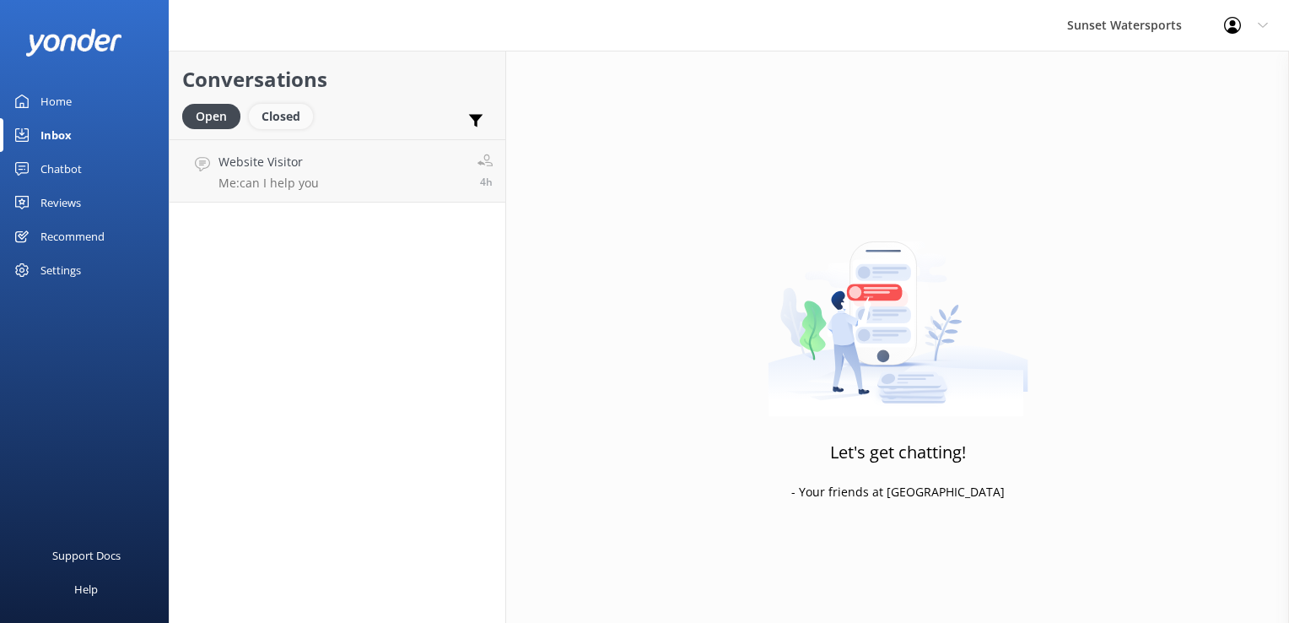
click at [264, 112] on div "Closed" at bounding box center [281, 116] width 64 height 25
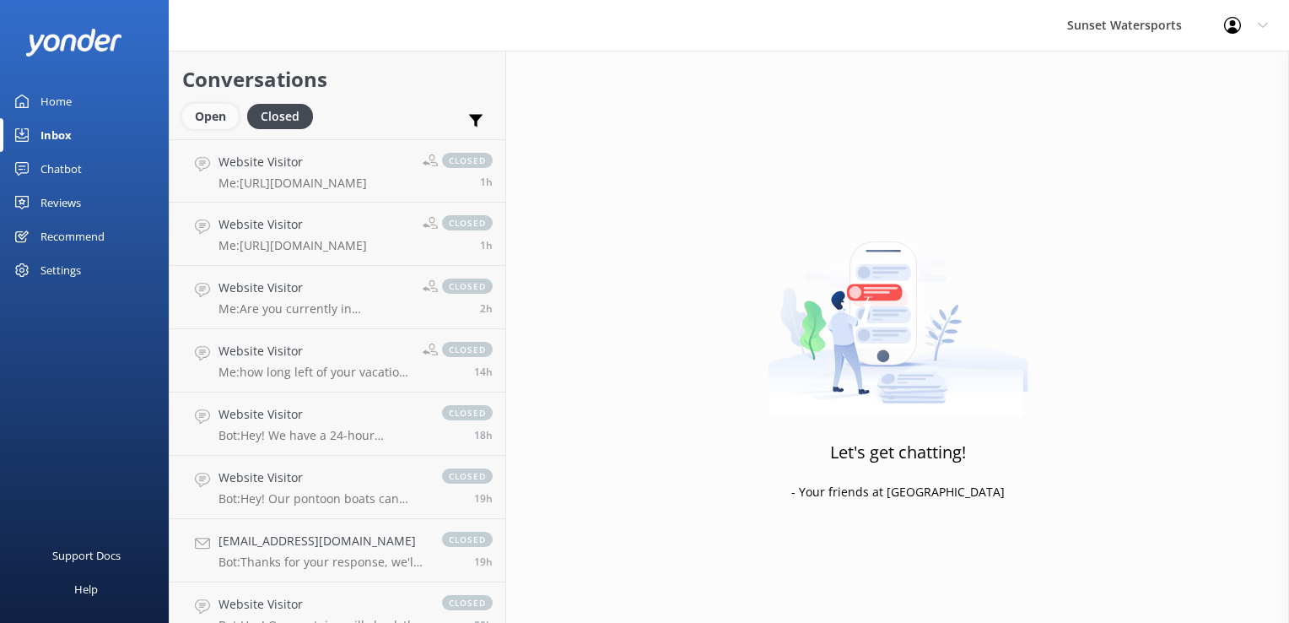
click at [213, 123] on div "Open" at bounding box center [210, 116] width 57 height 25
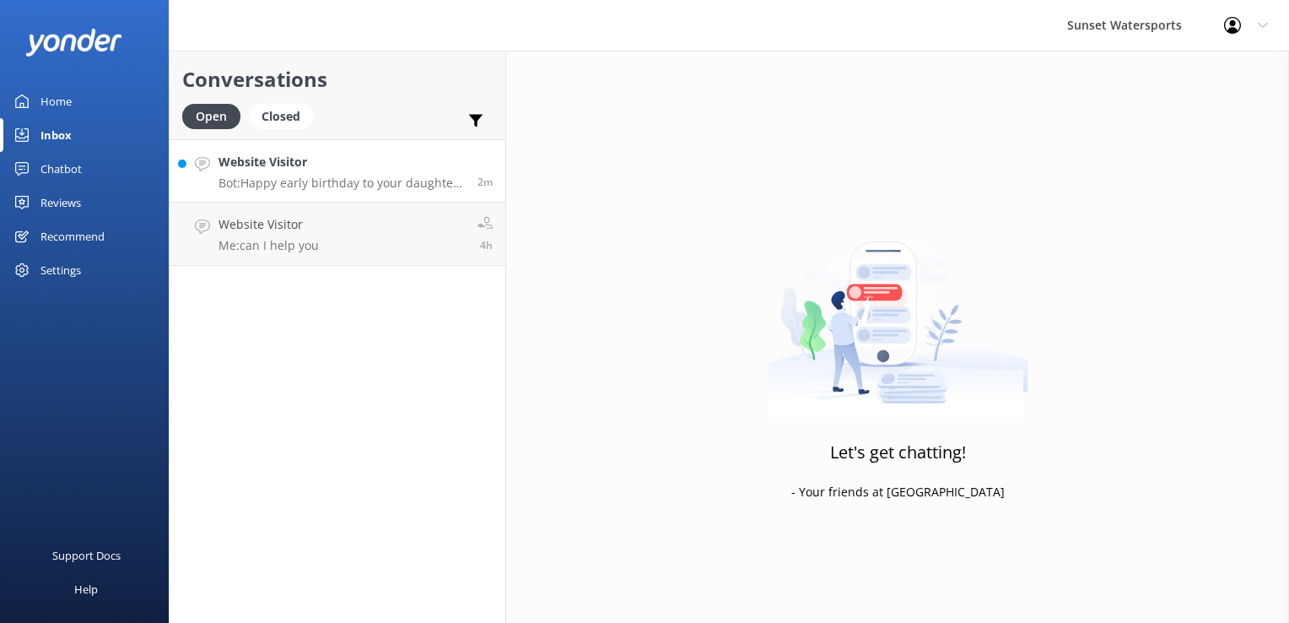
click at [223, 150] on link "Website Visitor Bot: Happy early birthday to your daughter! 🎉 The free birthday…" at bounding box center [338, 170] width 336 height 63
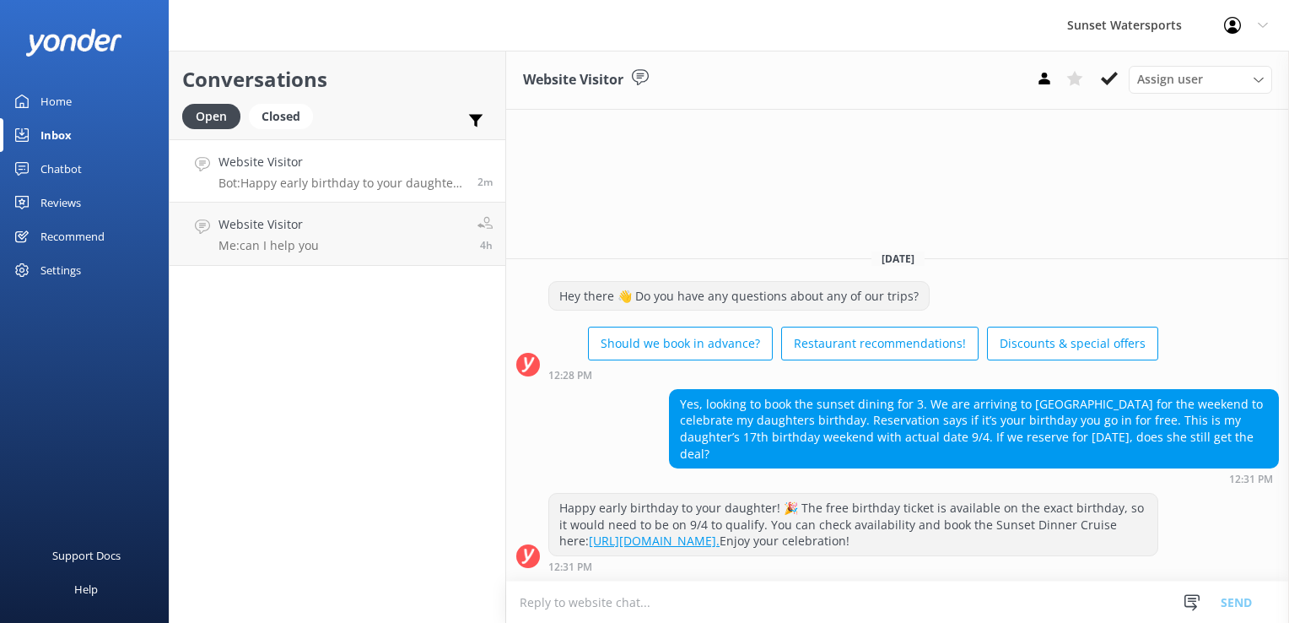
click at [655, 599] on textarea at bounding box center [897, 601] width 783 height 41
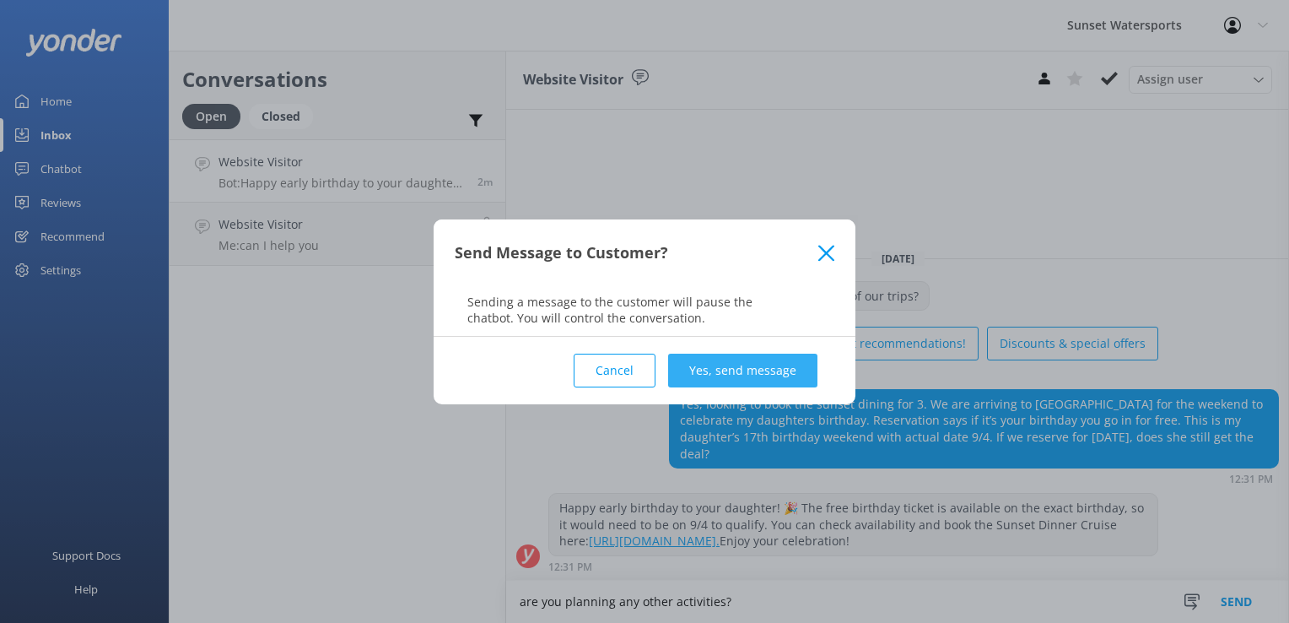
type textarea "are you planning any other activities?"
click at [722, 370] on button "Yes, send message" at bounding box center [742, 371] width 149 height 34
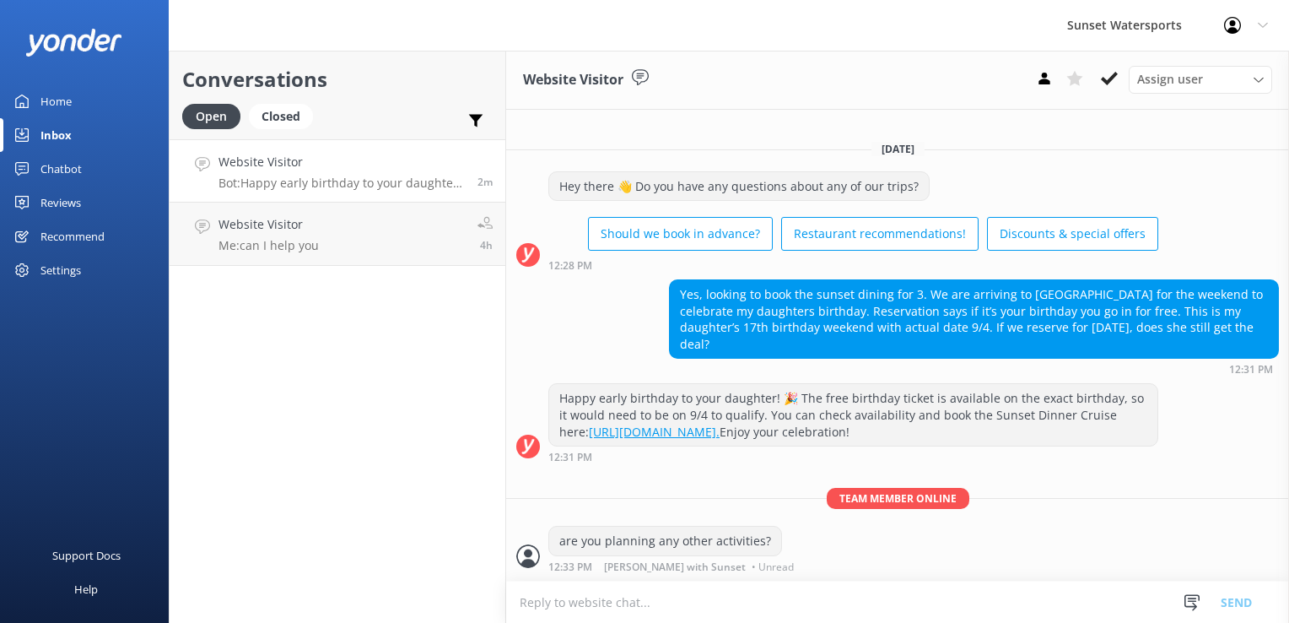
click at [594, 613] on textarea at bounding box center [897, 601] width 783 height 41
type textarea "or do you already have any reservations with us?"
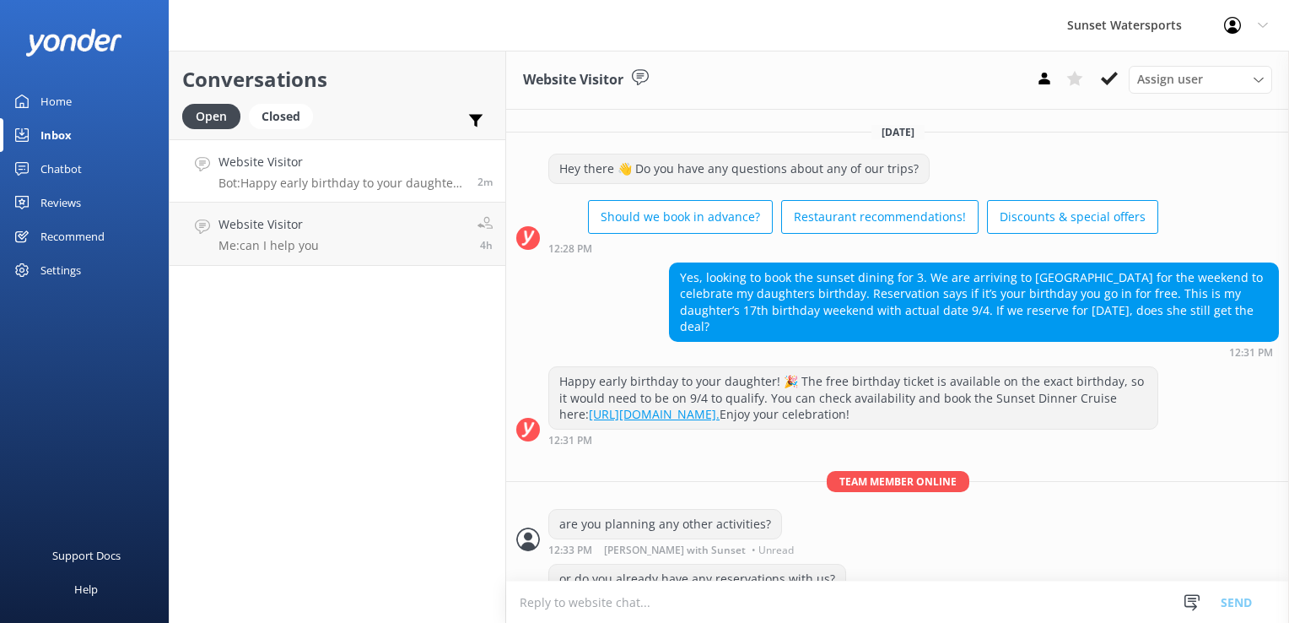
scroll to position [34, 0]
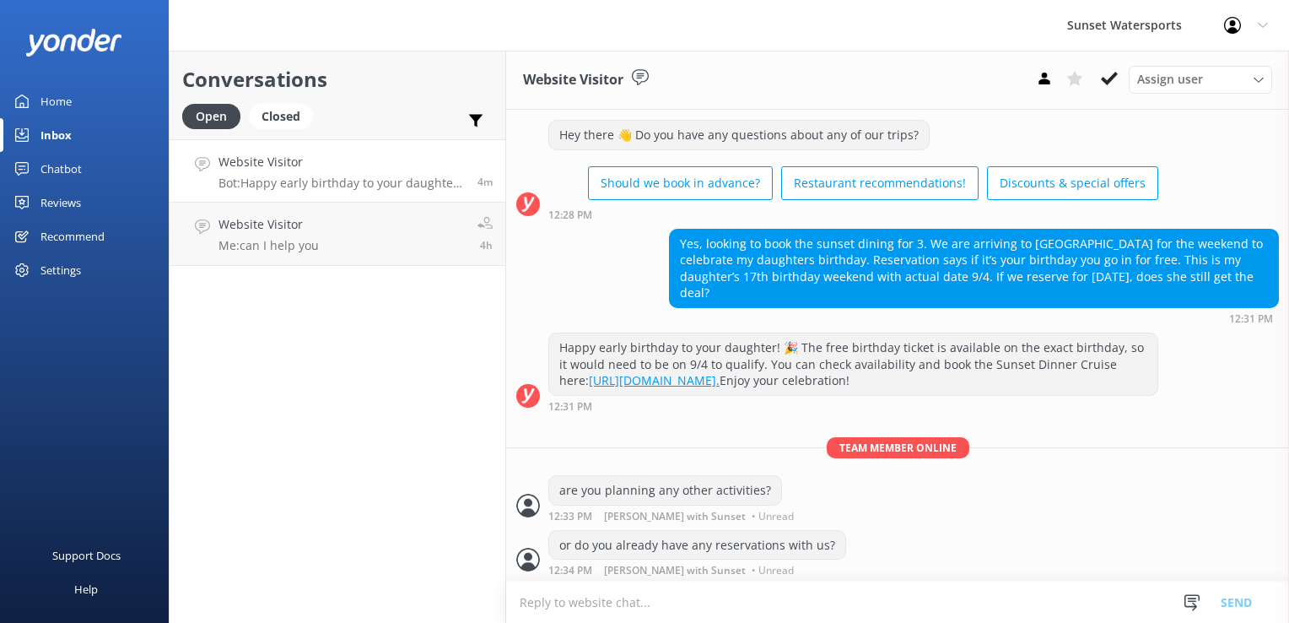
click at [317, 21] on div "Sunset Watersports Profile Settings Logout" at bounding box center [644, 25] width 1289 height 51
click at [341, 430] on div "Conversations Open Closed Important Assigned to me Unassigned Website Visitor B…" at bounding box center [337, 337] width 337 height 572
click at [321, 185] on p "Bot: Happy early birthday to your daughter! 🎉 The free birthday ticket is avail…" at bounding box center [342, 182] width 246 height 15
click at [1110, 80] on use at bounding box center [1109, 78] width 17 height 13
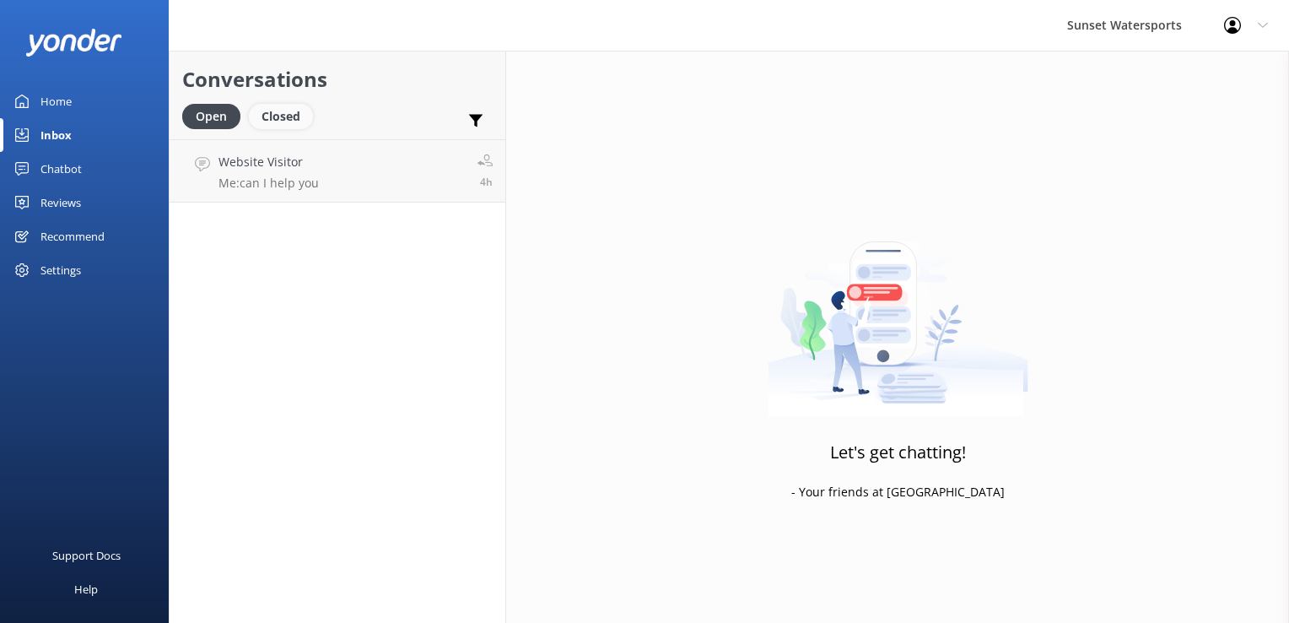
drag, startPoint x: 283, startPoint y: 116, endPoint x: 251, endPoint y: 113, distance: 32.2
click at [283, 116] on div "Closed" at bounding box center [281, 116] width 64 height 25
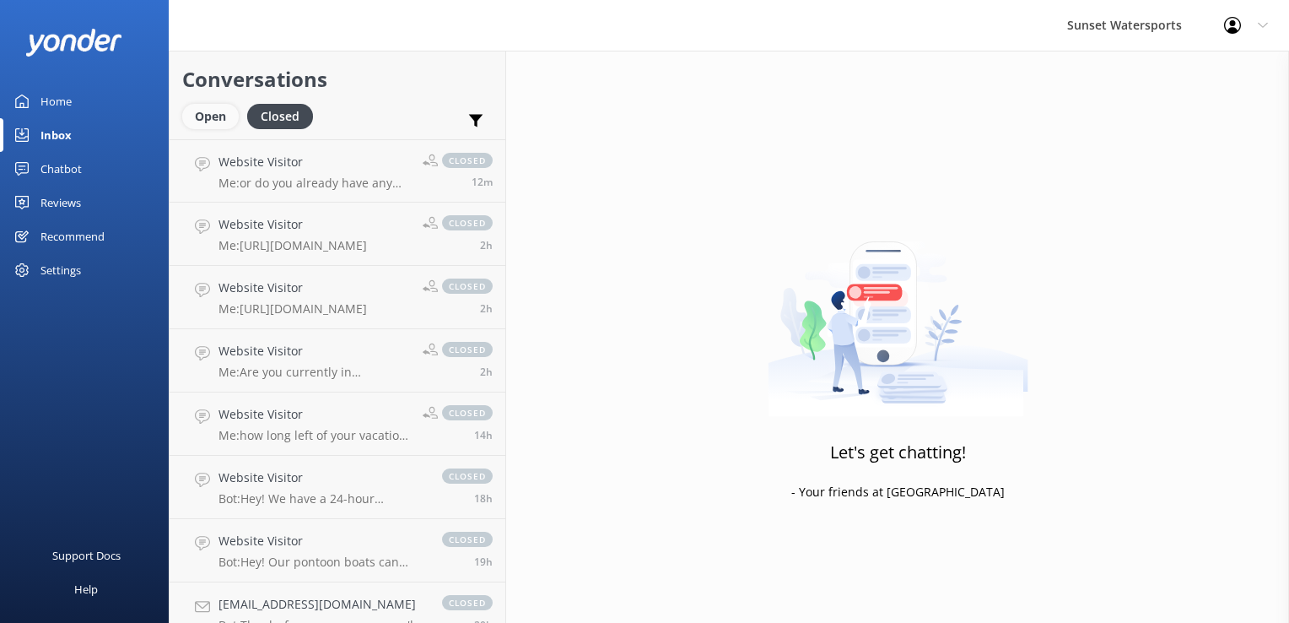
click at [210, 118] on div "Open" at bounding box center [210, 116] width 57 height 25
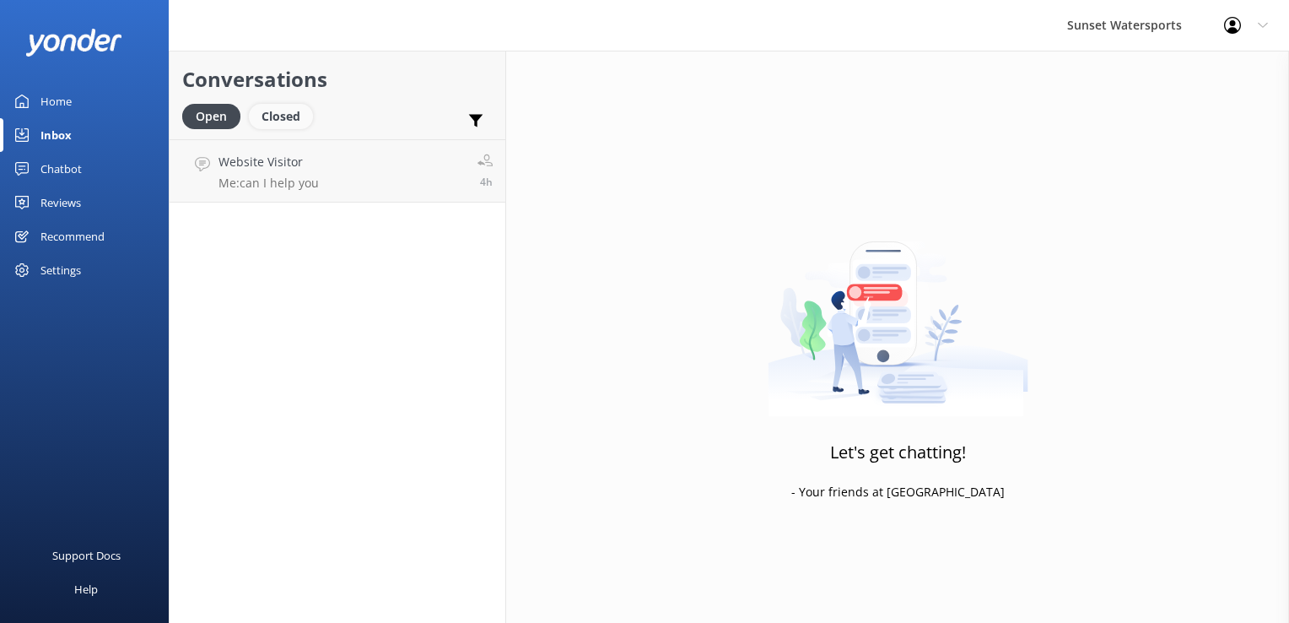
click at [289, 105] on div "Closed" at bounding box center [281, 116] width 64 height 25
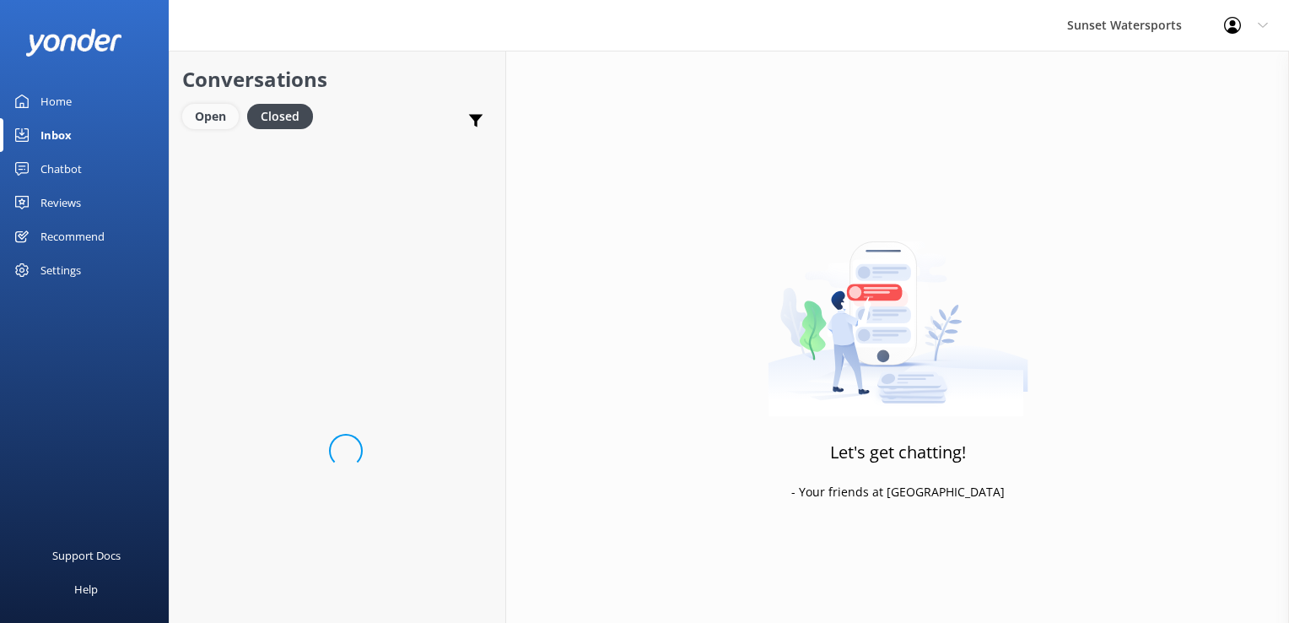
click at [222, 113] on div "Open" at bounding box center [210, 116] width 57 height 25
click at [344, 195] on link "Website Visitor Me: can I help you 4h" at bounding box center [338, 170] width 336 height 63
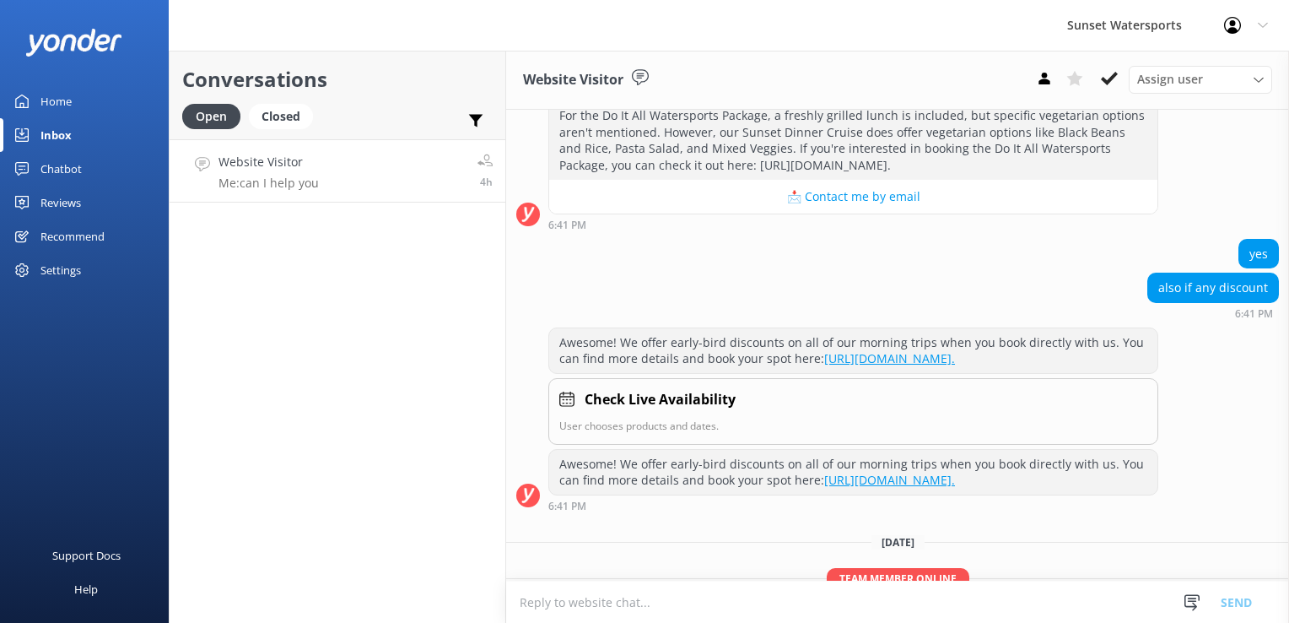
scroll to position [342, 0]
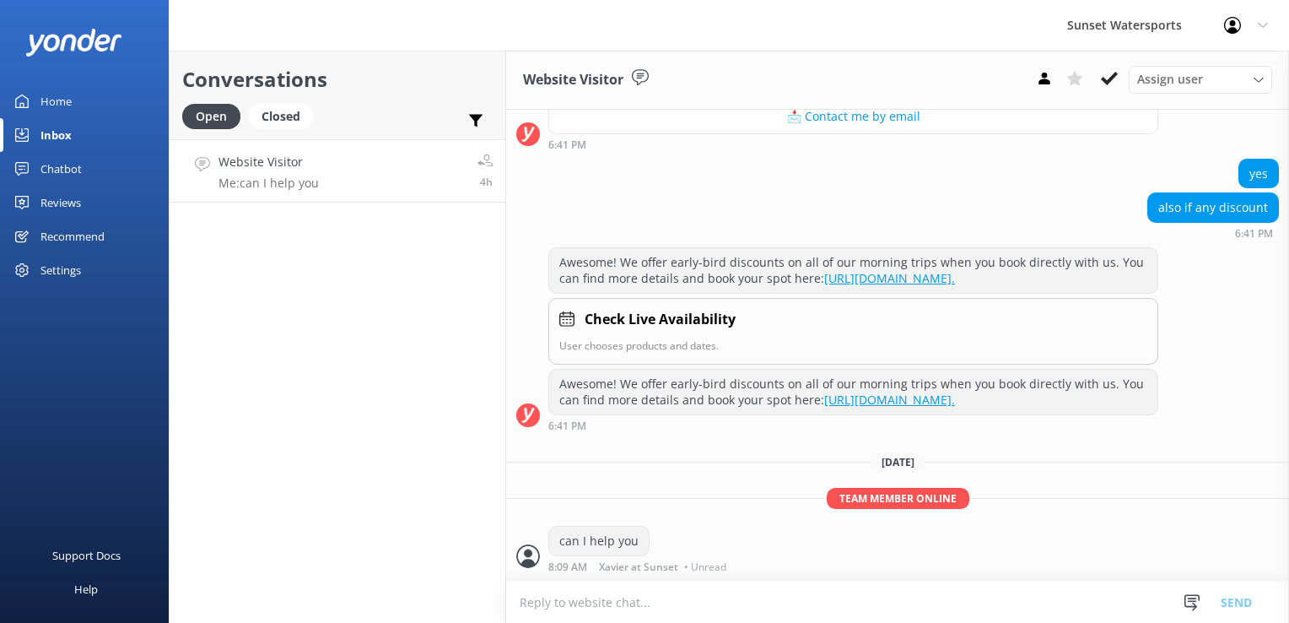
click at [236, 185] on p "Me: can I help you" at bounding box center [269, 182] width 100 height 15
click at [267, 109] on div "Closed" at bounding box center [281, 116] width 64 height 25
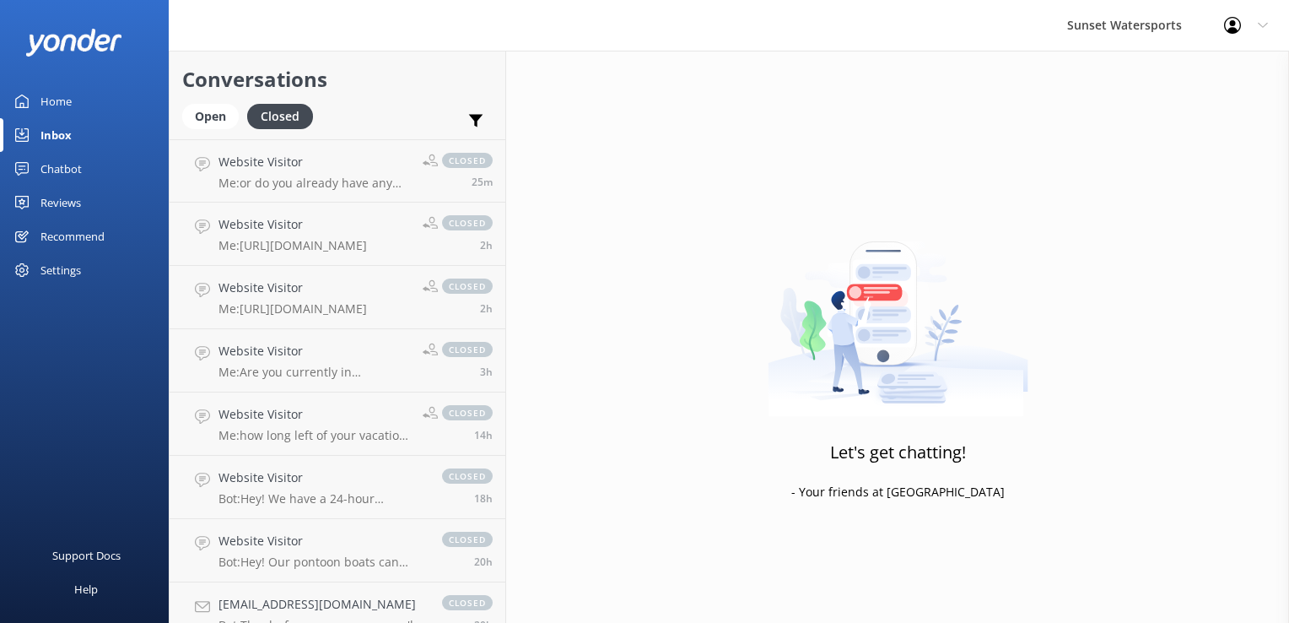
click at [442, 60] on div "Conversations Open Closed Important Assigned to me Unassigned" at bounding box center [338, 95] width 336 height 89
click at [209, 127] on div "Open" at bounding box center [210, 116] width 57 height 25
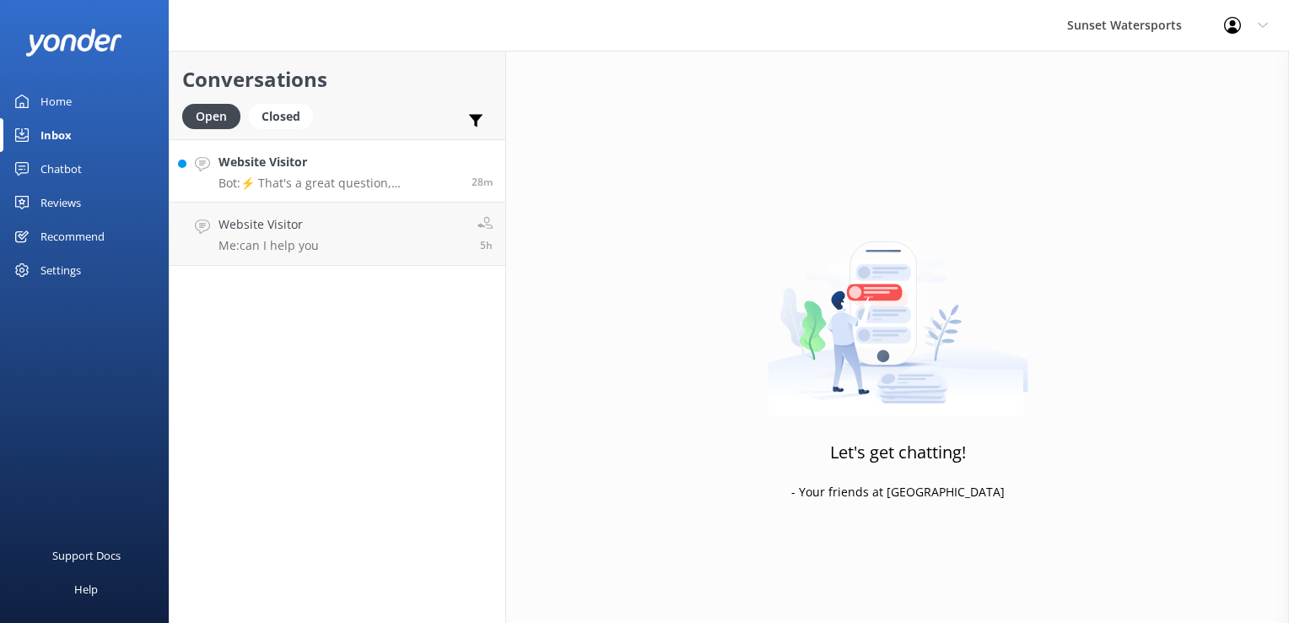
click at [394, 187] on p "Bot: ⚡ That's a great question, unfortunately I do not know the answer. I'm goi…" at bounding box center [339, 182] width 240 height 15
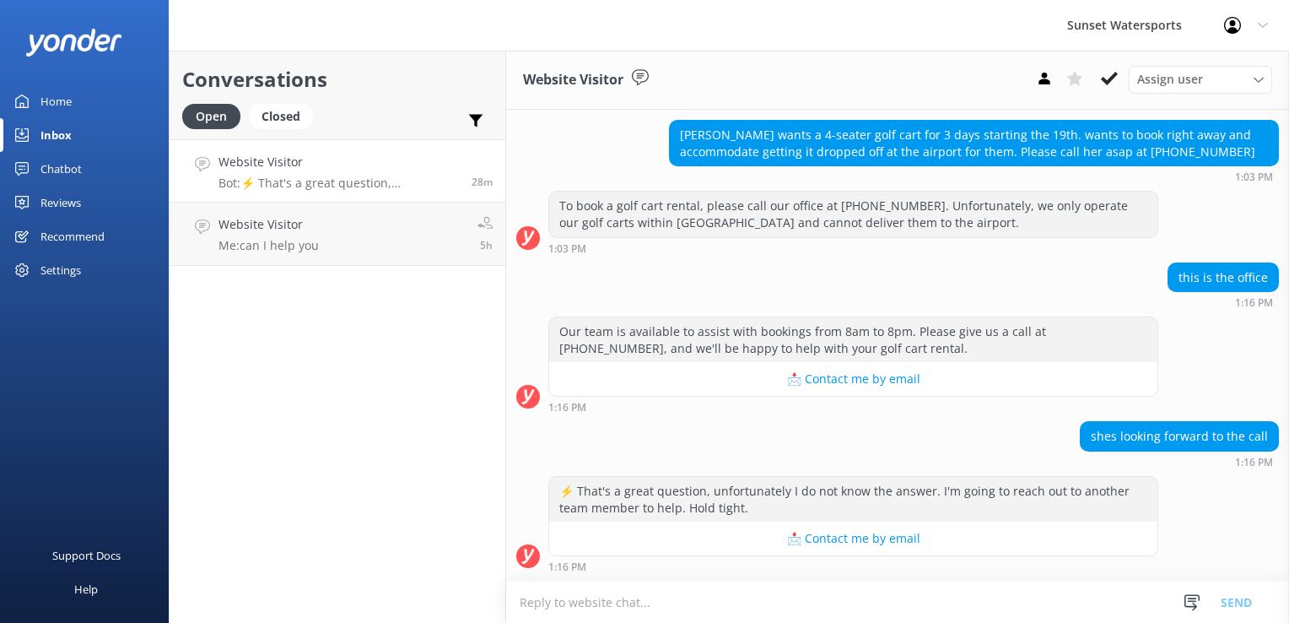
scroll to position [25522, 0]
drag, startPoint x: 1133, startPoint y: 237, endPoint x: 1211, endPoint y: 243, distance: 77.8
click at [1211, 165] on div "[PERSON_NAME] wants a 4-seater golf cart for 3 days starting the 19th. wants to…" at bounding box center [974, 143] width 608 height 45
copy div "[PHONE_NUMBER]"
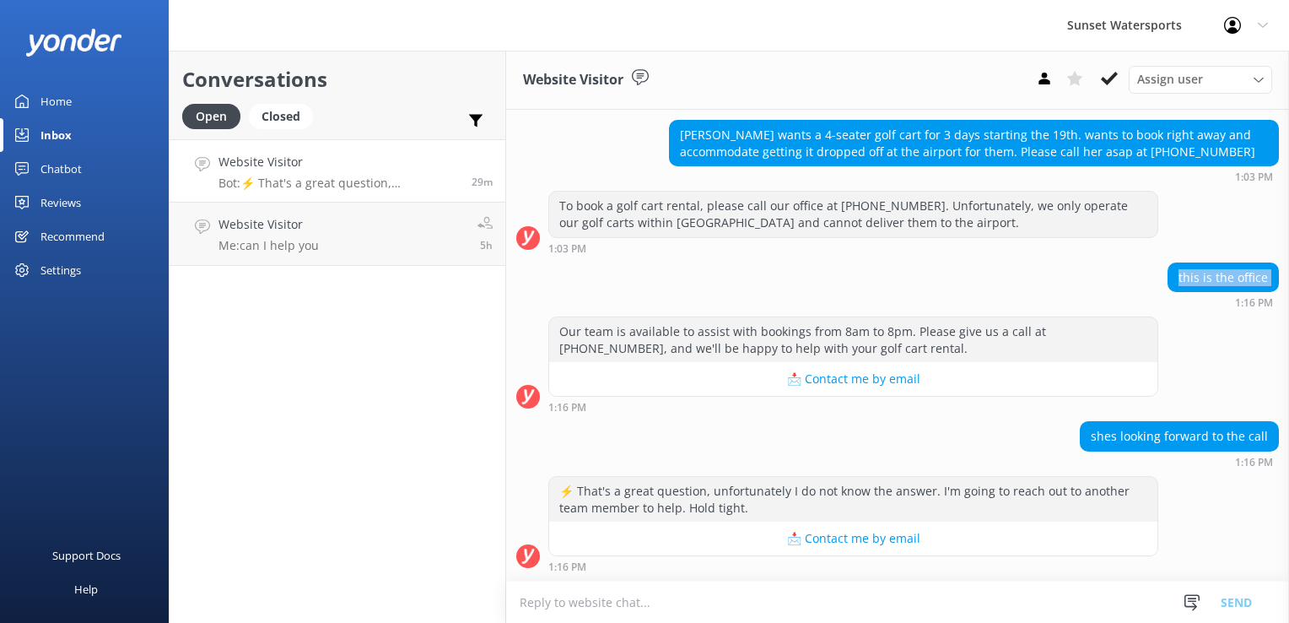
click at [755, 295] on div "this is the office 1:16 PM" at bounding box center [897, 285] width 783 height 46
click at [1042, 248] on div "1:03 PM" at bounding box center [853, 248] width 610 height 12
click at [1171, 148] on div "[PERSON_NAME] wants a 4-seater golf cart for 3 days starting the 19th. wants to…" at bounding box center [974, 143] width 608 height 45
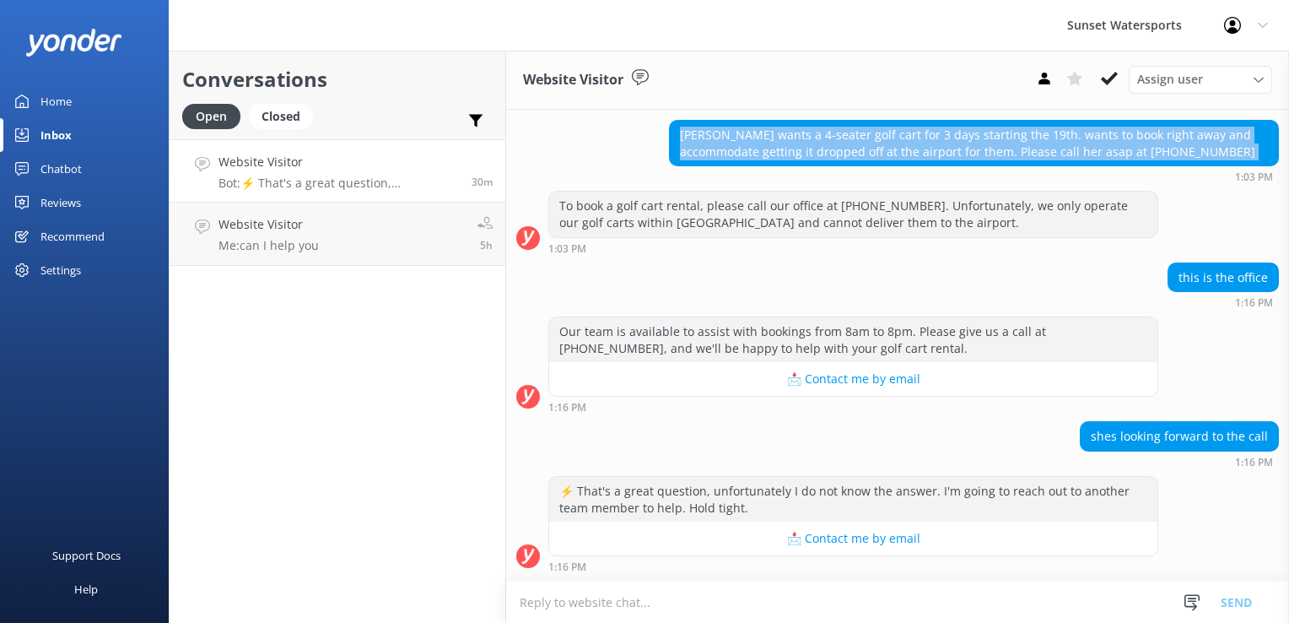
drag, startPoint x: 1171, startPoint y: 148, endPoint x: 1137, endPoint y: 179, distance: 46.0
click at [1137, 179] on div "1:03 PM" at bounding box center [974, 176] width 610 height 12
click at [1126, 157] on div "[PERSON_NAME] wants a 4-seater golf cart for 3 days starting the 19th. wants to…" at bounding box center [974, 143] width 608 height 45
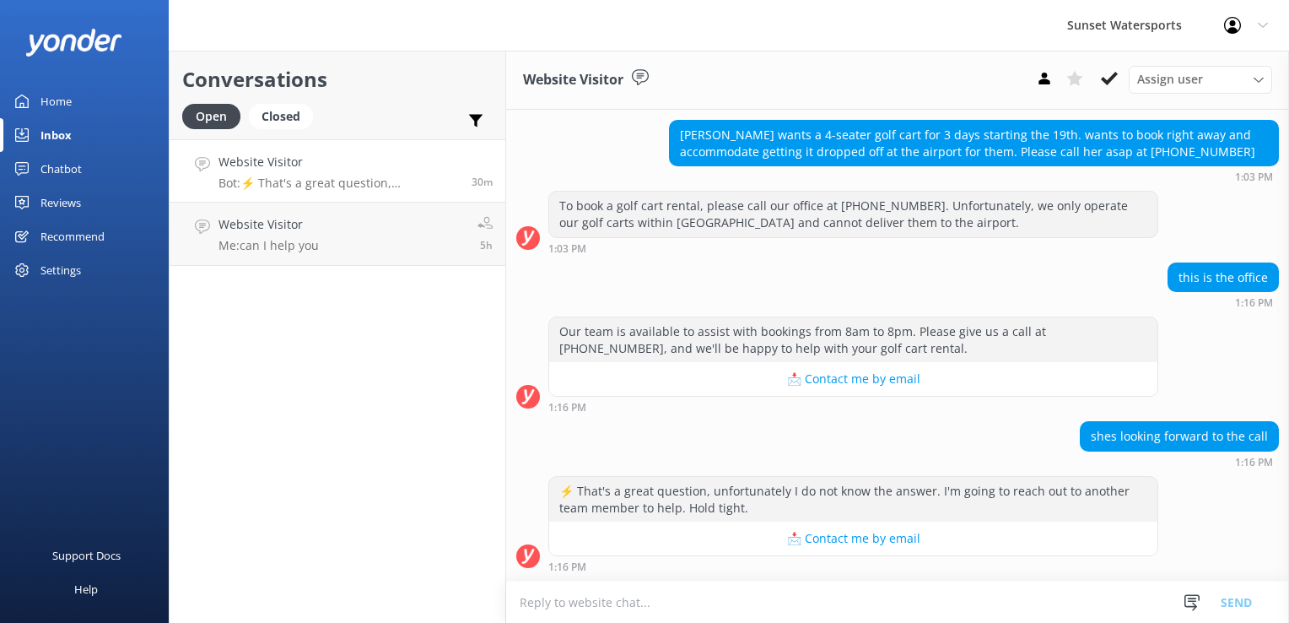
click at [1135, 181] on div "1:03 PM" at bounding box center [974, 176] width 610 height 12
drag, startPoint x: 1131, startPoint y: 152, endPoint x: 1215, endPoint y: 155, distance: 83.6
click at [1215, 155] on div "[PERSON_NAME] wants a 4-seater golf cart for 3 days starting the 19th. wants to…" at bounding box center [974, 143] width 608 height 45
drag, startPoint x: 1215, startPoint y: 155, endPoint x: 1195, endPoint y: 161, distance: 21.1
copy div "[PHONE_NUMBER]"
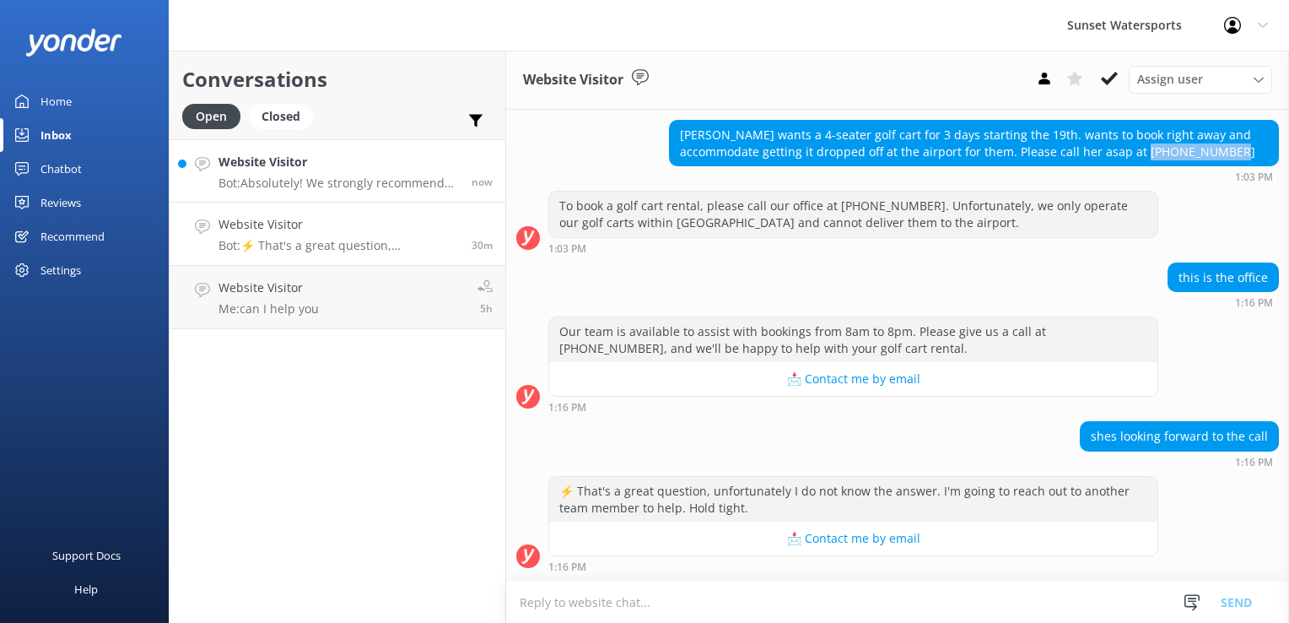
click at [282, 147] on link "Website Visitor Bot: Absolutely! We strongly recommend booking in advance since…" at bounding box center [338, 170] width 336 height 63
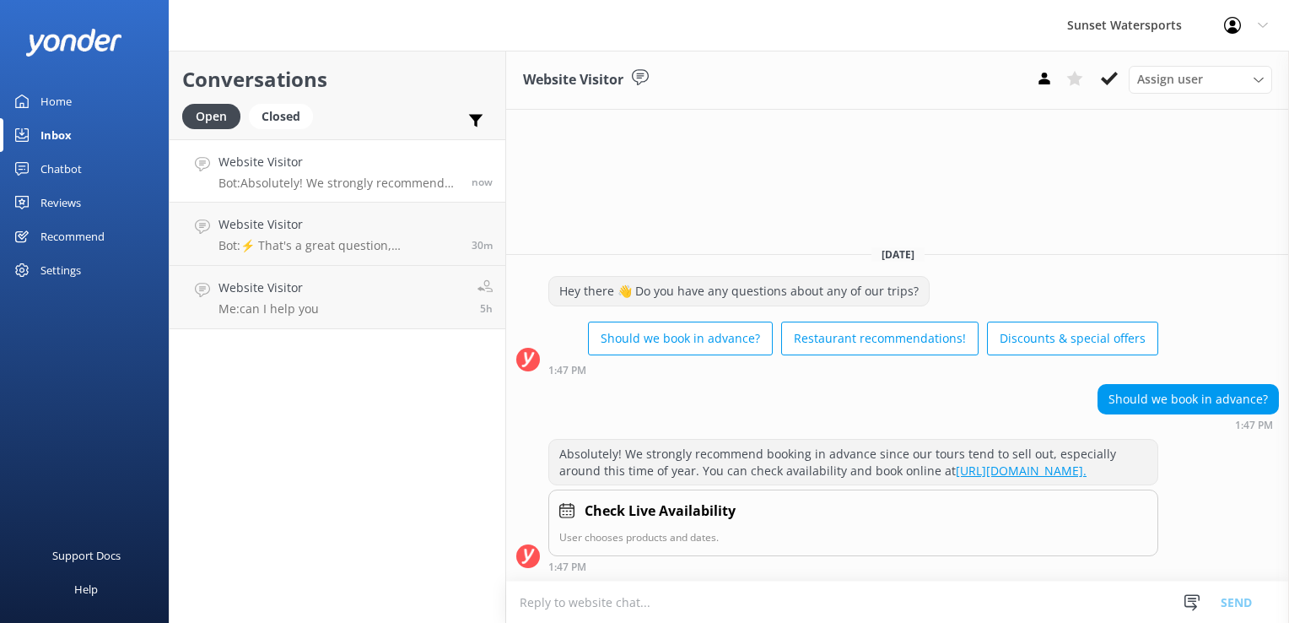
click at [669, 610] on textarea at bounding box center [897, 601] width 783 height 41
type textarea "What are you interested in doing?"
click at [1231, 596] on button "Send" at bounding box center [1236, 601] width 63 height 42
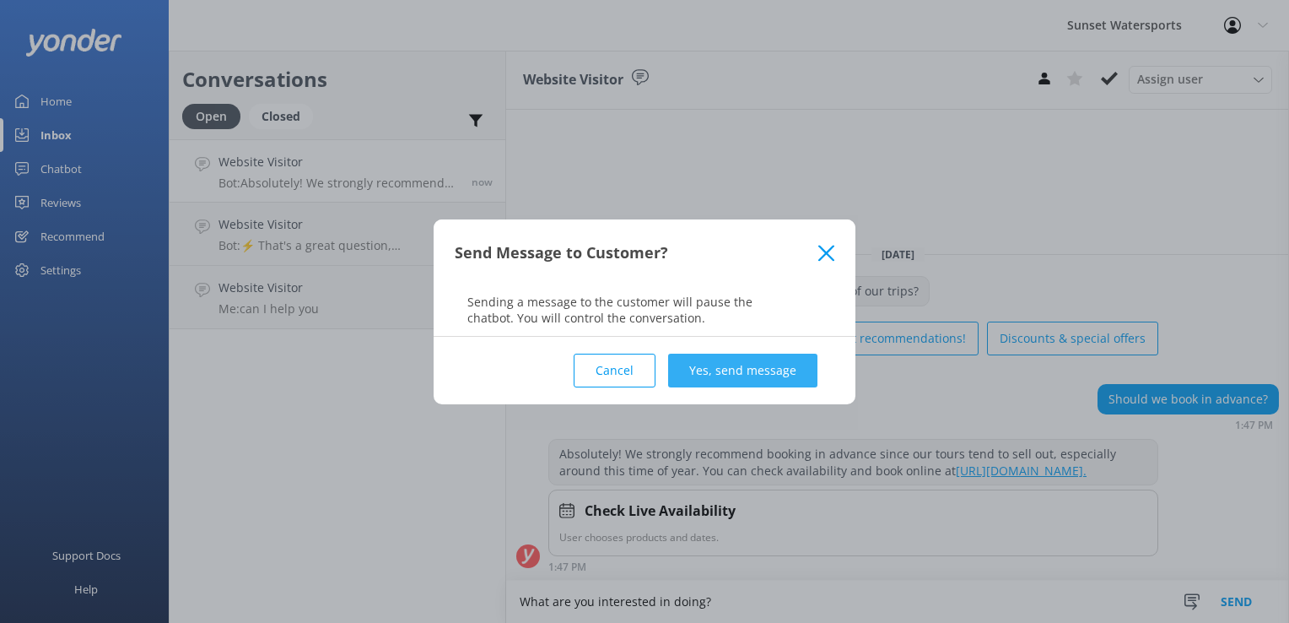
click at [705, 367] on button "Yes, send message" at bounding box center [742, 371] width 149 height 34
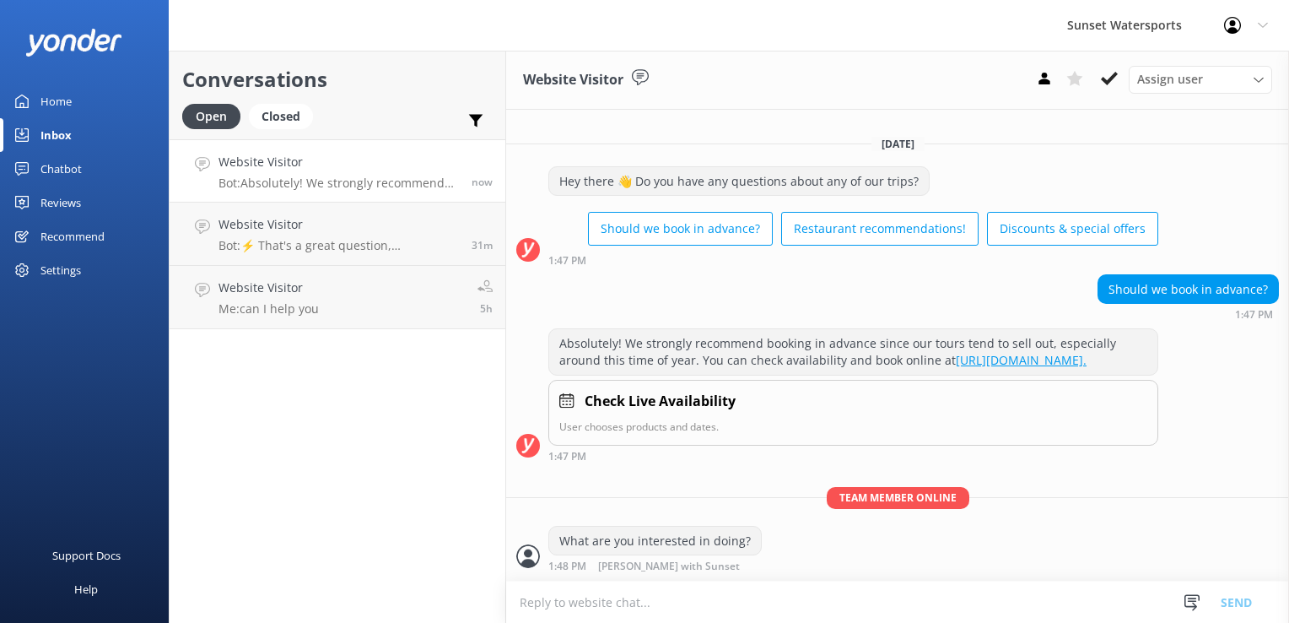
scroll to position [2, 0]
click at [469, 553] on div "Conversations Open Closed Important Assigned to me Unassigned Website Visitor B…" at bounding box center [337, 337] width 337 height 572
click at [606, 605] on textarea at bounding box center [897, 601] width 783 height 41
type textarea "S"
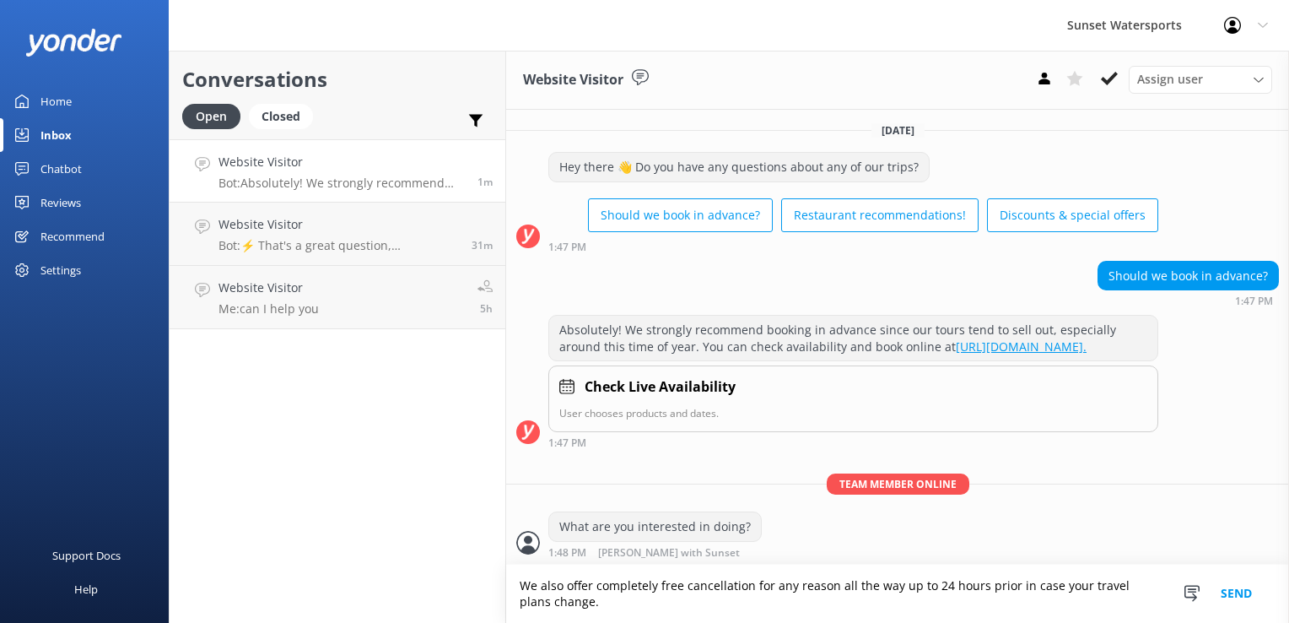
scroll to position [19, 0]
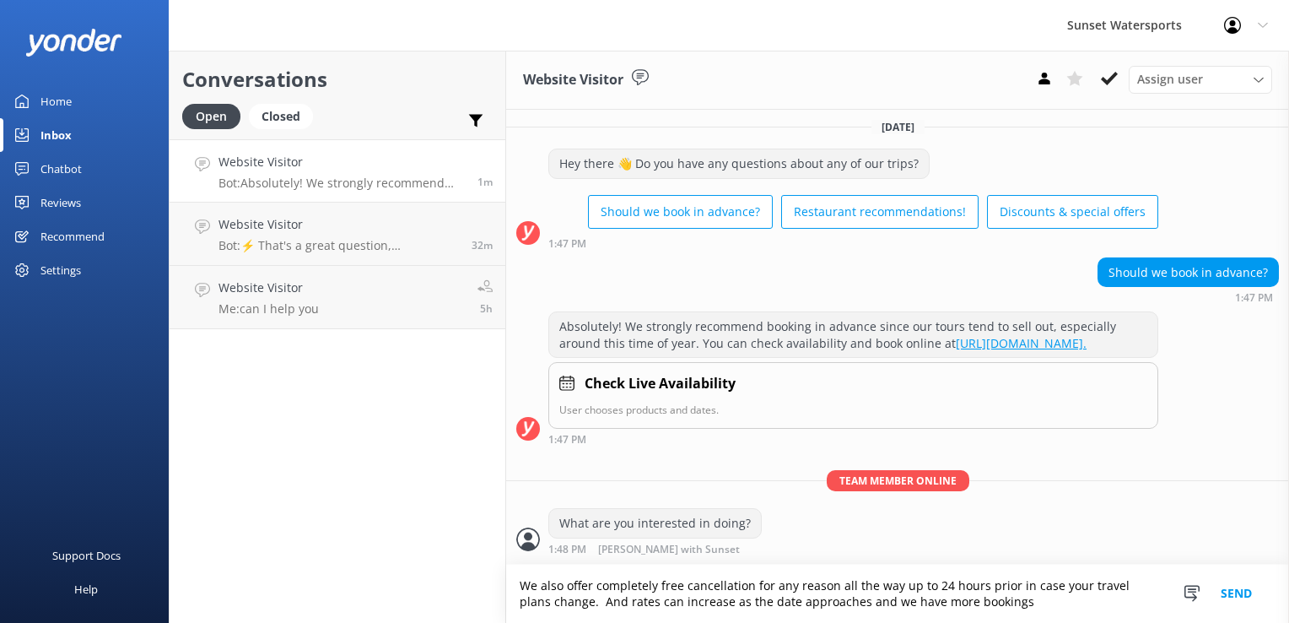
type textarea "We also offer completely free cancellation for any reason all the way up to 24 …"
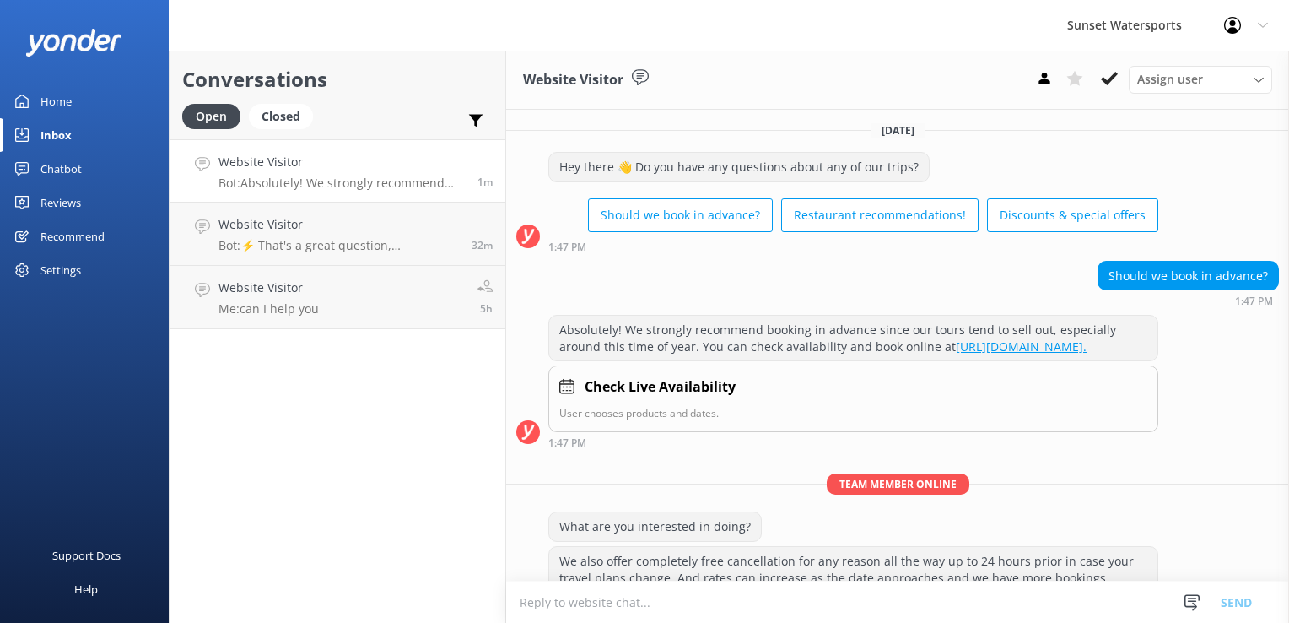
scroll to position [52, 0]
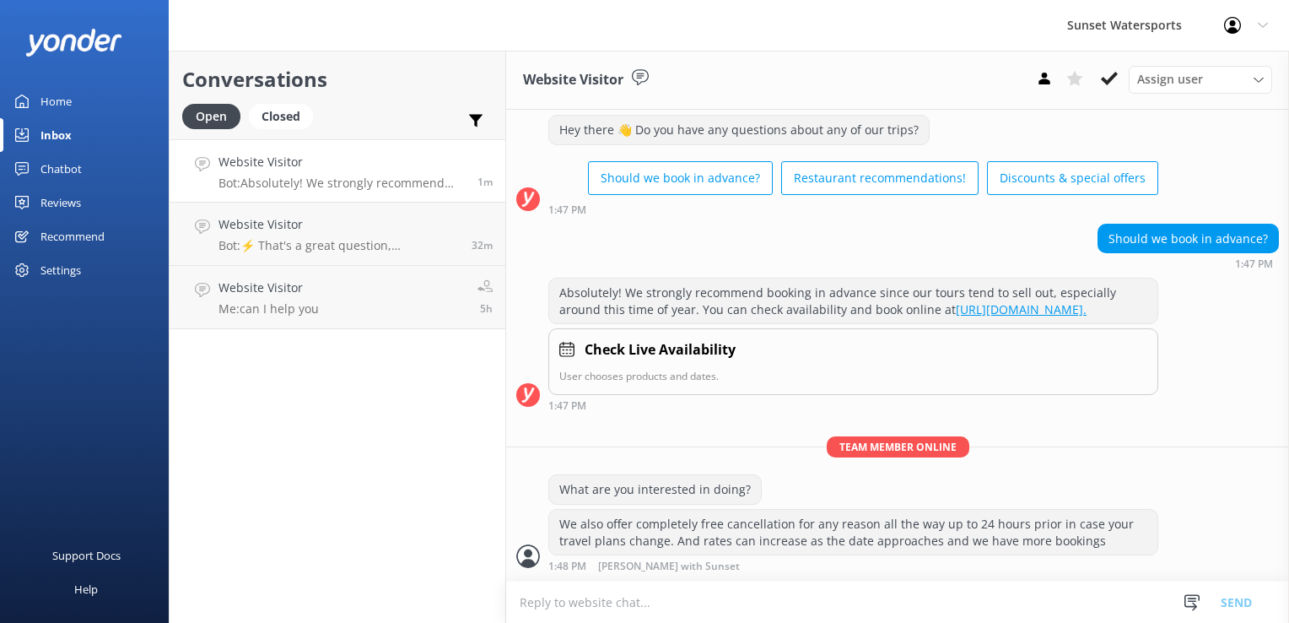
click at [588, 606] on textarea at bounding box center [897, 601] width 783 height 41
type textarea "[DOMAIN_NAME][URL]"
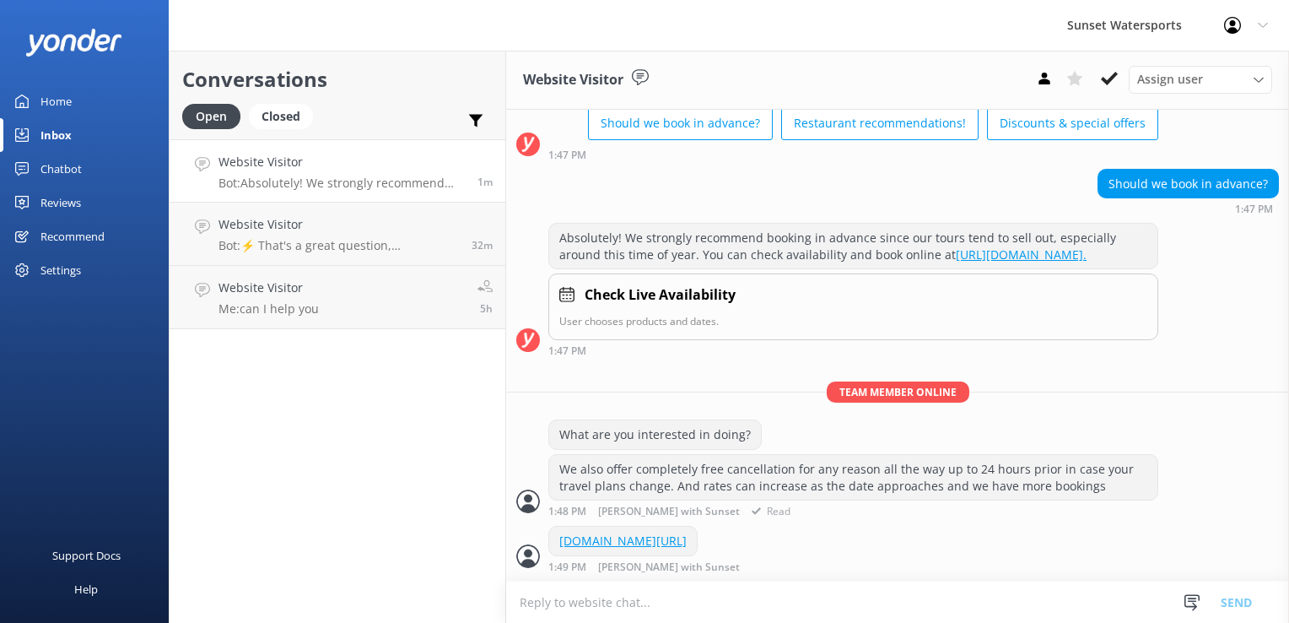
scroll to position [107, 0]
click at [331, 150] on link "Website Visitor Bot: Absolutely! We strongly recommend booking in advance since…" at bounding box center [338, 170] width 336 height 63
click at [304, 240] on p "Bot: ⚡ That's a great question, unfortunately I do not know the answer. I'm goi…" at bounding box center [339, 245] width 240 height 15
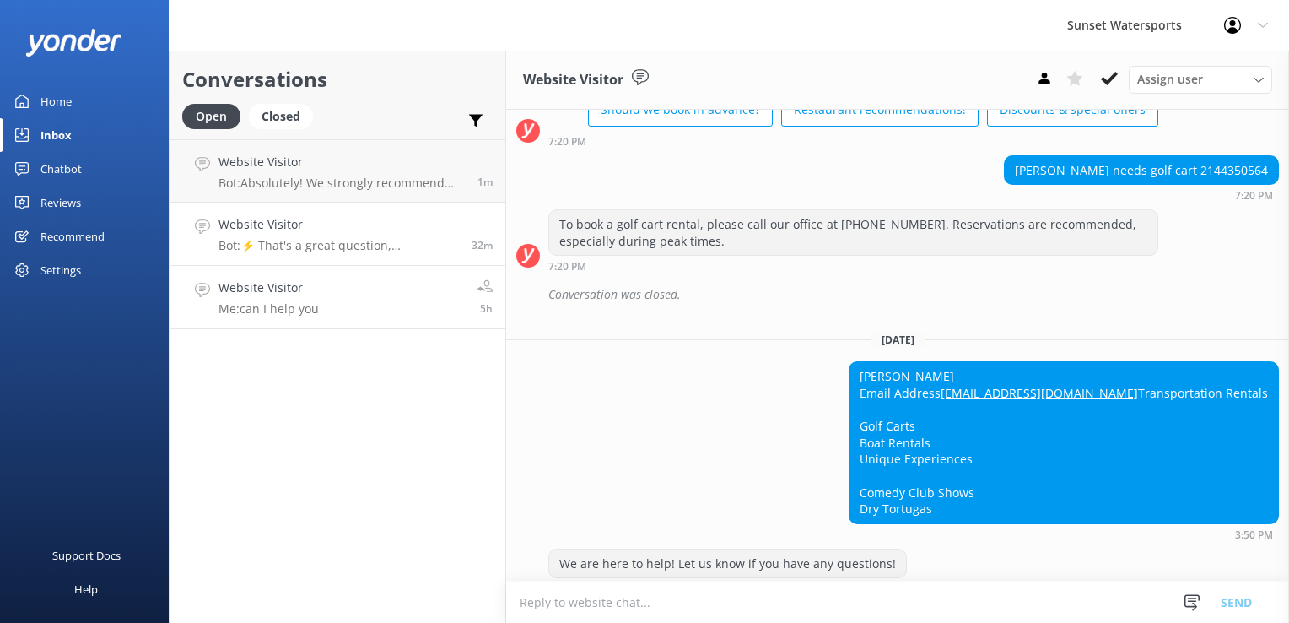
click at [332, 299] on link "Website Visitor Me: can I help you 5h" at bounding box center [338, 297] width 336 height 63
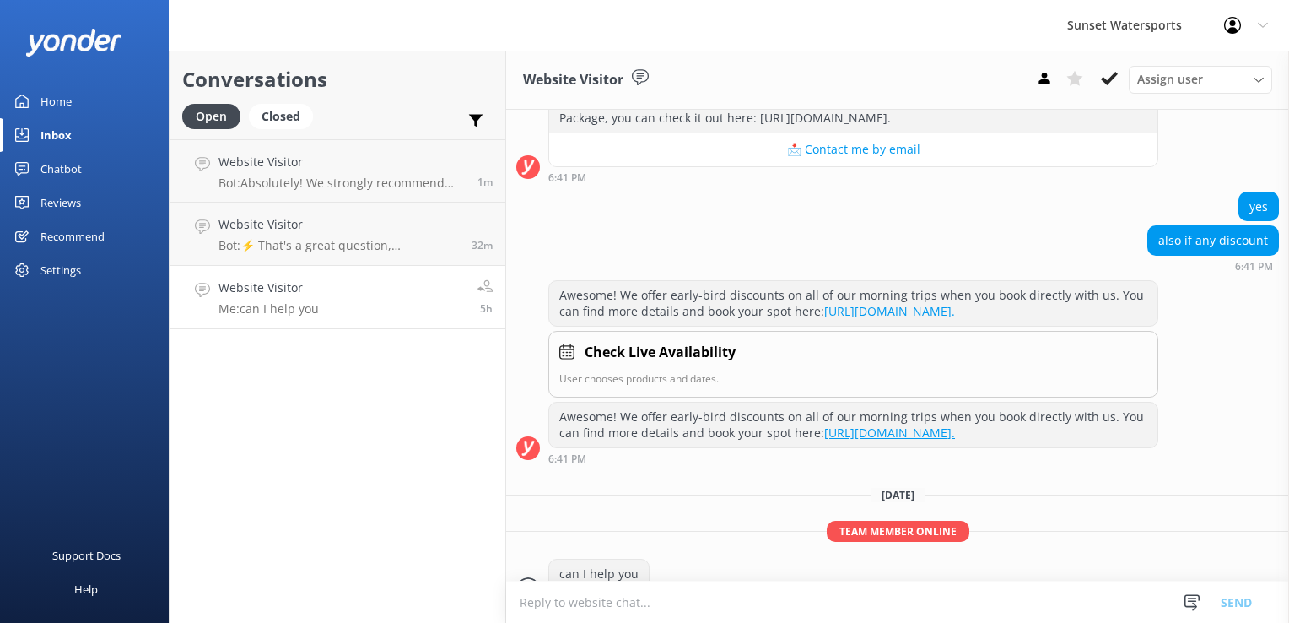
scroll to position [342, 0]
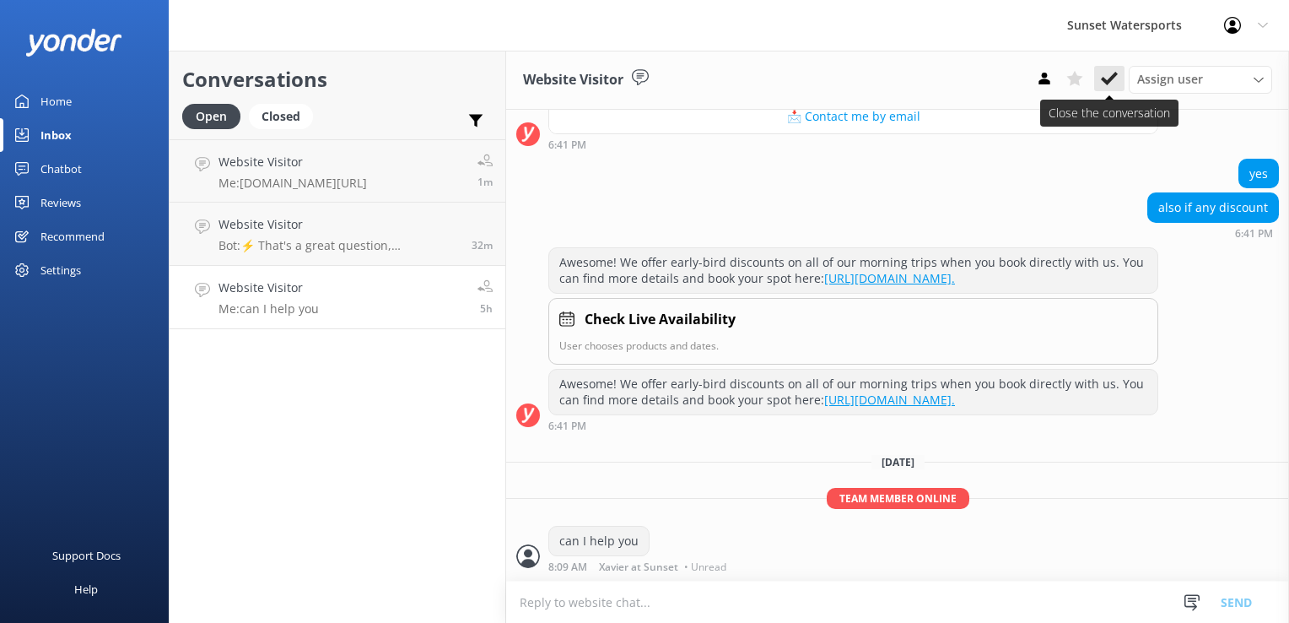
click at [1105, 78] on icon at bounding box center [1109, 78] width 17 height 17
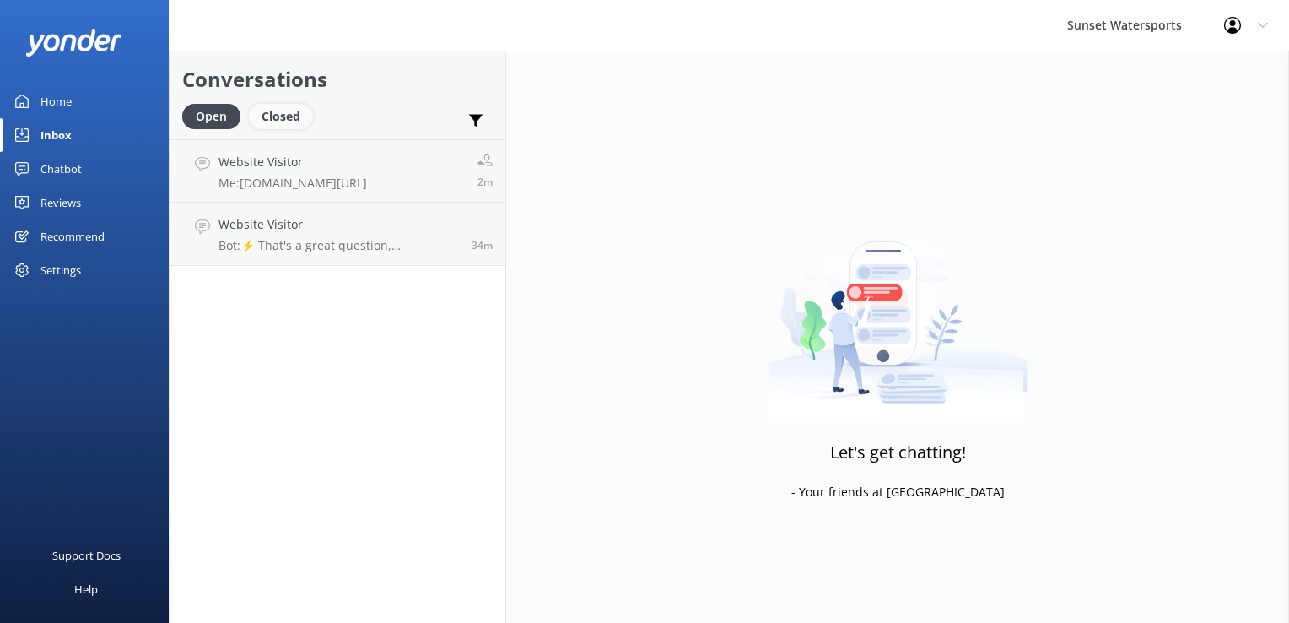
click at [283, 124] on div "Closed" at bounding box center [281, 116] width 64 height 25
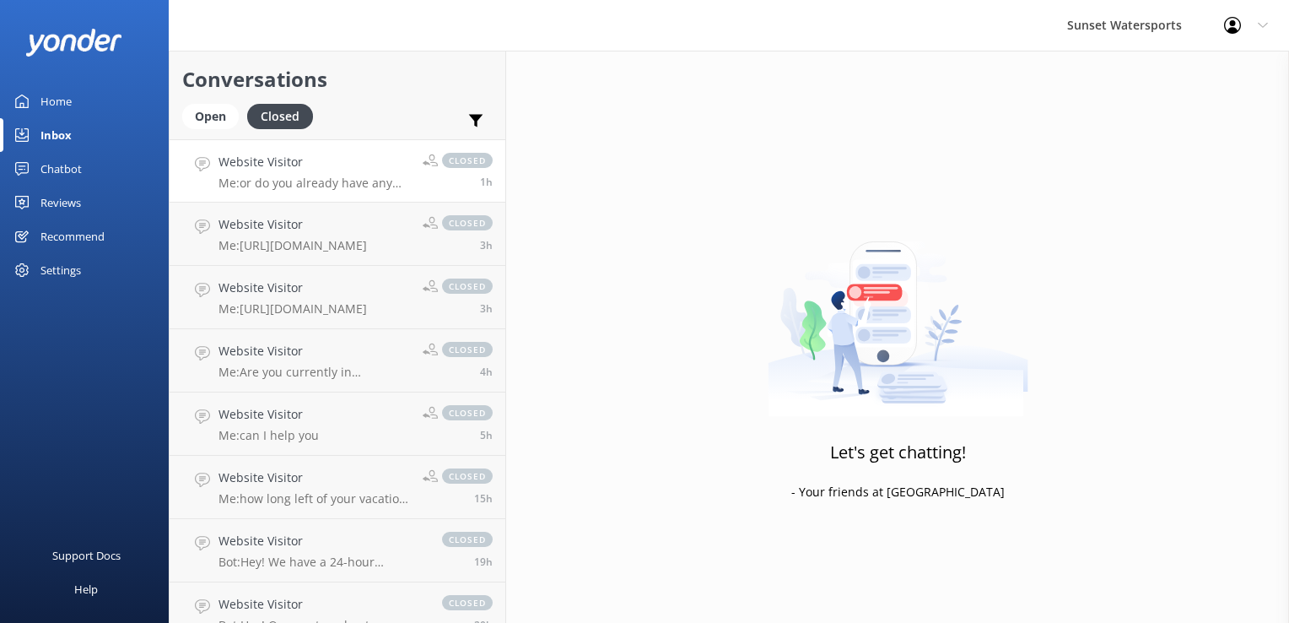
click at [247, 149] on link "Website Visitor Me: or do you already have any reservations with us? closed 1h" at bounding box center [338, 170] width 336 height 63
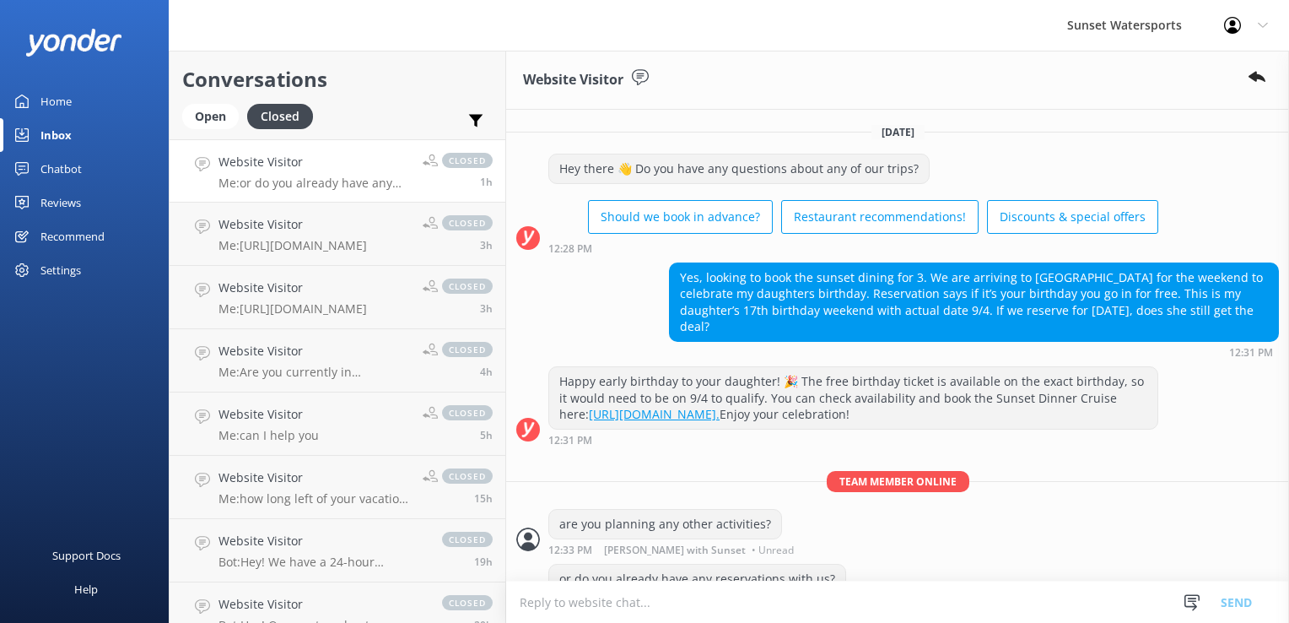
click at [224, 102] on div "Conversations Open Closed Important Assigned to me Unassigned" at bounding box center [338, 95] width 336 height 89
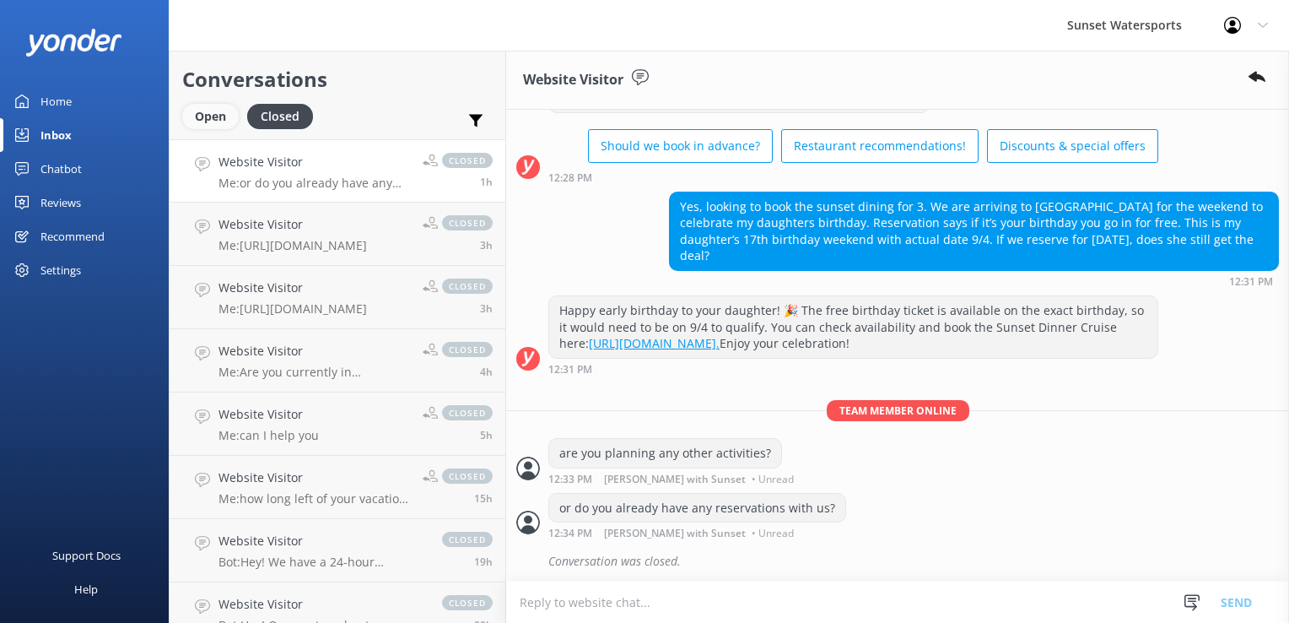
click at [219, 128] on div "Open" at bounding box center [210, 116] width 57 height 25
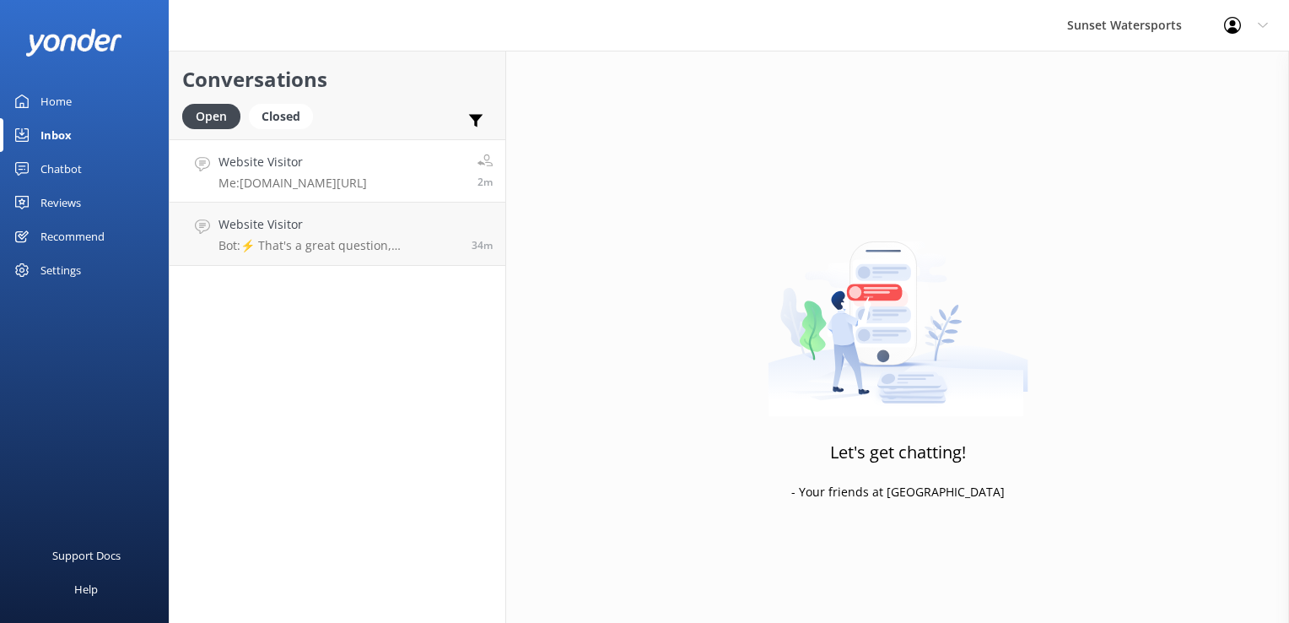
click at [445, 142] on link "Website Visitor Me: [DOMAIN_NAME][URL] 2m" at bounding box center [338, 170] width 336 height 63
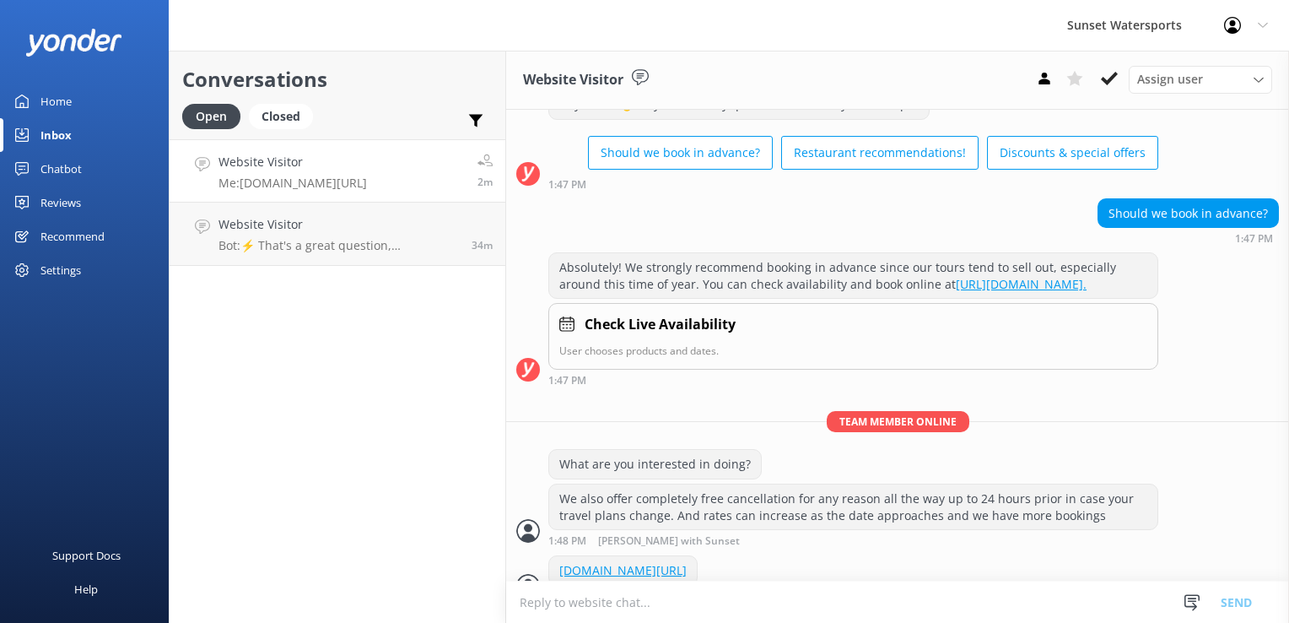
scroll to position [107, 0]
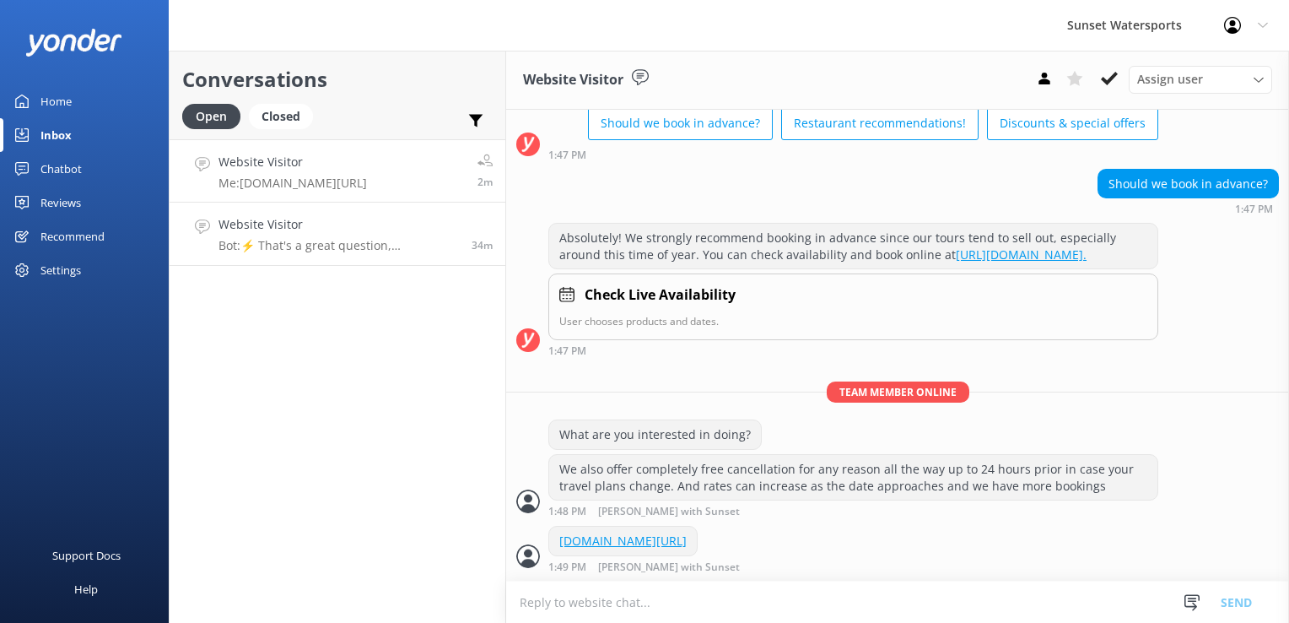
click at [321, 255] on link "Website Visitor Bot: ⚡ That's a great question, unfortunately I do not know the…" at bounding box center [338, 233] width 336 height 63
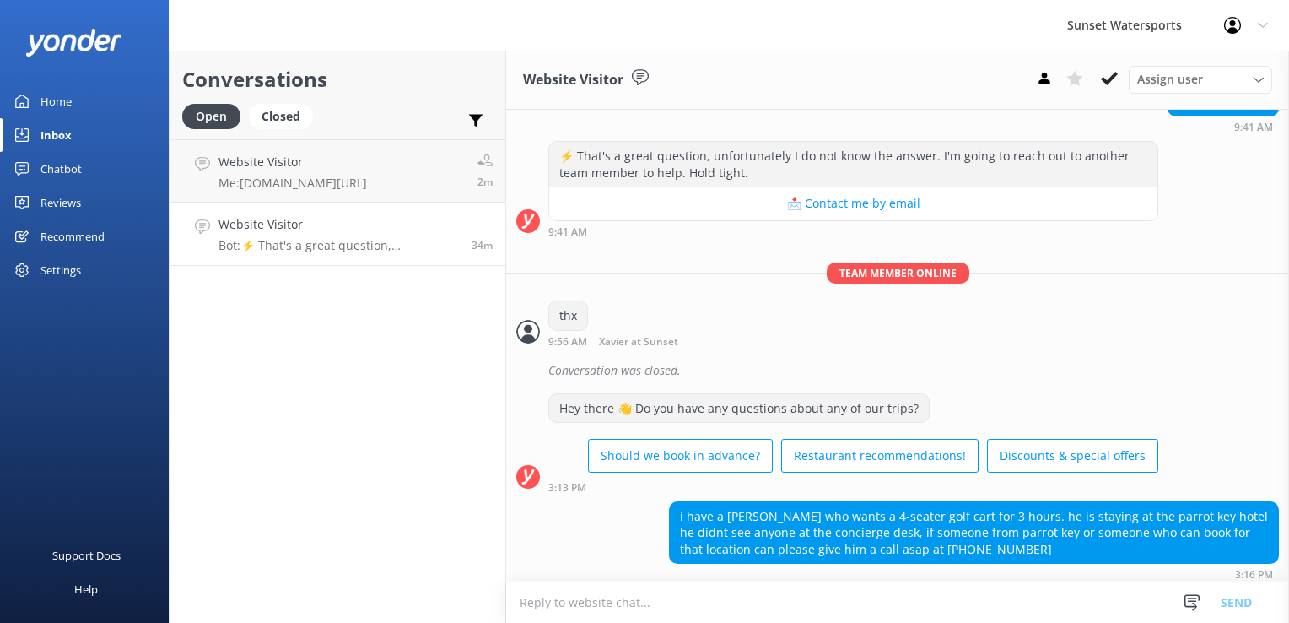
scroll to position [25606, 0]
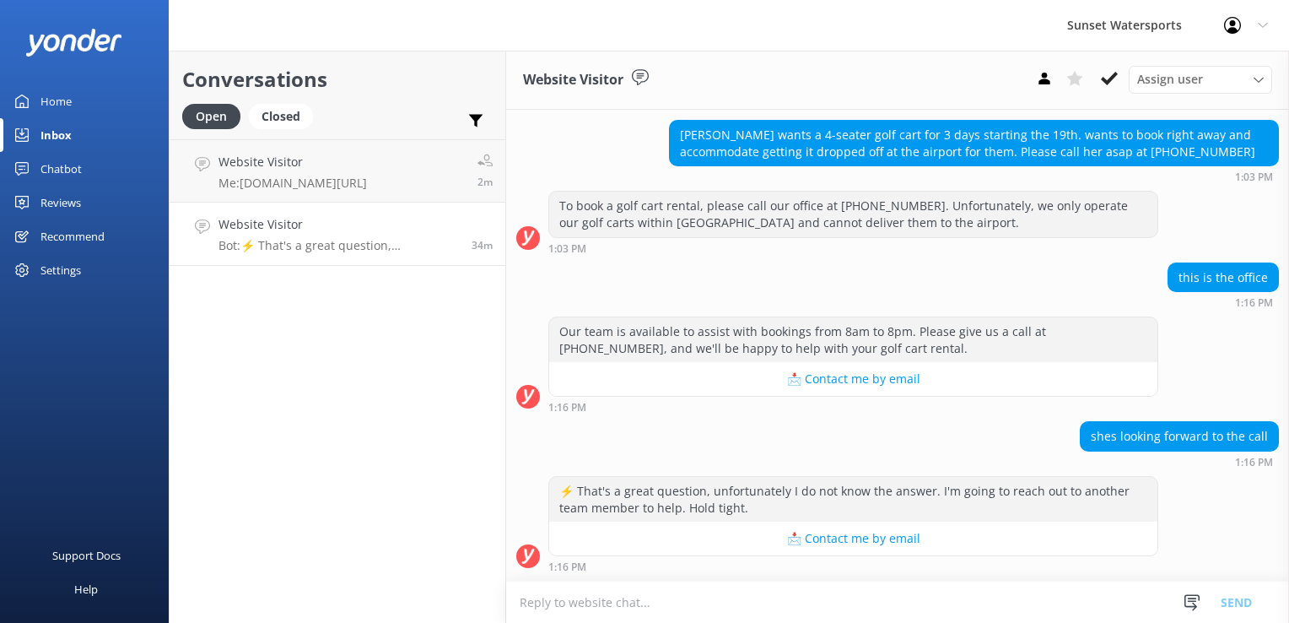
click at [694, 606] on textarea at bounding box center [897, 601] width 783 height 41
type textarea "d"
type textarea "I"
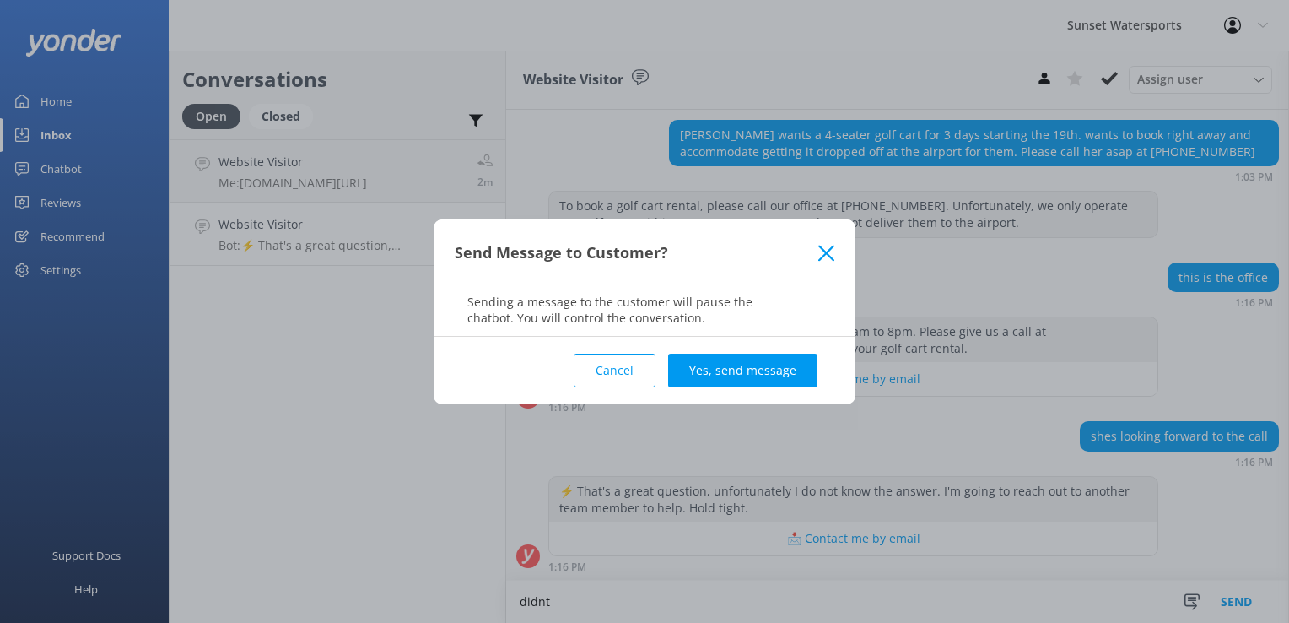
click at [631, 377] on button "Cancel" at bounding box center [615, 371] width 82 height 34
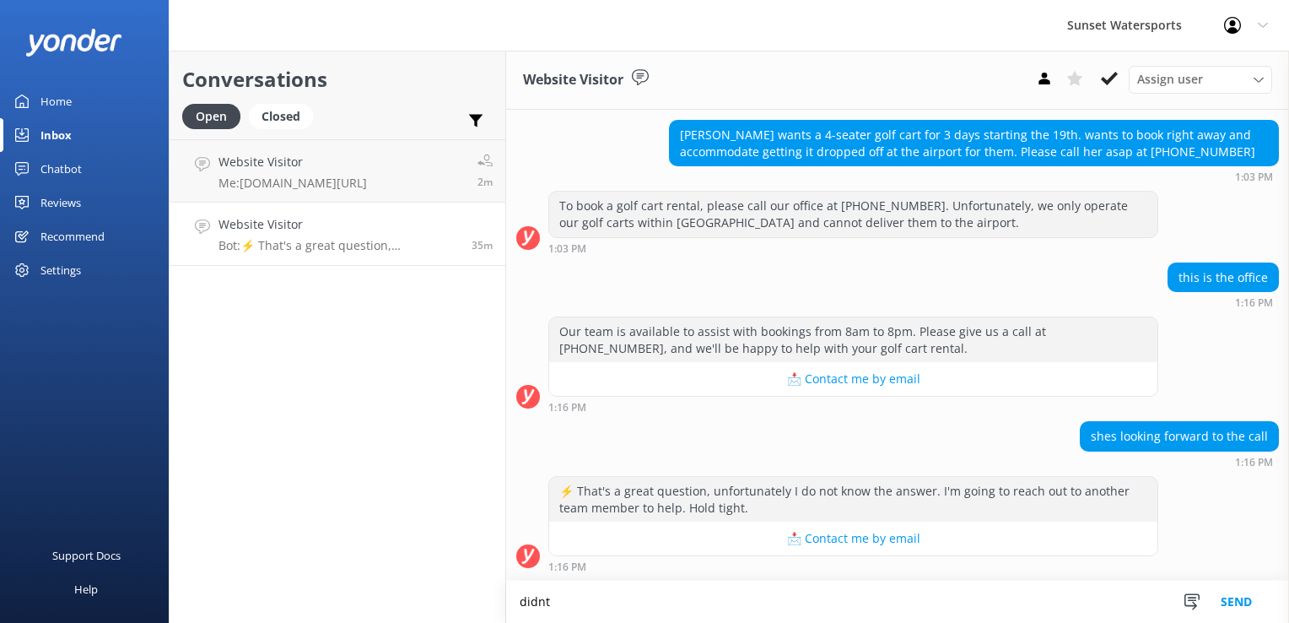
click at [569, 607] on textarea "didnt" at bounding box center [897, 601] width 783 height 42
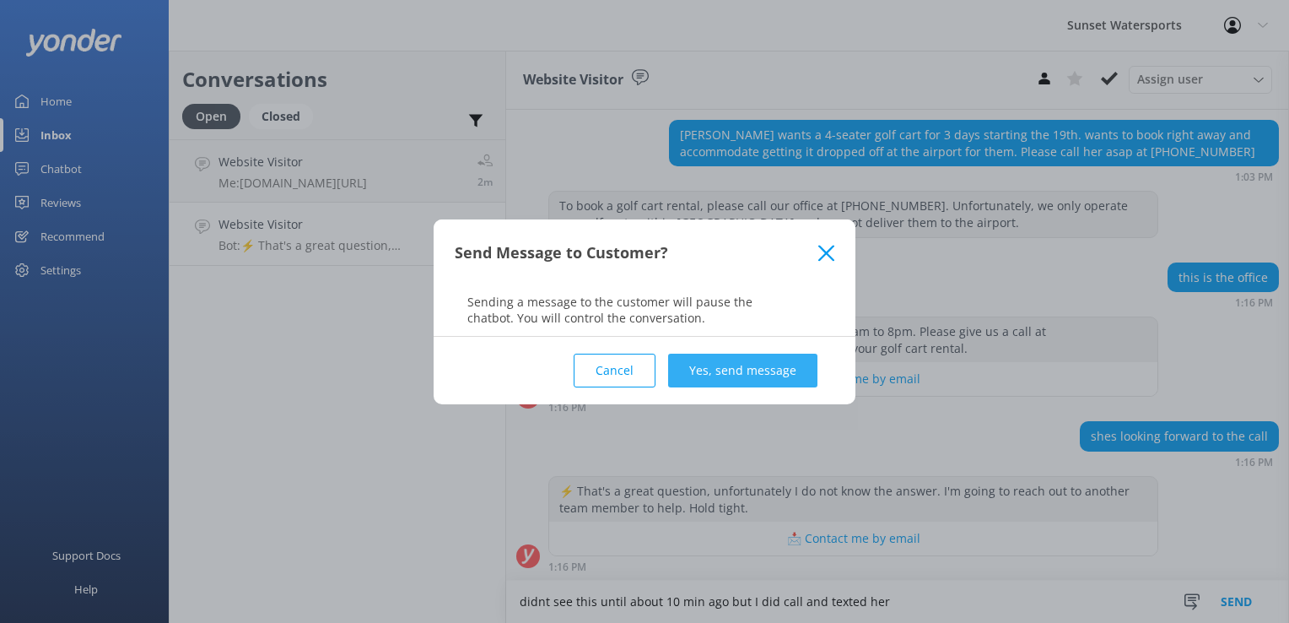
type textarea "didnt see this until about 10 min ago but I did call and texted her"
click at [732, 379] on button "Yes, send message" at bounding box center [742, 371] width 149 height 34
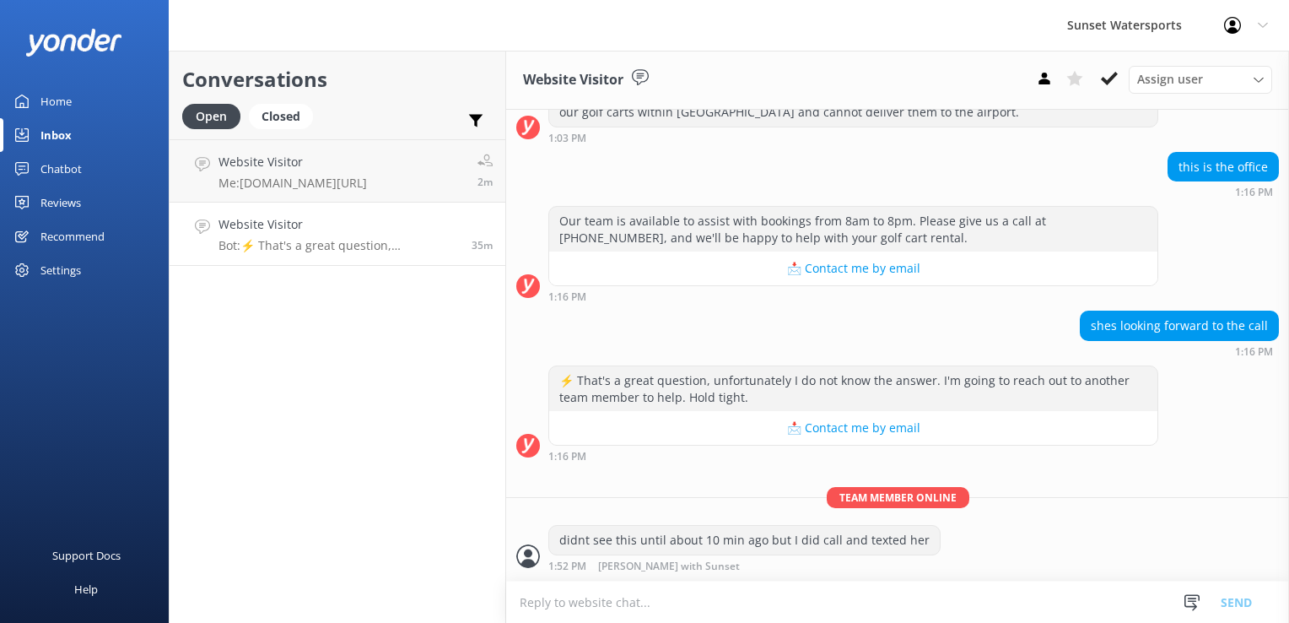
scroll to position [25716, 0]
click at [1109, 74] on icon at bounding box center [1109, 78] width 17 height 17
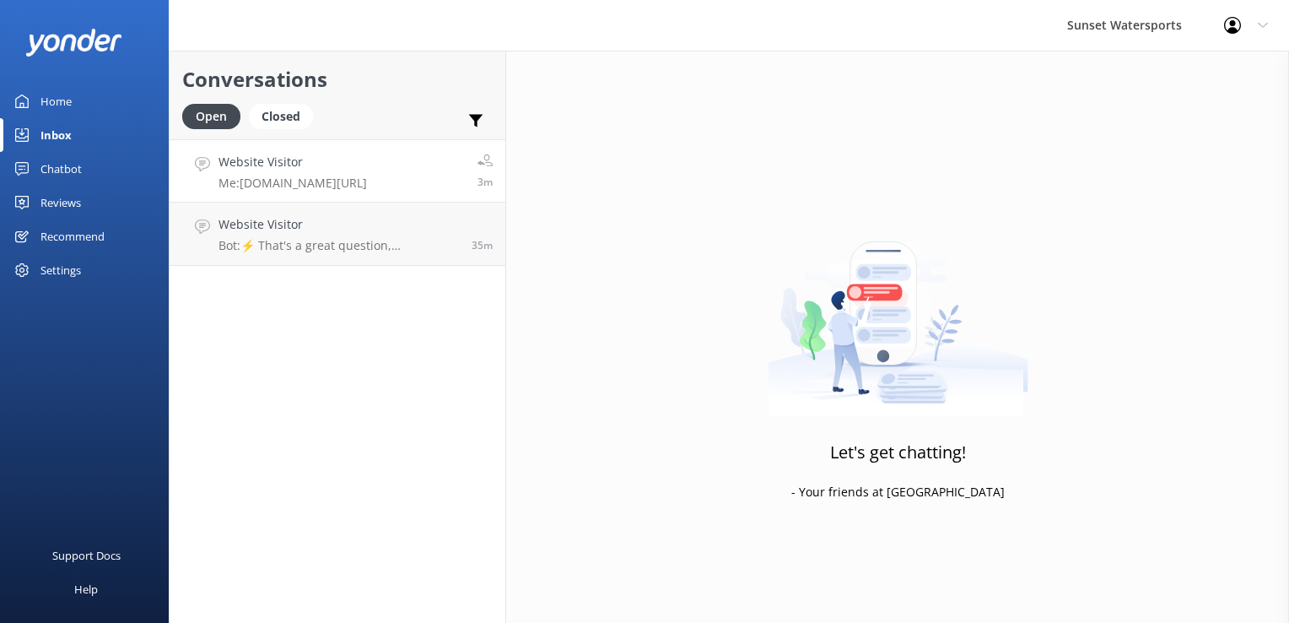
click at [287, 176] on p "Me: [DOMAIN_NAME][URL]" at bounding box center [293, 182] width 148 height 15
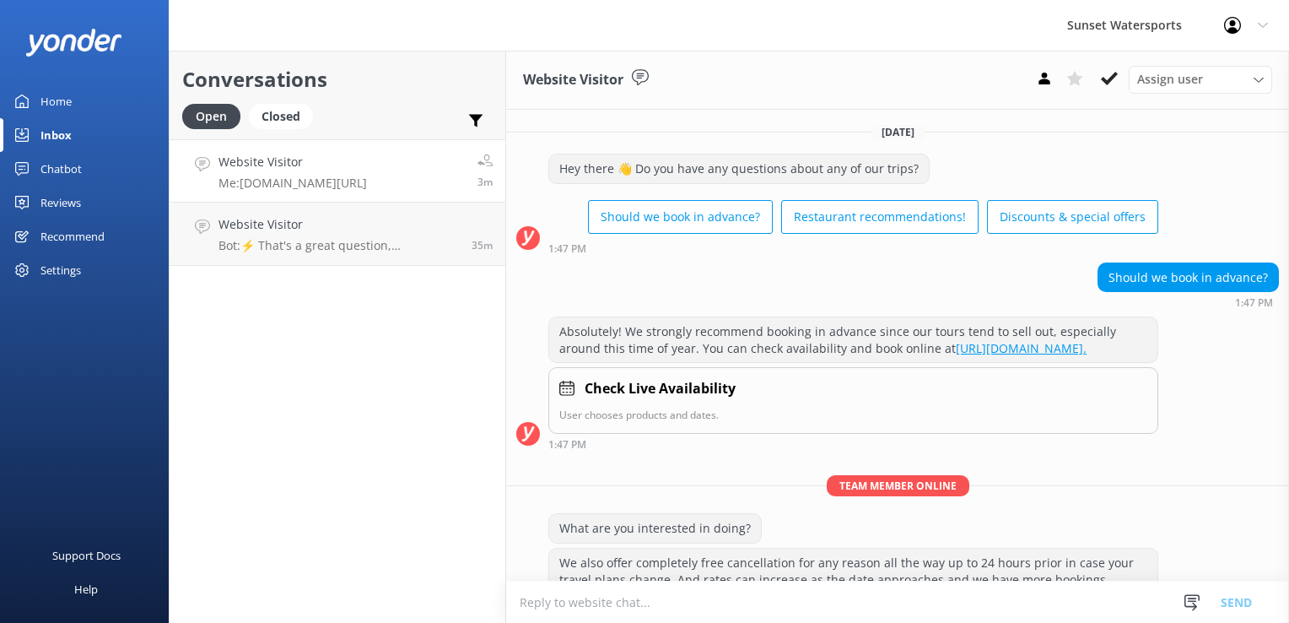
scroll to position [107, 0]
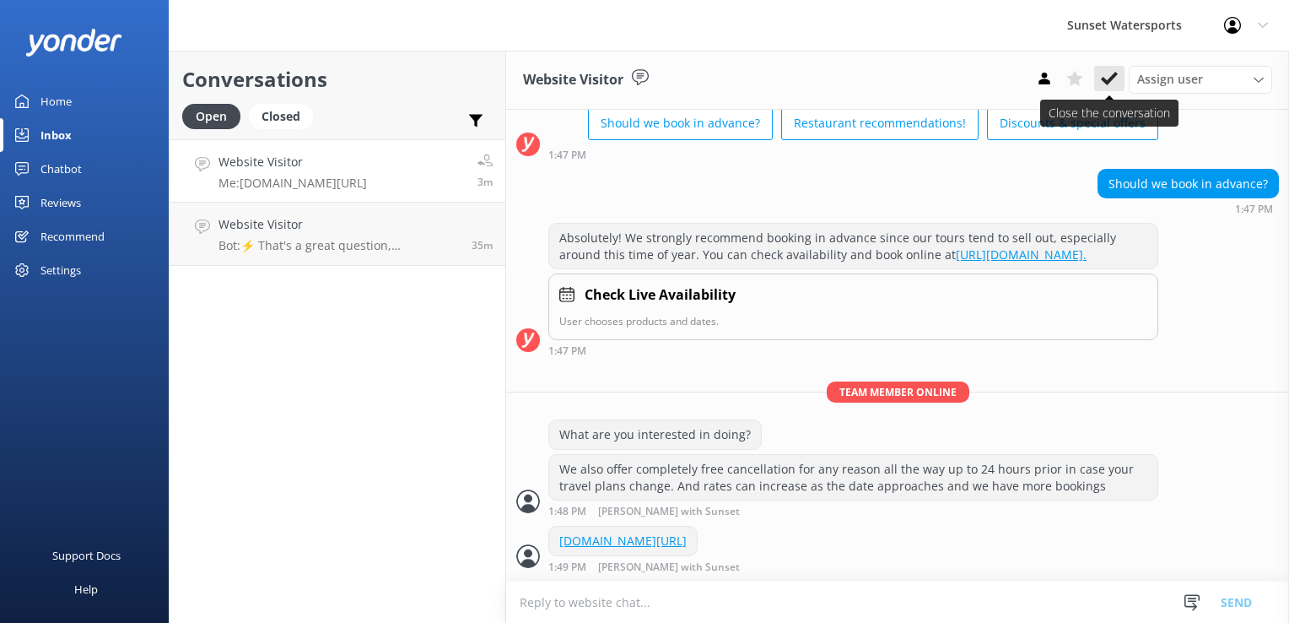
click at [1122, 87] on button at bounding box center [1109, 78] width 30 height 25
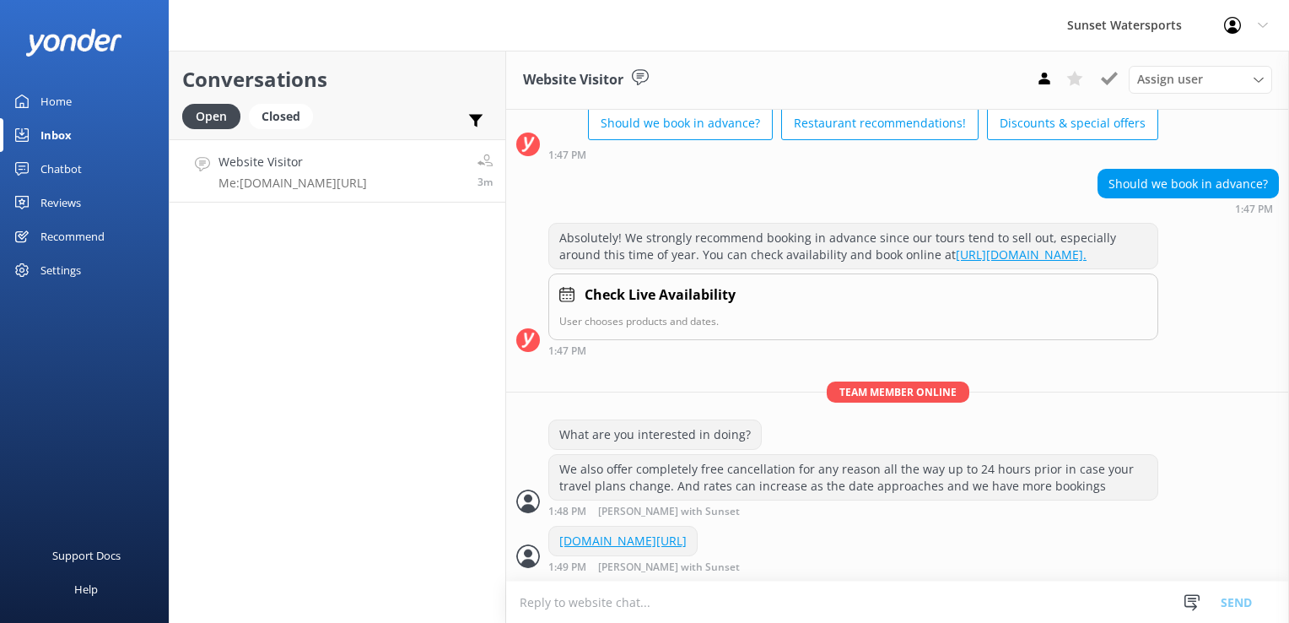
click at [289, 158] on h4 "Website Visitor" at bounding box center [293, 162] width 148 height 19
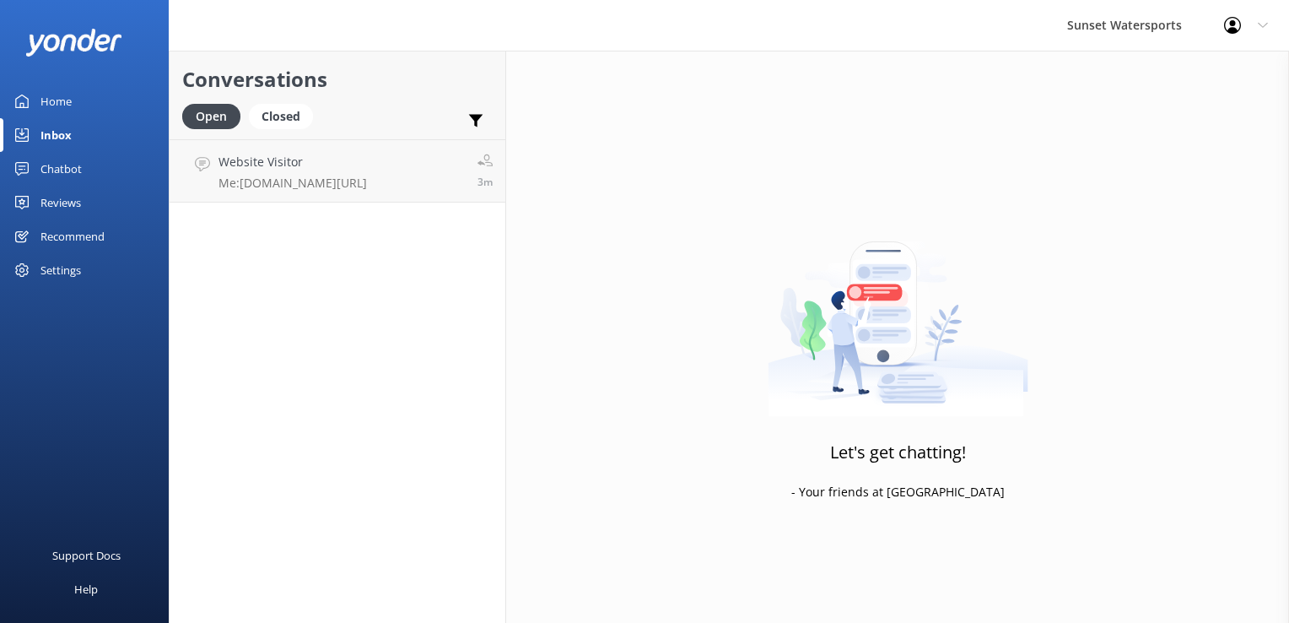
click at [1109, 82] on div "Let's get chatting! - Your friends at [GEOGRAPHIC_DATA]" at bounding box center [897, 362] width 783 height 623
click at [270, 178] on p "Me: [DOMAIN_NAME][URL]" at bounding box center [293, 182] width 148 height 15
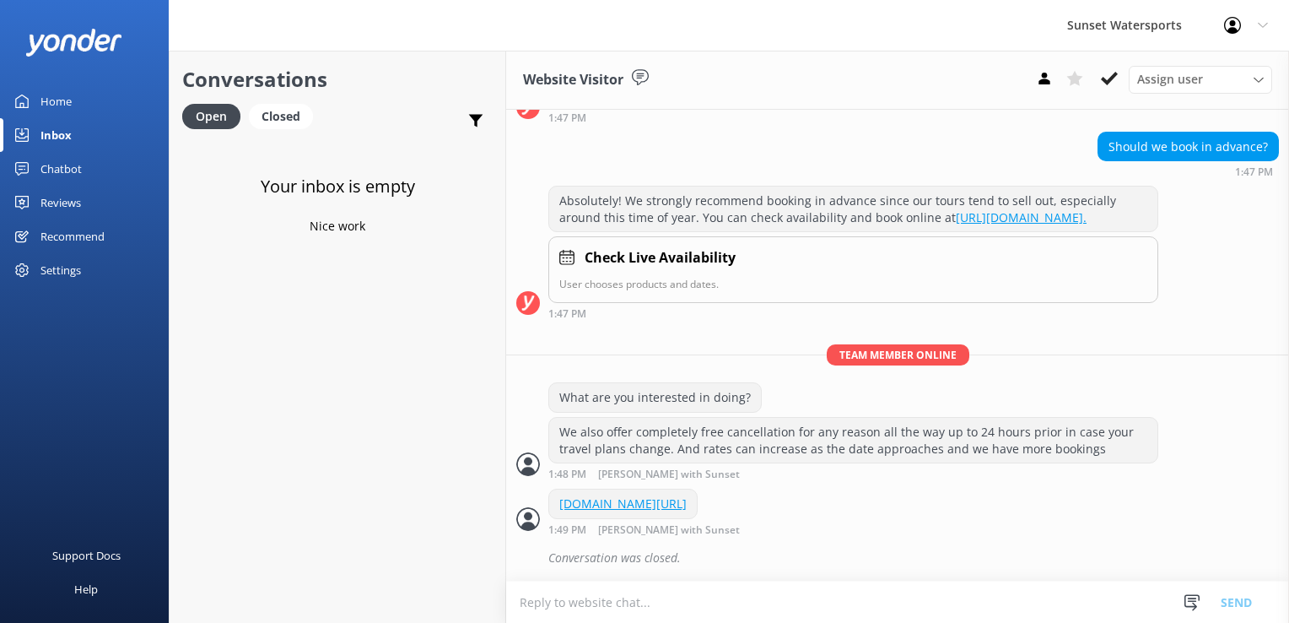
scroll to position [144, 0]
click at [1112, 83] on icon at bounding box center [1109, 78] width 17 height 17
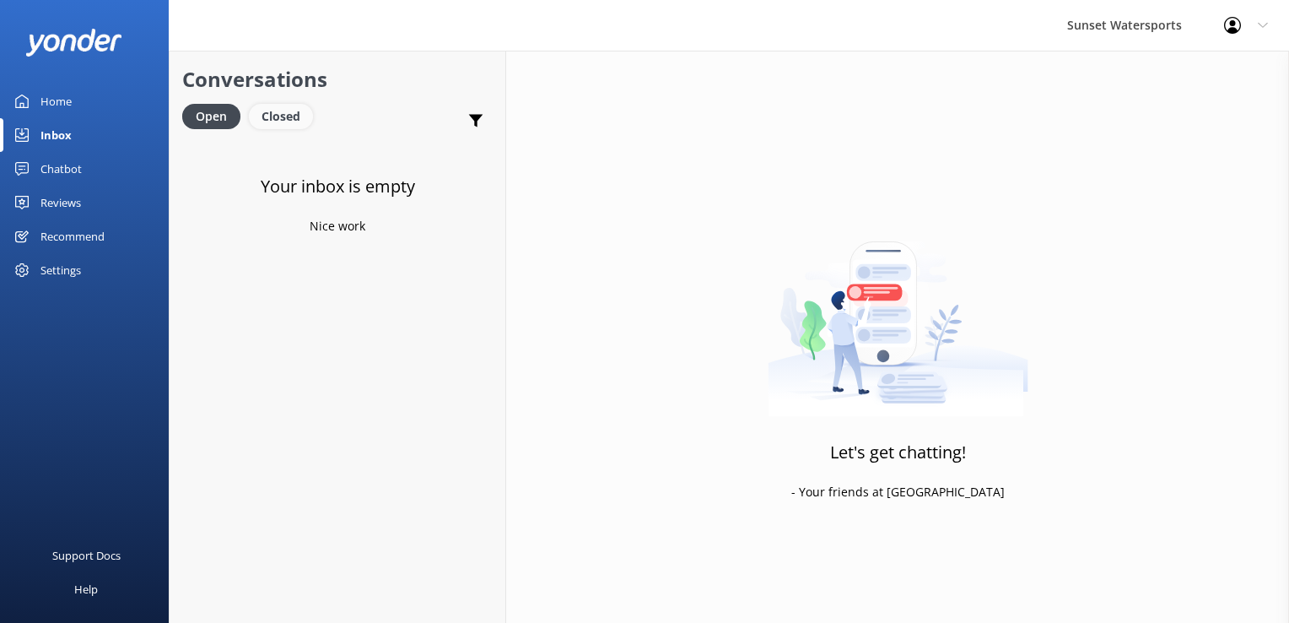
click at [293, 116] on div "Closed" at bounding box center [281, 116] width 64 height 25
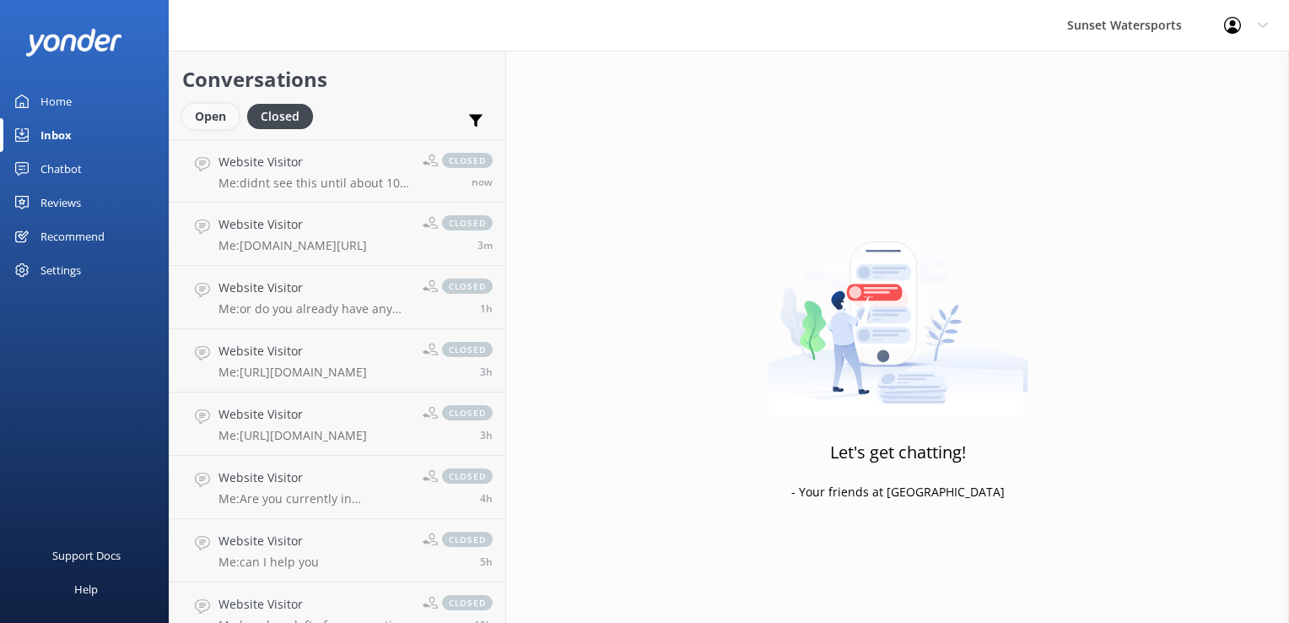
click at [213, 110] on div "Open" at bounding box center [210, 116] width 57 height 25
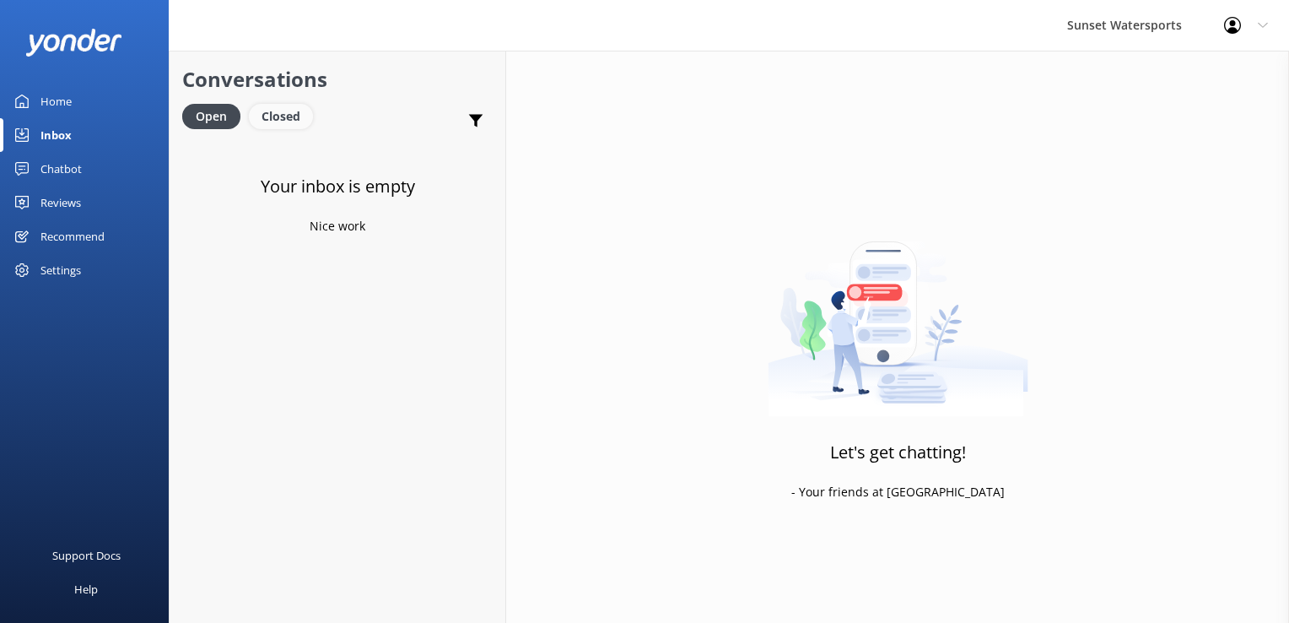
click at [301, 124] on div "Closed" at bounding box center [281, 116] width 64 height 25
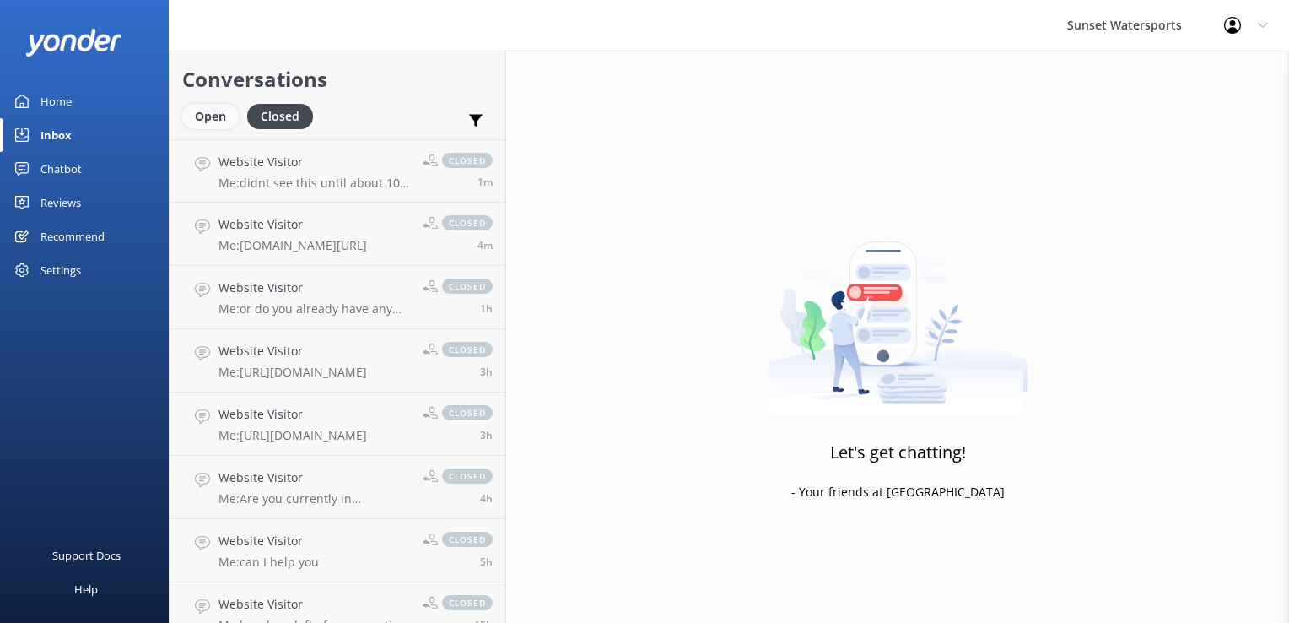
click at [209, 110] on div "Open" at bounding box center [210, 116] width 57 height 25
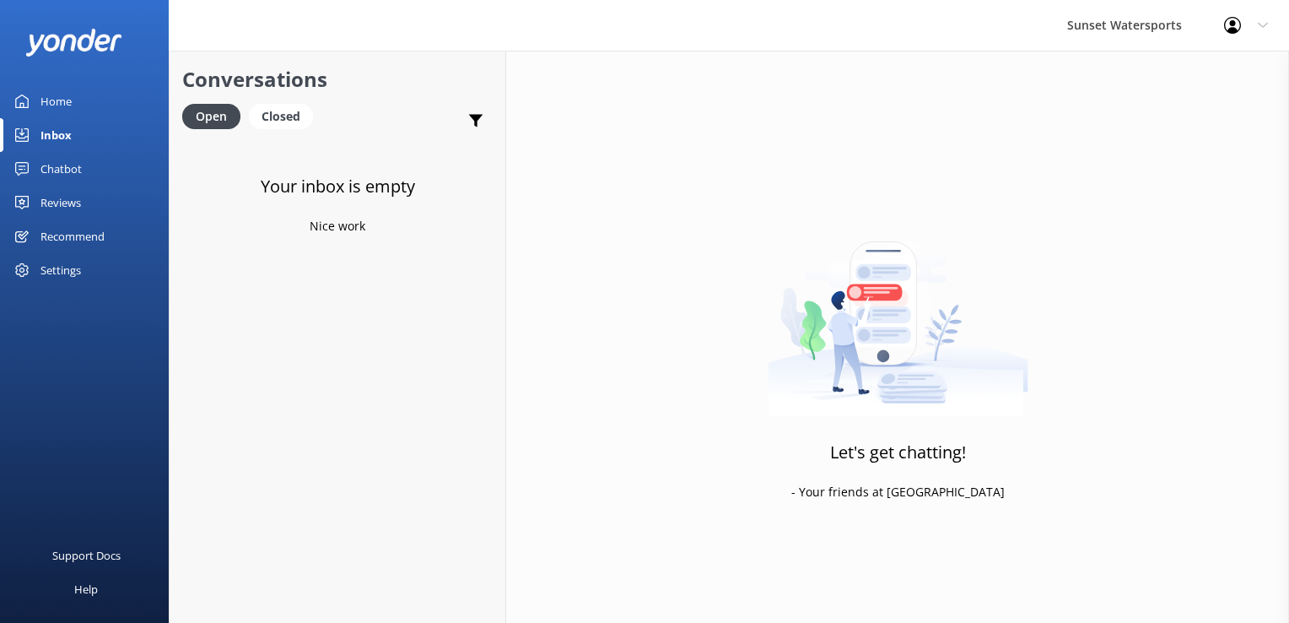
click at [1235, 27] on icon at bounding box center [1232, 25] width 17 height 17
click at [1032, 156] on div "Let's get chatting! - Your friends at [GEOGRAPHIC_DATA]" at bounding box center [897, 362] width 783 height 623
click at [1228, 21] on icon at bounding box center [1232, 25] width 17 height 17
click at [1228, 27] on icon at bounding box center [1232, 25] width 17 height 17
click at [1199, 112] on link "Logout" at bounding box center [1205, 114] width 169 height 42
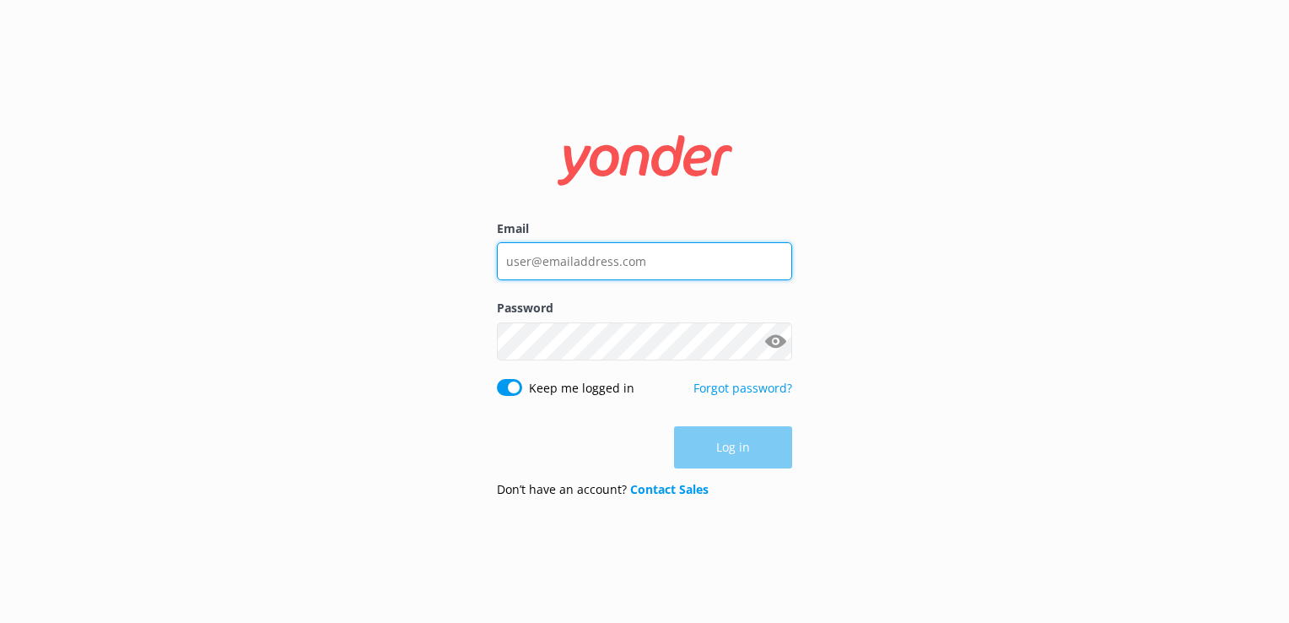
type input "[PERSON_NAME][EMAIL_ADDRESS][DOMAIN_NAME]"
